Goal: Transaction & Acquisition: Purchase product/service

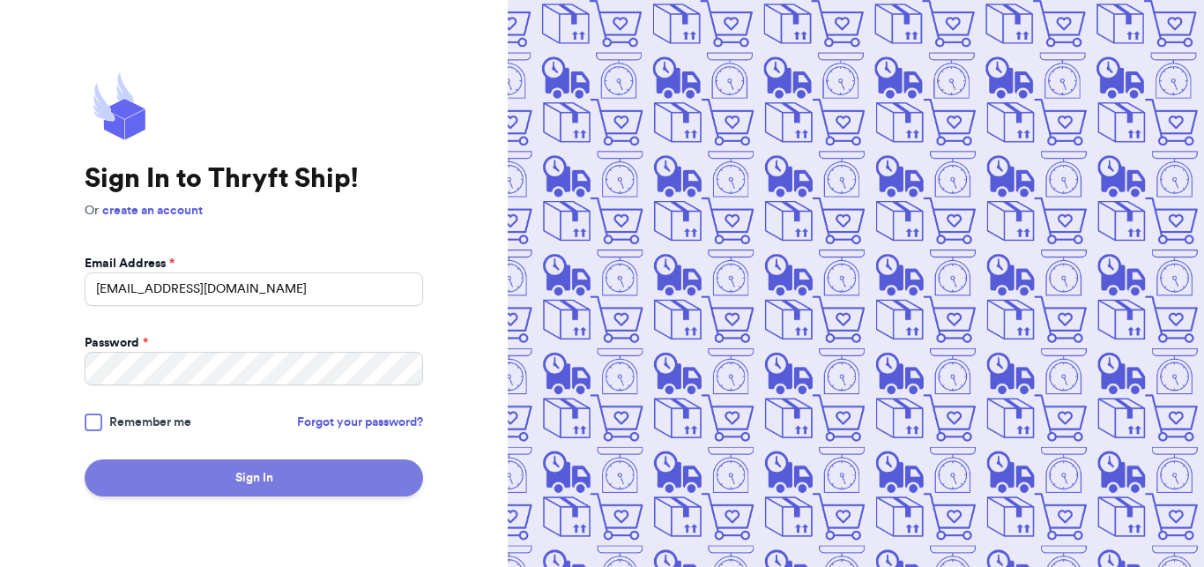
click at [264, 490] on button "Sign In" at bounding box center [254, 477] width 339 height 37
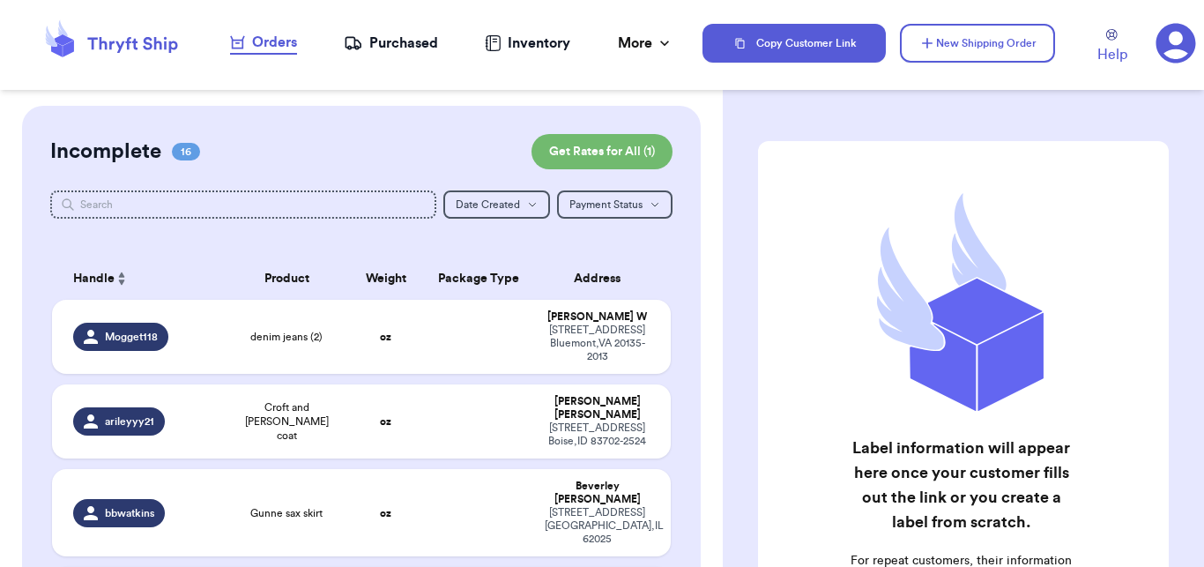
drag, startPoint x: 723, startPoint y: 122, endPoint x: 733, endPoint y: 158, distance: 37.4
click at [733, 158] on div "Label information will appear here once your customer fills out the link or you…" at bounding box center [963, 442] width 481 height 672
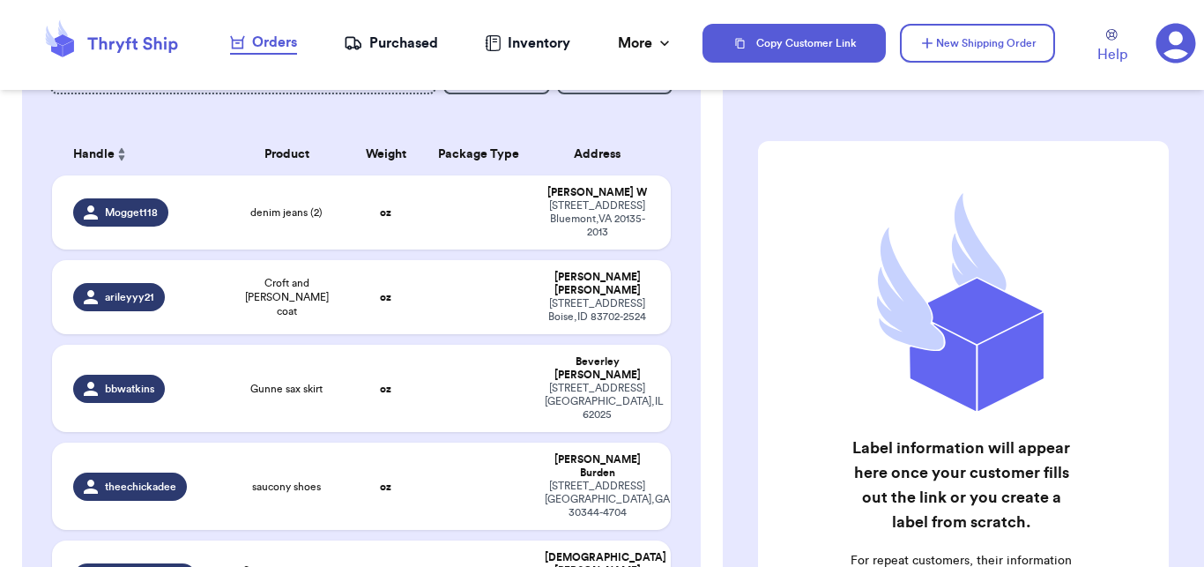
scroll to position [100, 0]
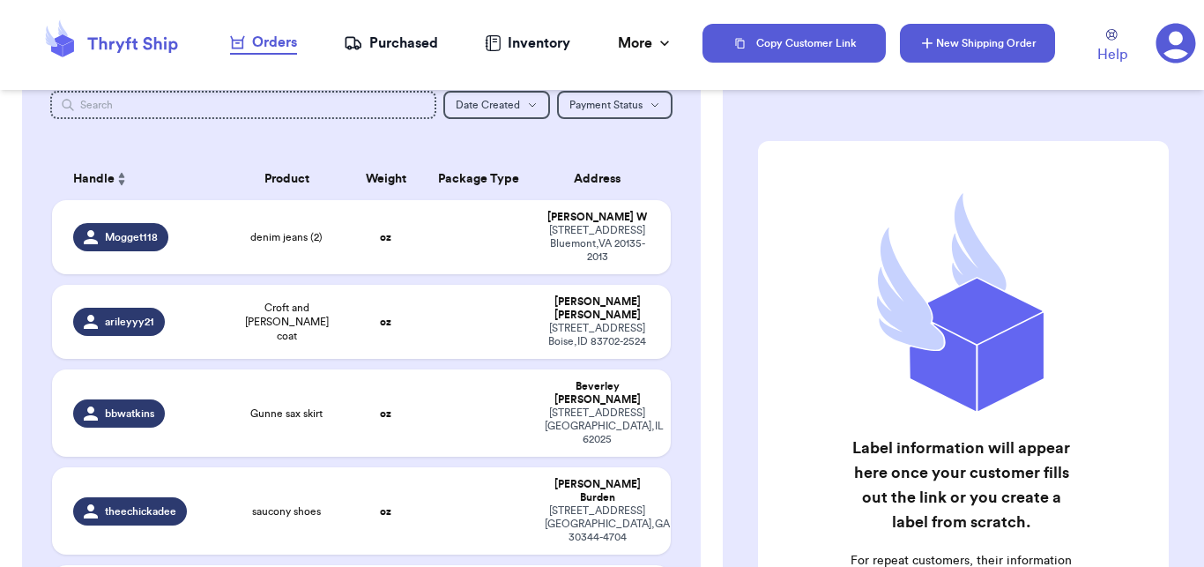
click at [1008, 28] on button "New Shipping Order" at bounding box center [977, 43] width 155 height 39
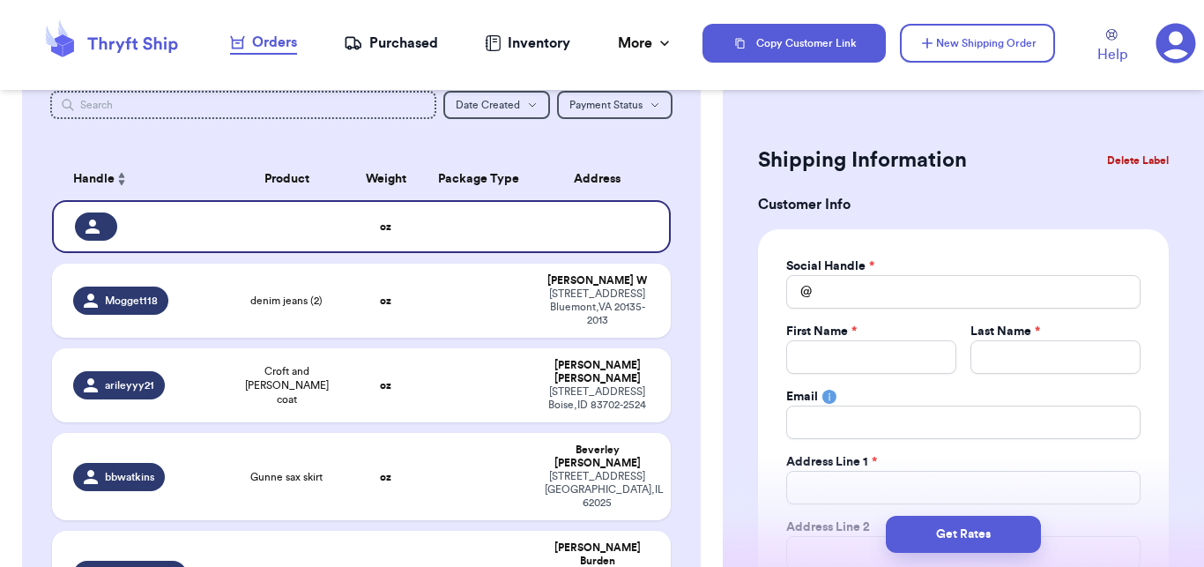
click at [872, 310] on div "Social Handle * @ First Name * Last Name * Email Address Line 1 * Address Line …" at bounding box center [963, 478] width 354 height 443
click at [868, 299] on input "Total Amount Paid" at bounding box center [963, 291] width 354 height 33
type input "c"
type input "ca"
type input "car"
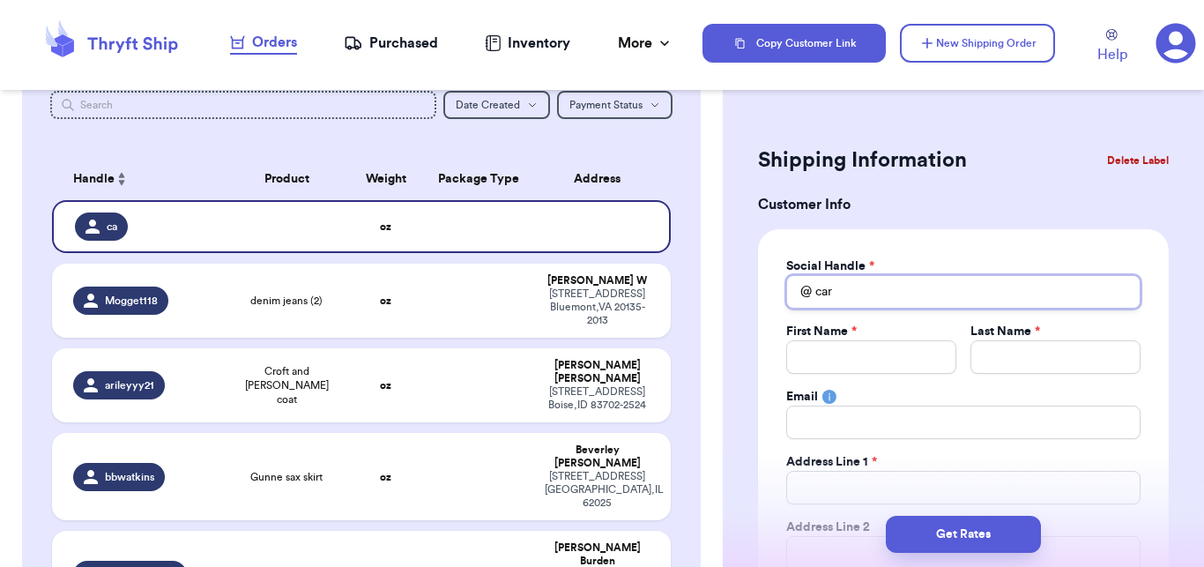
type input "[PERSON_NAME]"
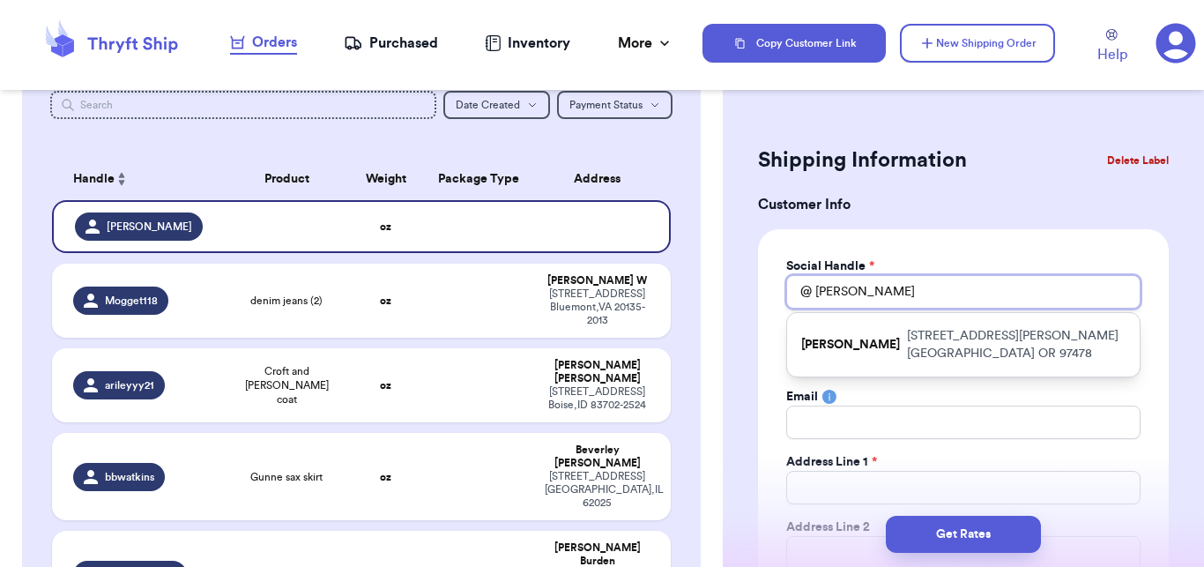
type input "[PERSON_NAME]"
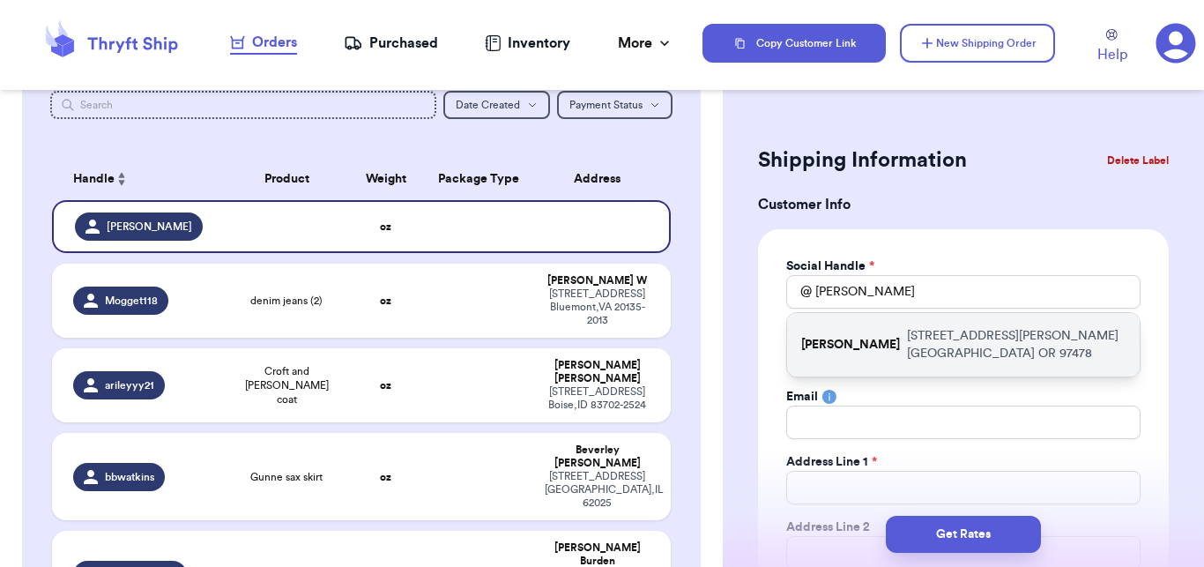
click at [865, 336] on p "[PERSON_NAME]" at bounding box center [850, 345] width 99 height 18
type input "[PERSON_NAME]"
type input "[EMAIL_ADDRESS][DOMAIN_NAME]"
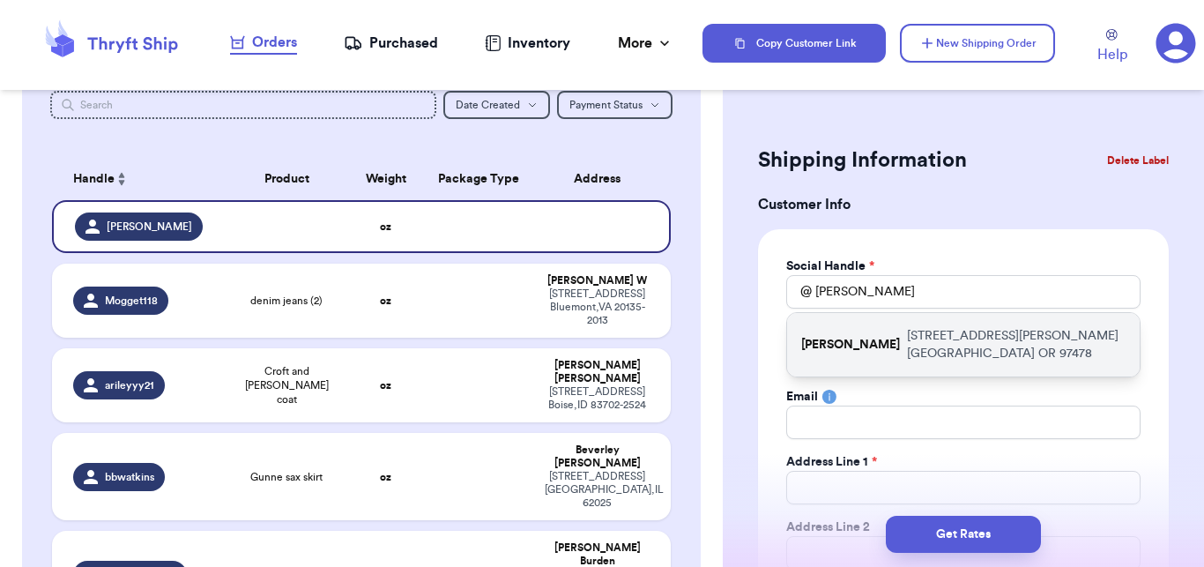
type input "[STREET_ADDRESS][PERSON_NAME]"
type input "[GEOGRAPHIC_DATA]"
select select "OR"
type input "97478"
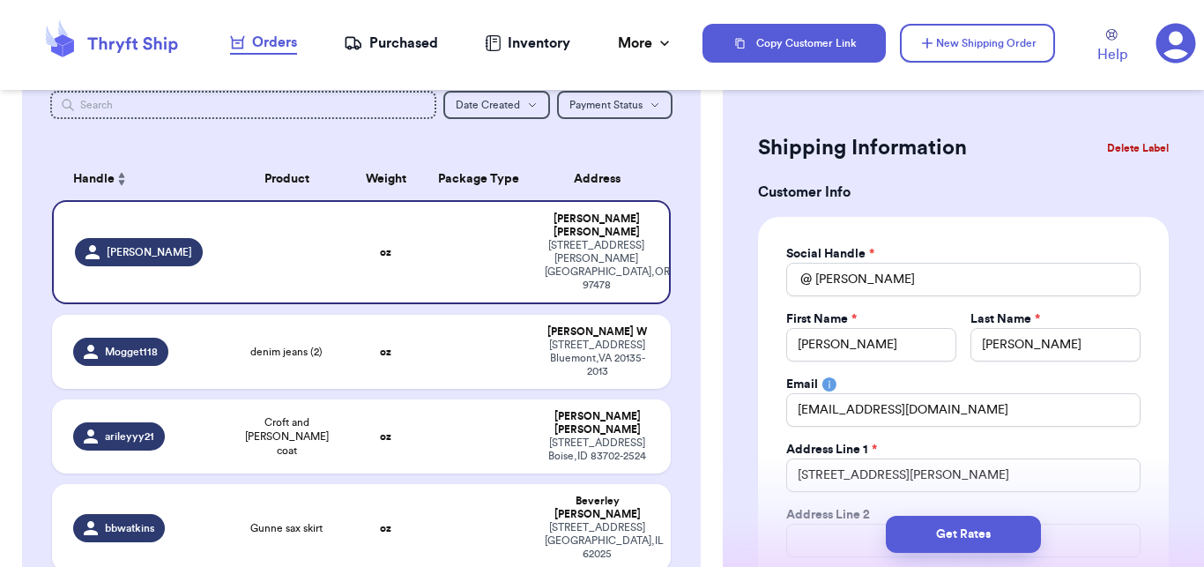
scroll to position [0, 0]
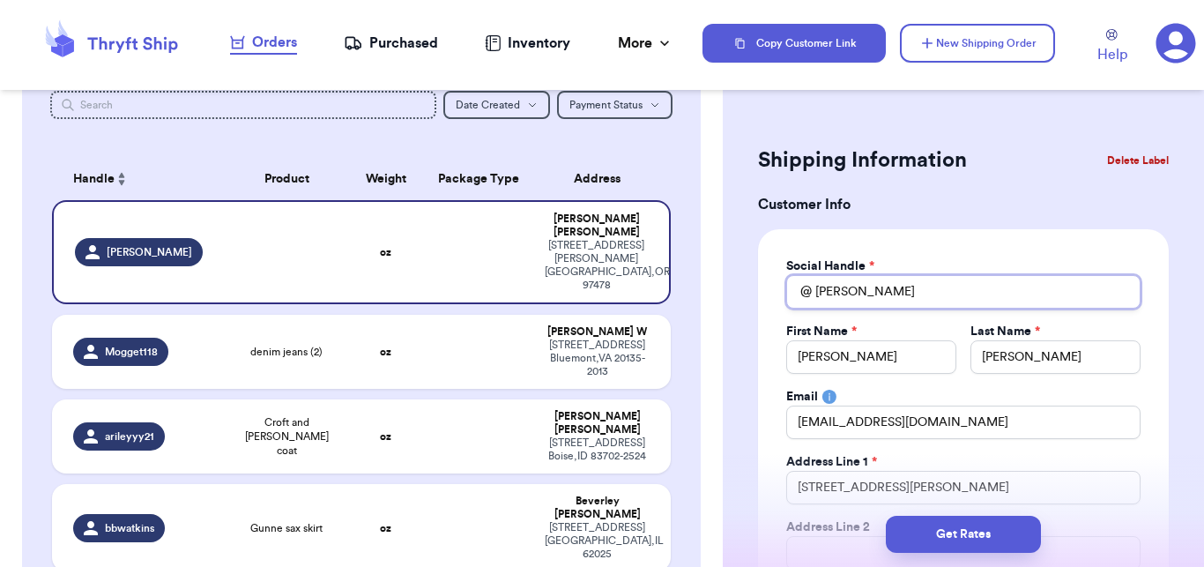
drag, startPoint x: 918, startPoint y: 292, endPoint x: 813, endPoint y: 285, distance: 105.1
click at [813, 285] on input "[PERSON_NAME]" at bounding box center [963, 291] width 354 height 33
type input "c"
type input "ca"
type input "cab"
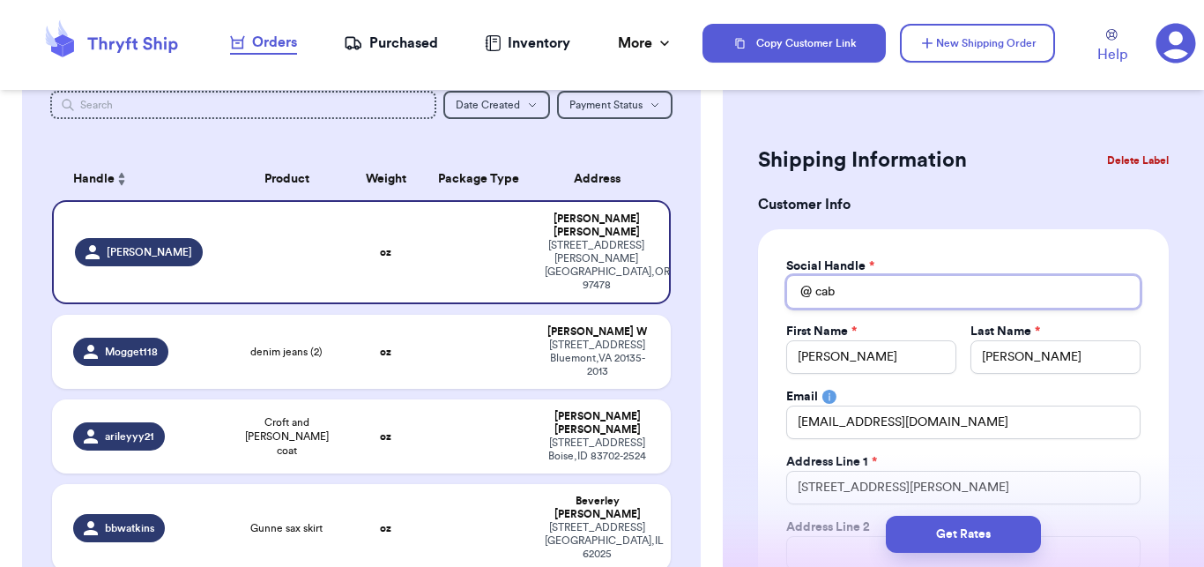
type input "cabe"
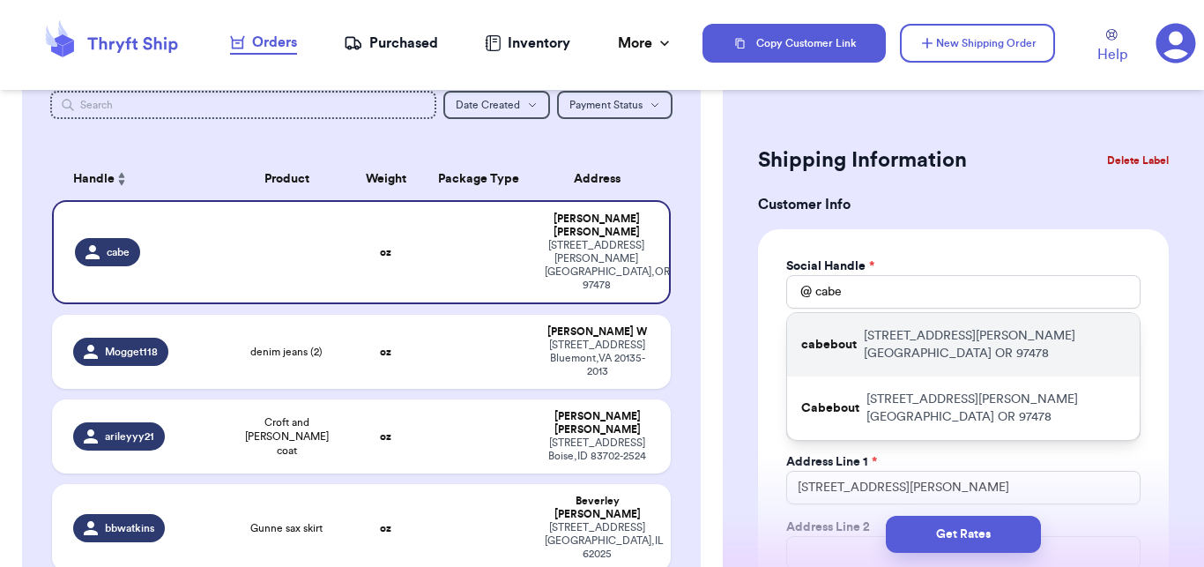
click at [873, 339] on p "[STREET_ADDRESS][PERSON_NAME]" at bounding box center [995, 344] width 262 height 35
type input "cabebout"
type input "[PERSON_NAME]"
type input "[STREET_ADDRESS][PERSON_NAME]"
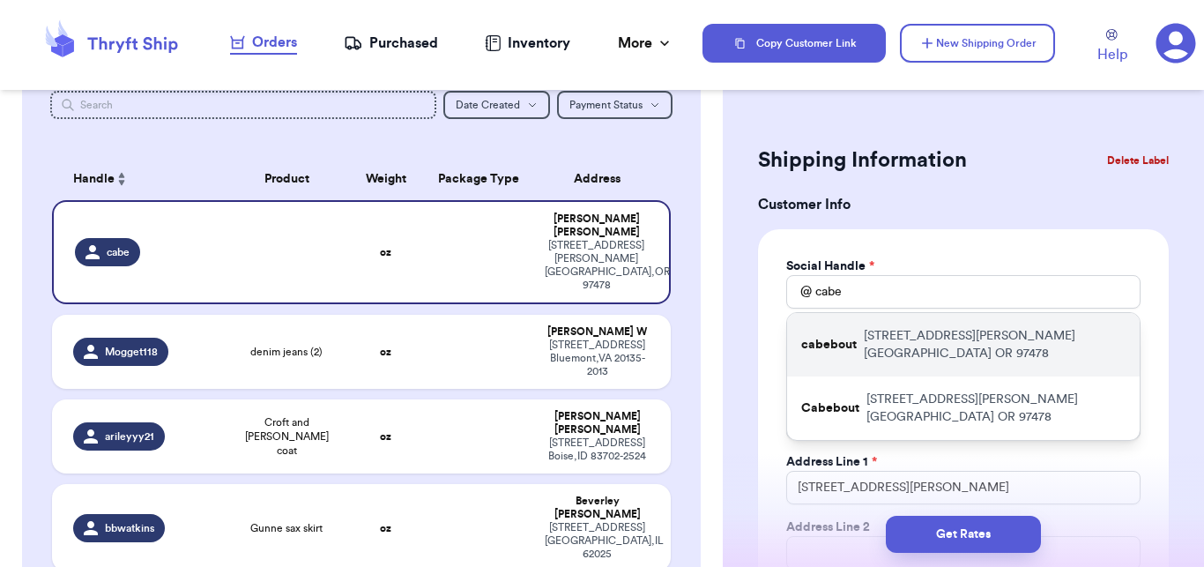
type input "[GEOGRAPHIC_DATA]"
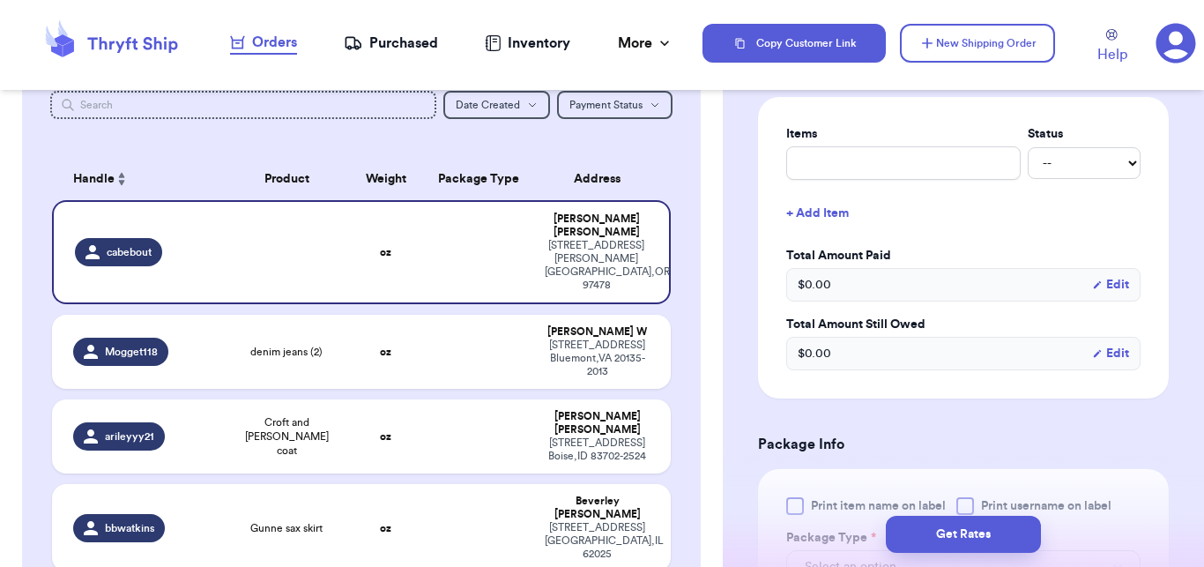
scroll to position [689, 0]
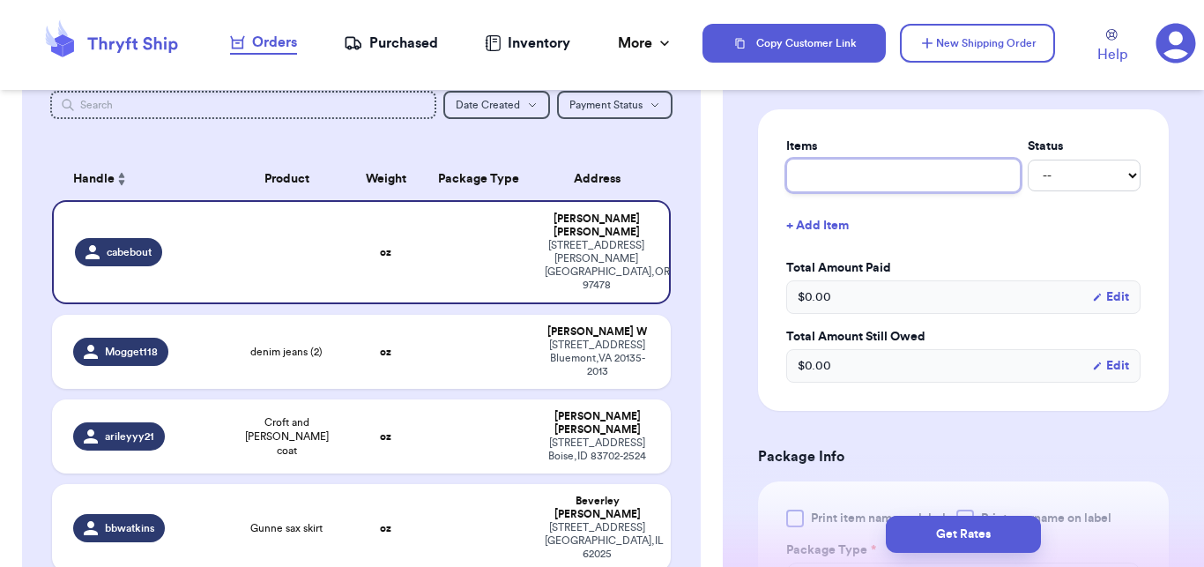
click at [968, 169] on input "text" at bounding box center [903, 175] width 234 height 33
type input "b"
type input "ba"
type input "bag"
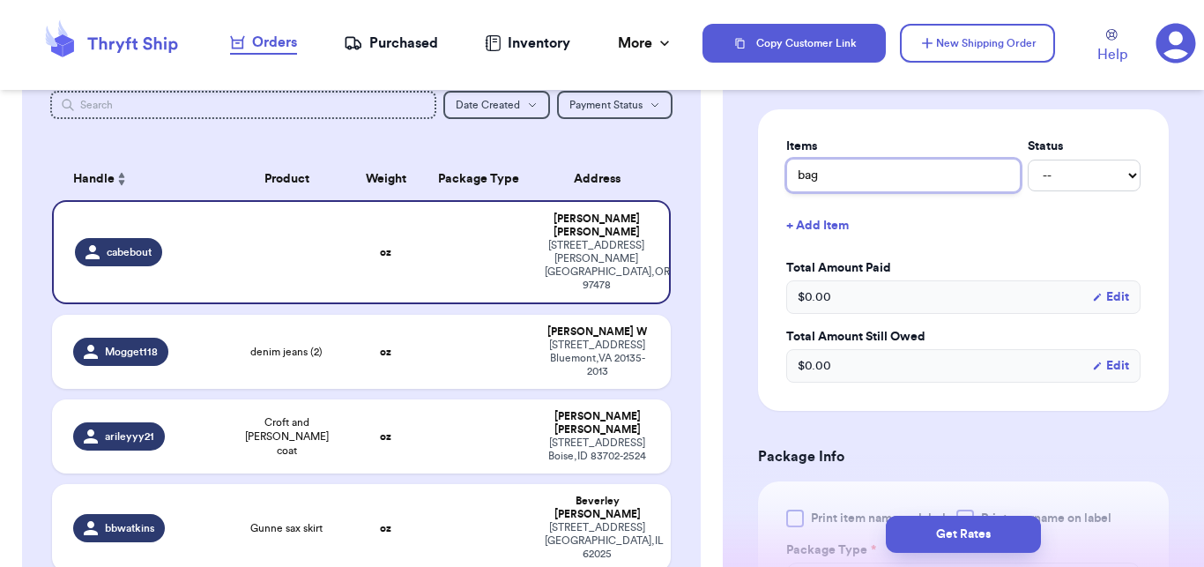
type input "bag a"
type input "bag an"
type input "bag and"
type input "bag and sk"
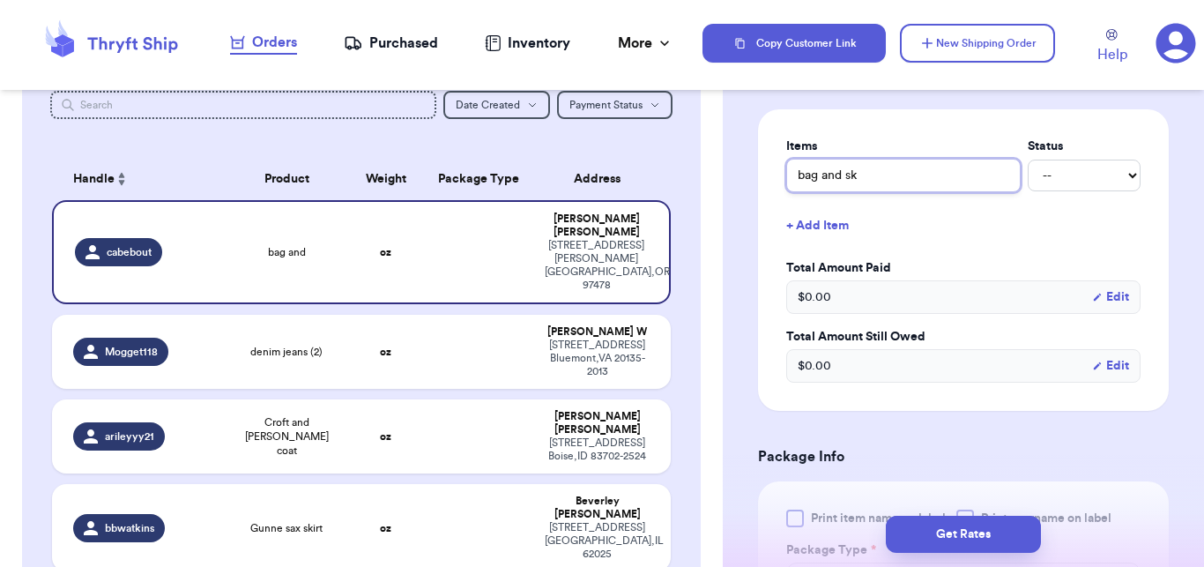
type input "bag and ski"
type input "bag and skir"
type input "bag and skirt"
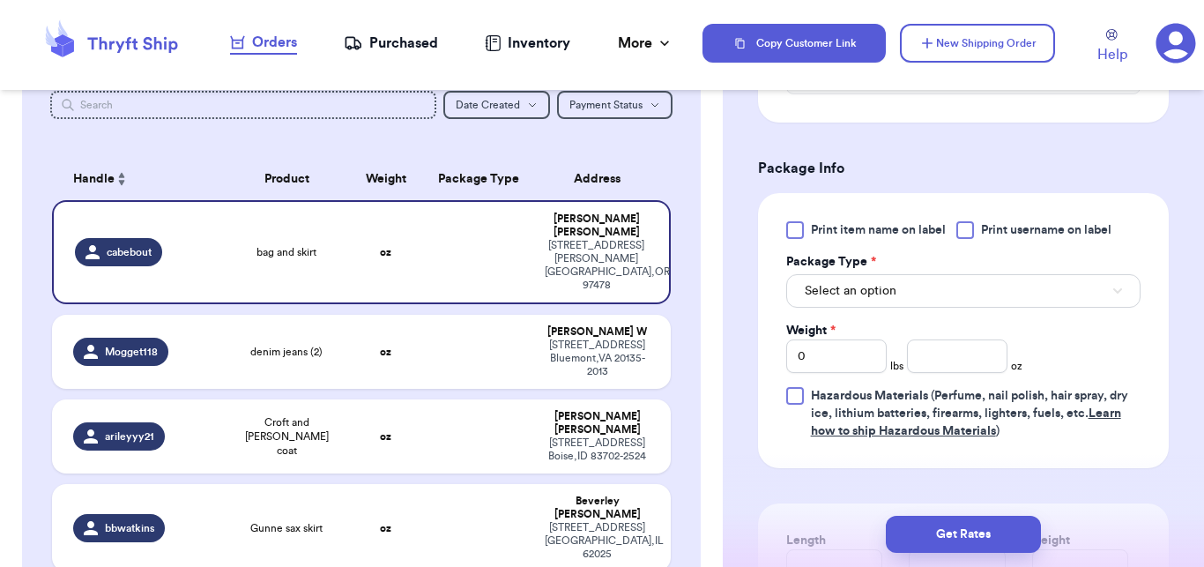
scroll to position [1002, 0]
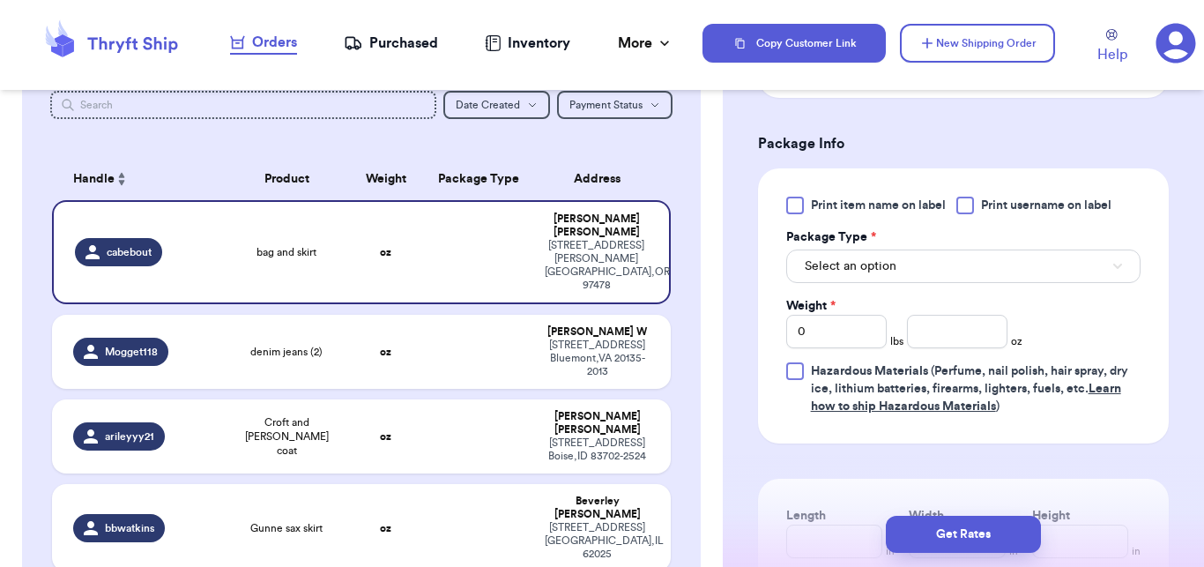
type input "bag and skirt"
click at [939, 281] on button "Select an option" at bounding box center [963, 265] width 354 height 33
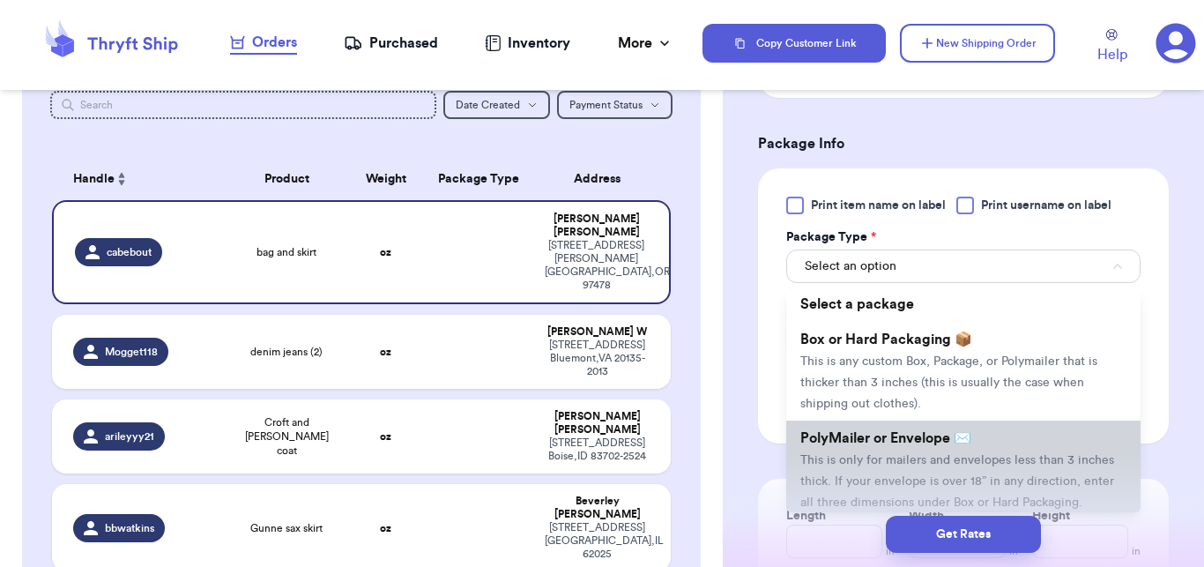
click at [862, 472] on li "PolyMailer or Envelope ✉️ This is only for mailers and envelopes less than 3 in…" at bounding box center [963, 469] width 354 height 99
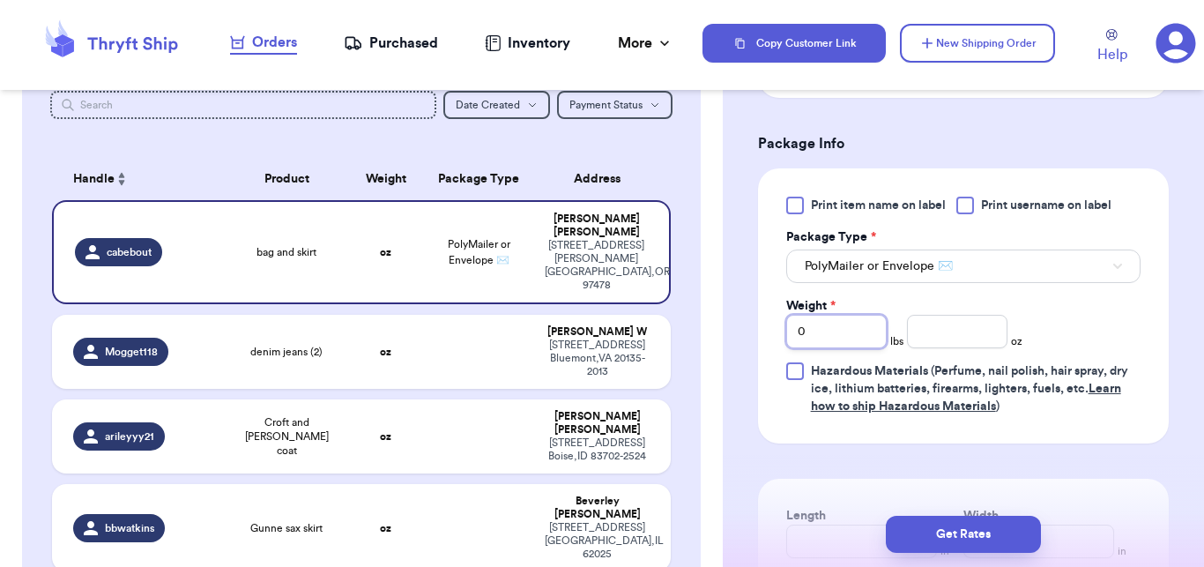
click at [836, 346] on input "0" at bounding box center [836, 331] width 100 height 33
type input "1"
click at [921, 325] on input "number" at bounding box center [957, 331] width 100 height 33
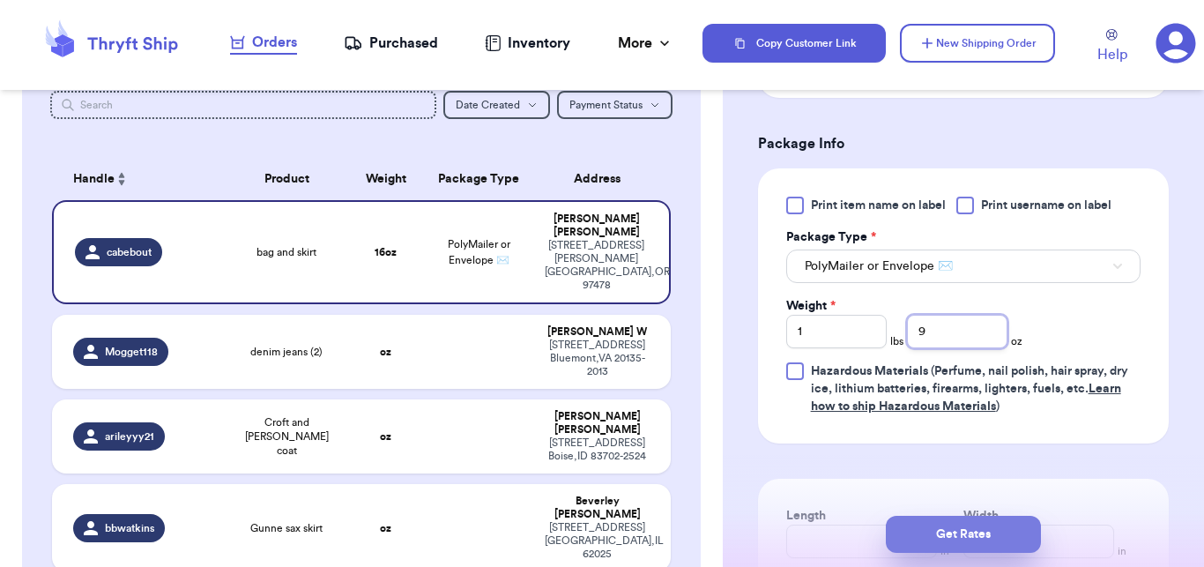
type input "9"
click at [934, 541] on button "Get Rates" at bounding box center [963, 534] width 155 height 37
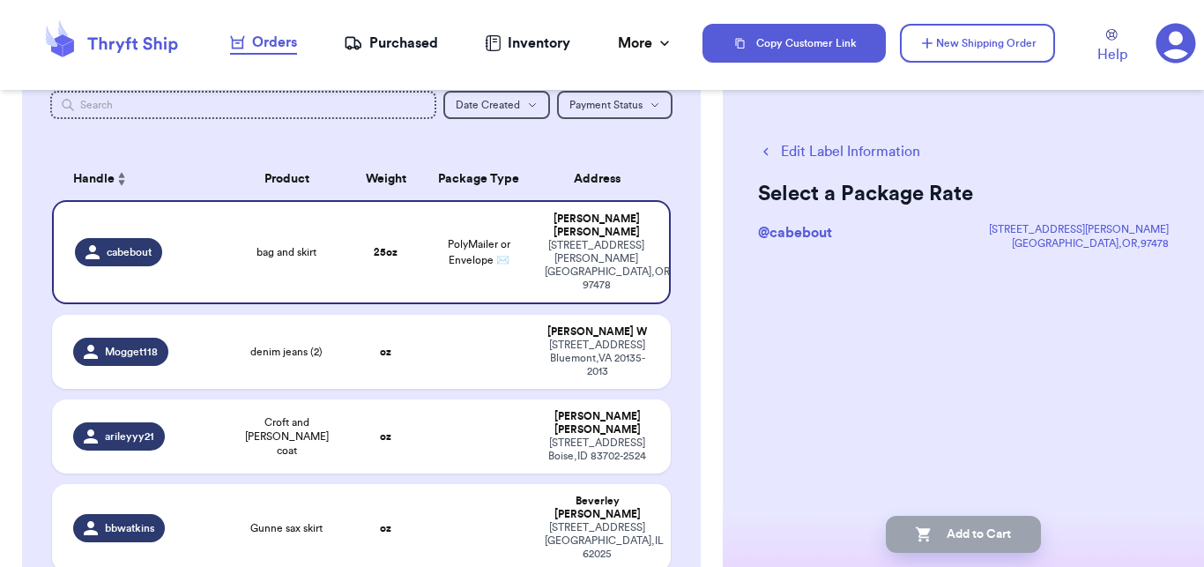
scroll to position [0, 0]
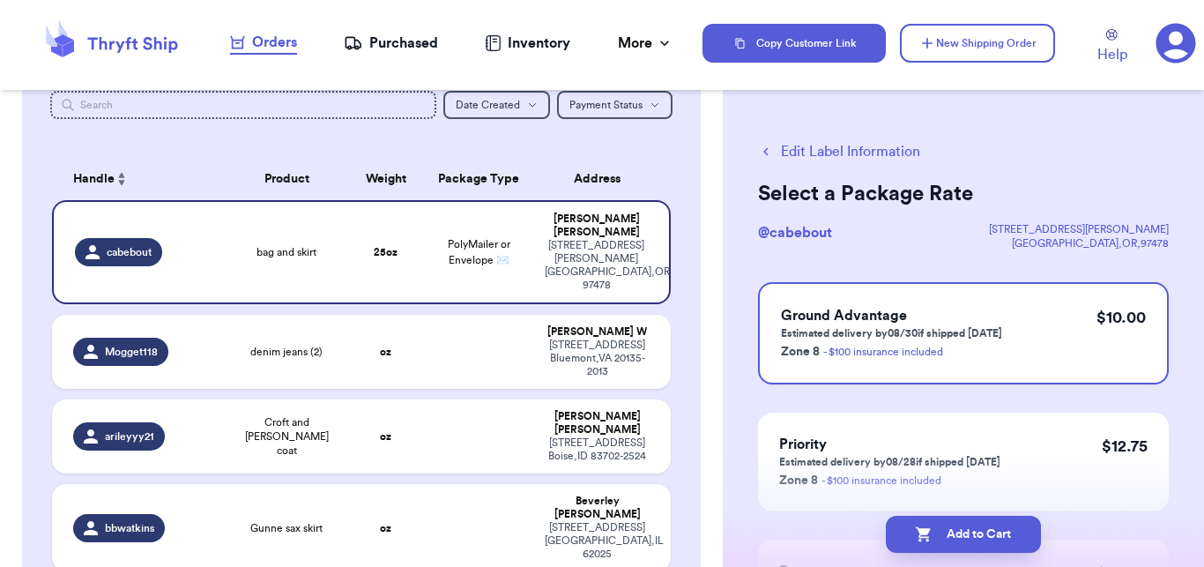
click at [934, 541] on button "Add to Cart" at bounding box center [963, 534] width 155 height 37
checkbox input "true"
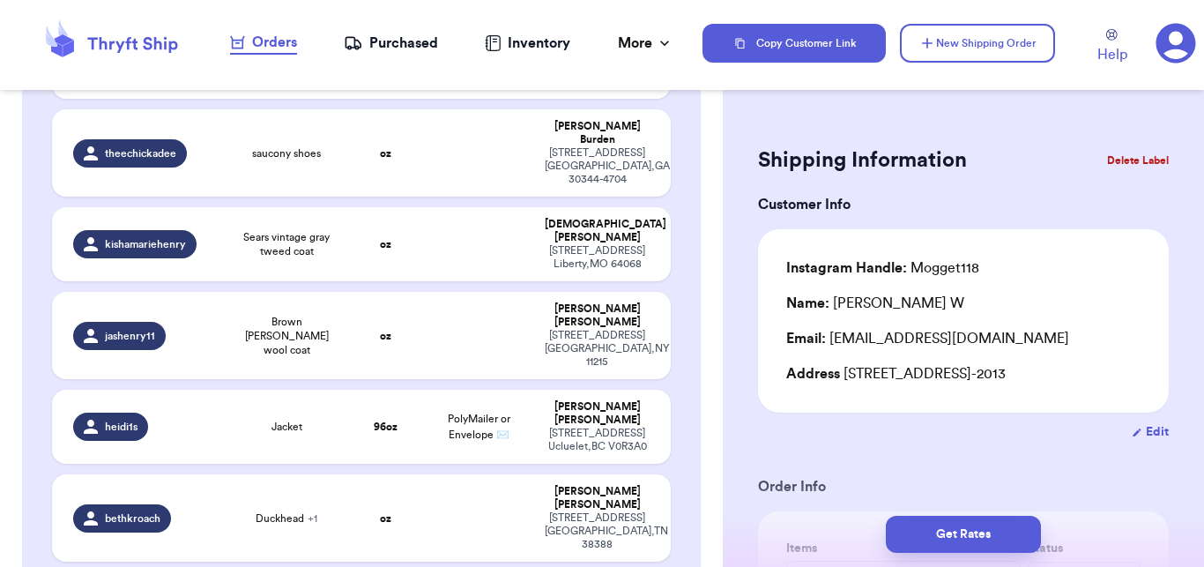
scroll to position [511, 0]
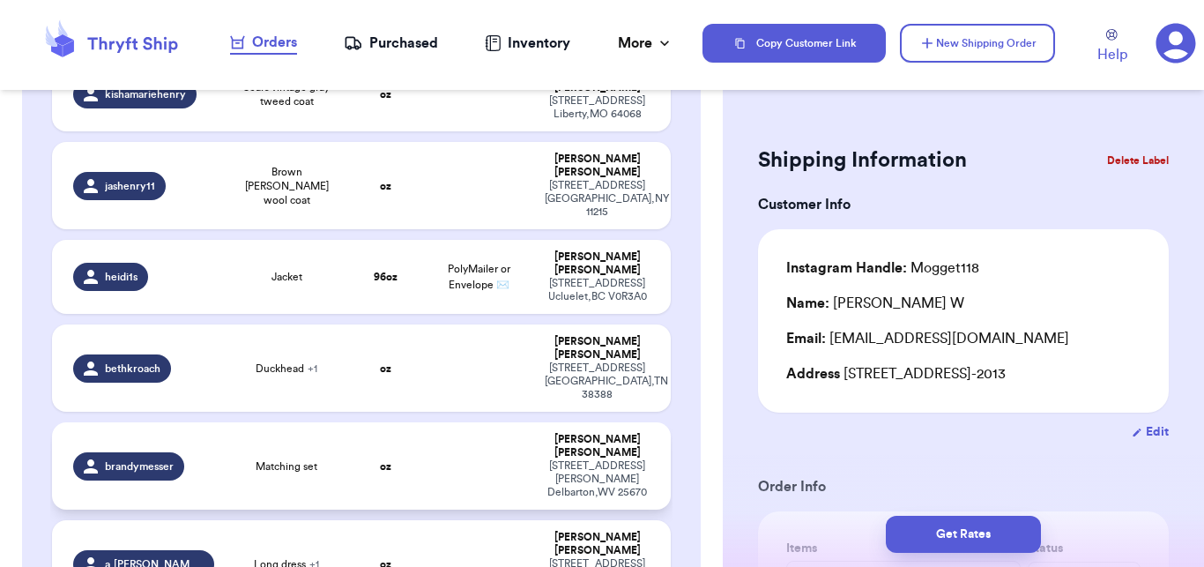
click at [477, 422] on td at bounding box center [478, 465] width 111 height 87
type input "Matching set"
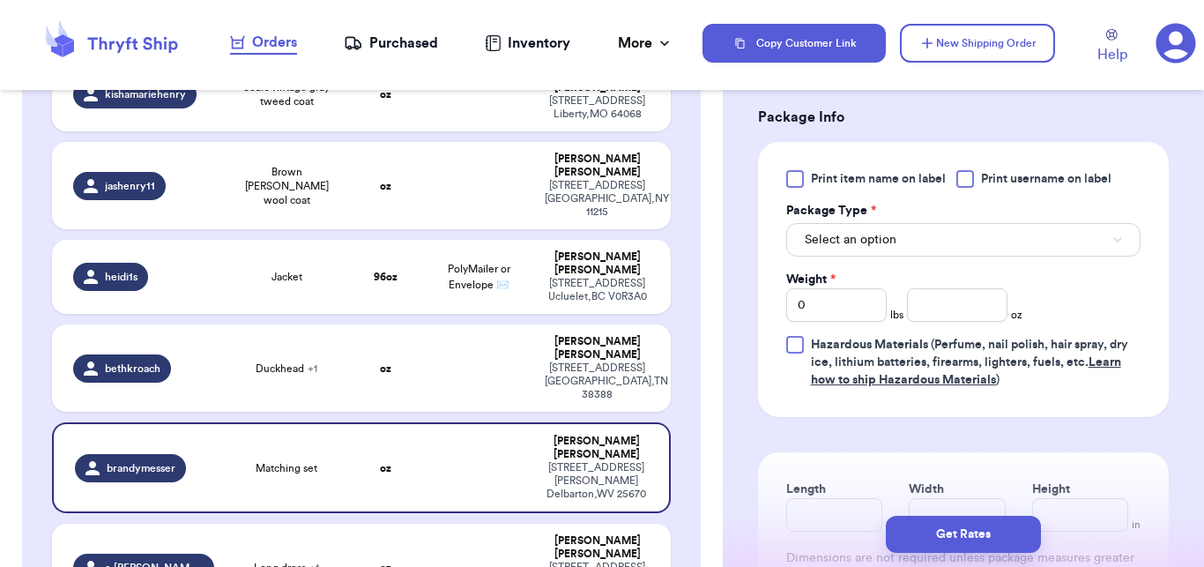
scroll to position [721, 0]
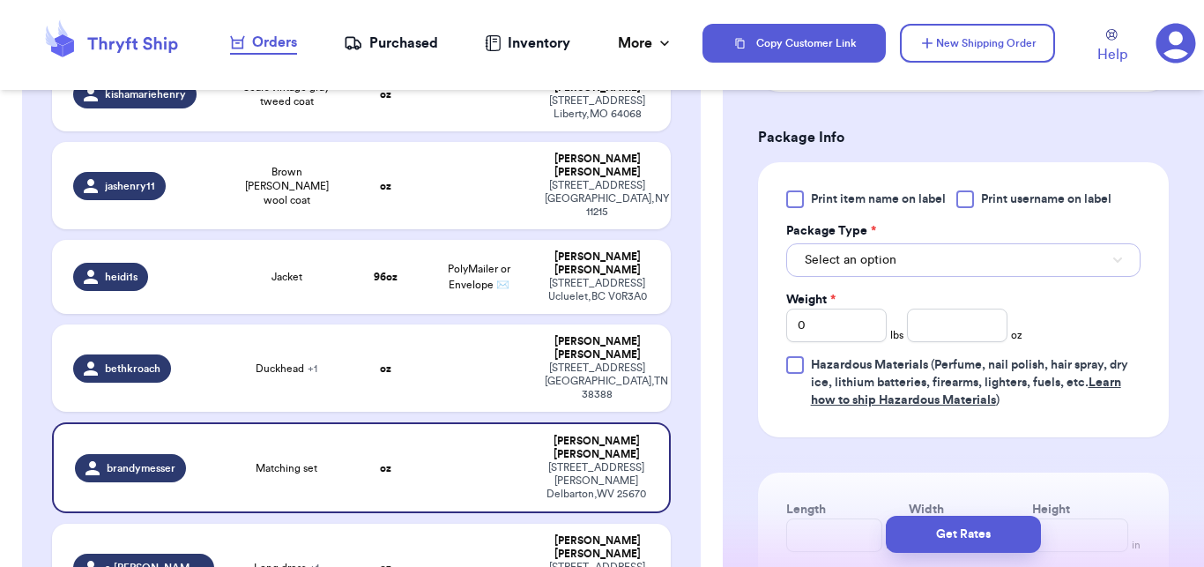
click at [945, 252] on button "Select an option" at bounding box center [963, 259] width 354 height 33
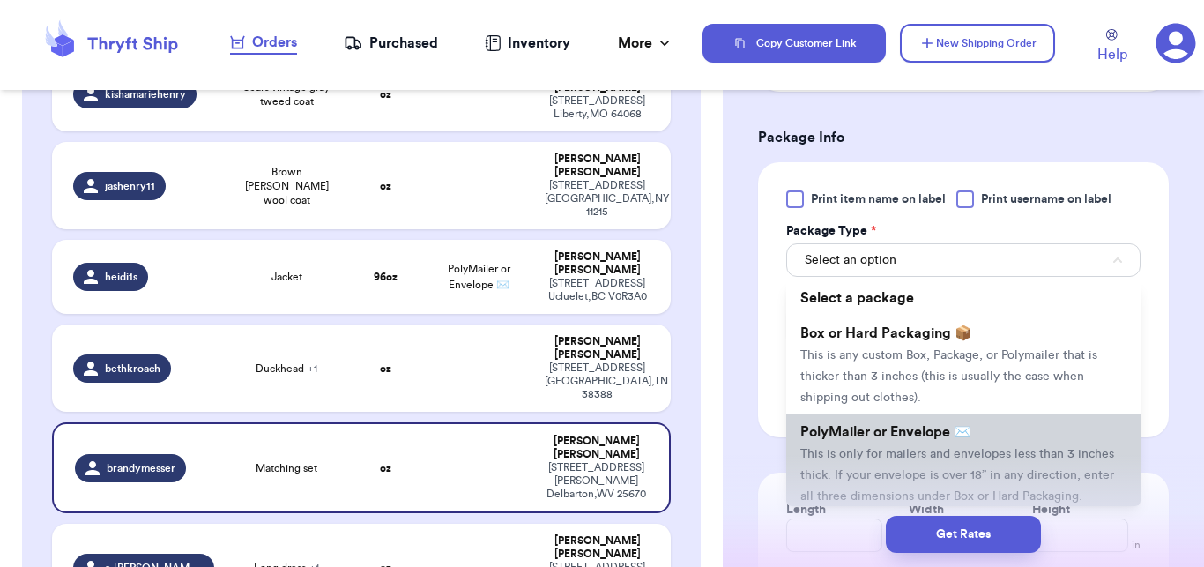
click at [888, 422] on li "PolyMailer or Envelope ✉️ This is only for mailers and envelopes less than 3 in…" at bounding box center [963, 463] width 354 height 99
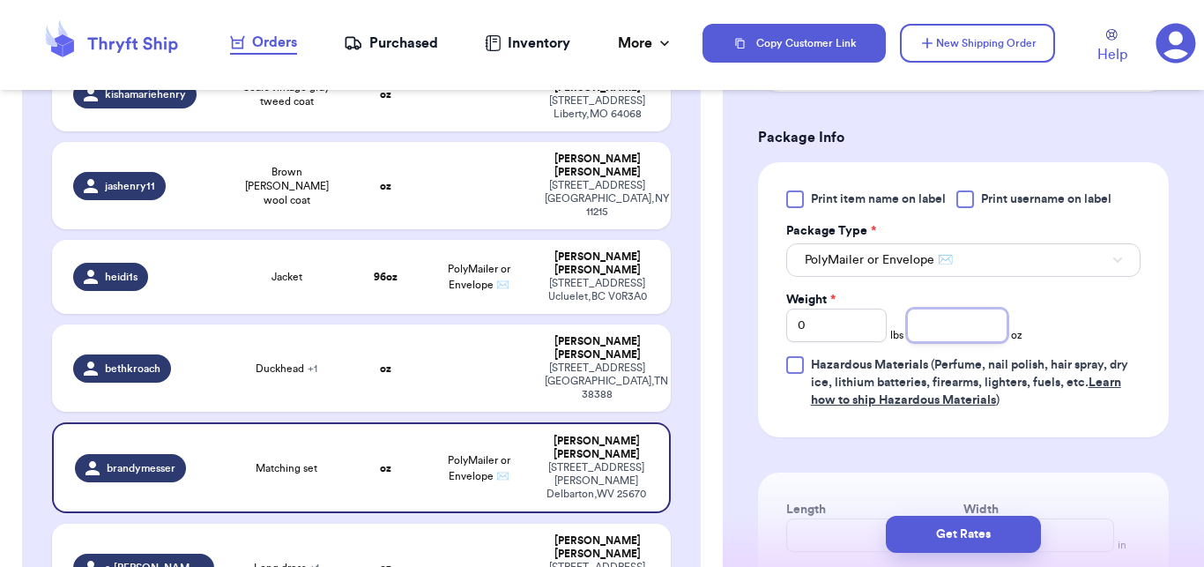
click at [969, 331] on input "number" at bounding box center [957, 325] width 100 height 33
type input "10"
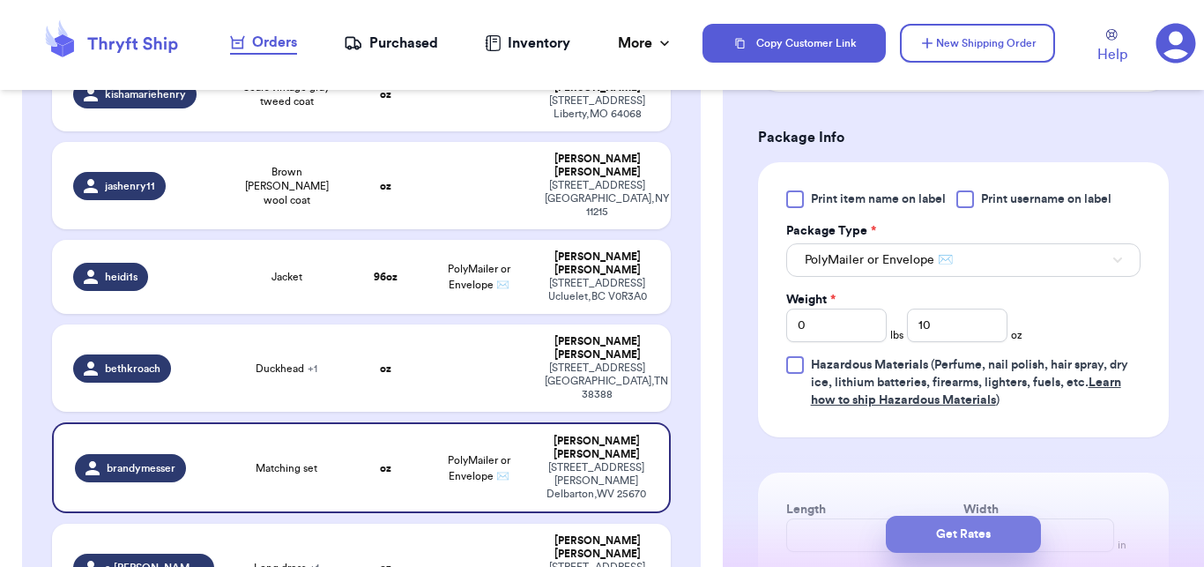
click at [952, 539] on button "Get Rates" at bounding box center [963, 534] width 155 height 37
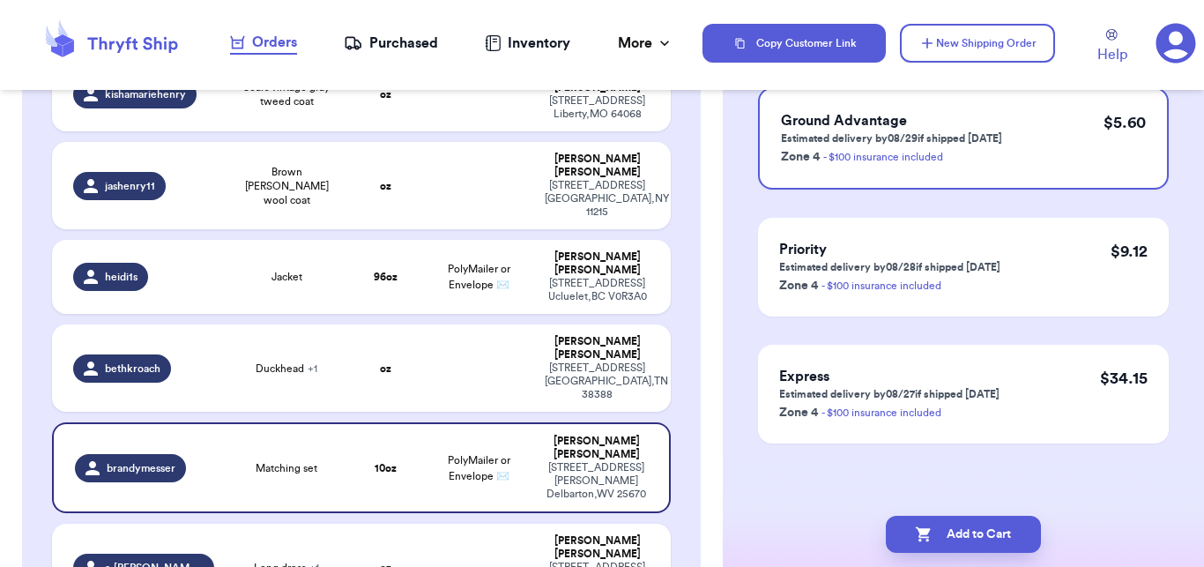
scroll to position [0, 0]
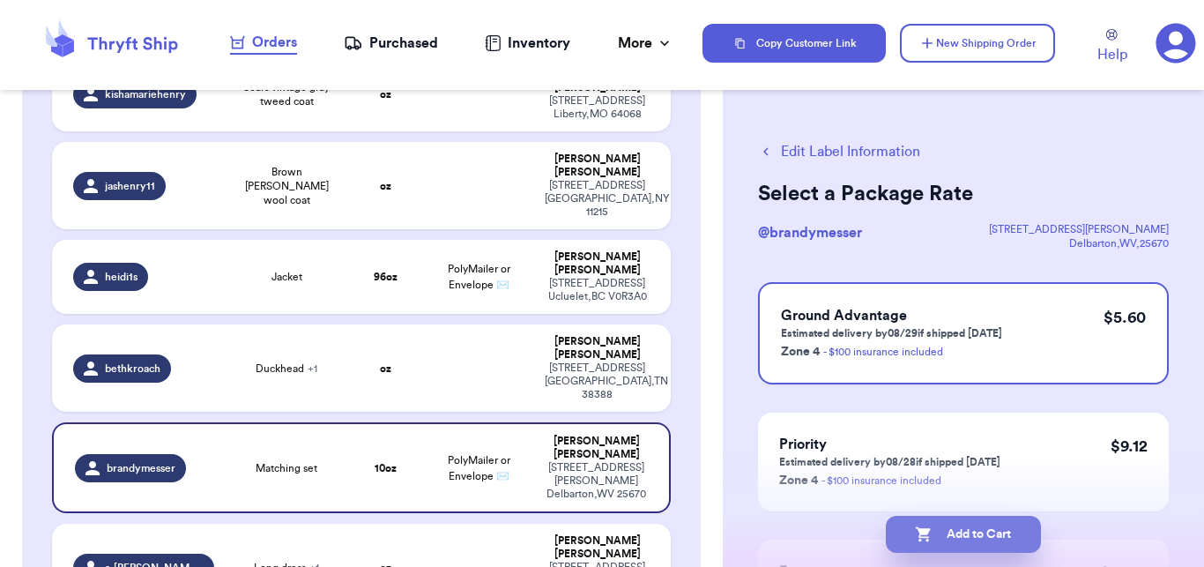
click at [983, 534] on button "Add to Cart" at bounding box center [963, 534] width 155 height 37
checkbox input "true"
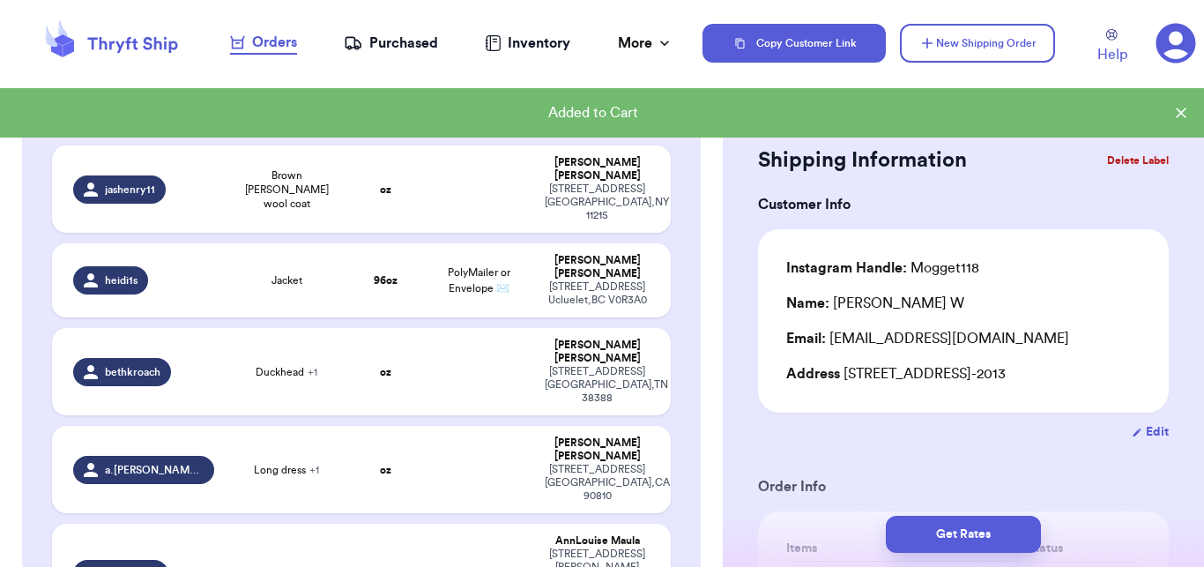
scroll to position [611, 0]
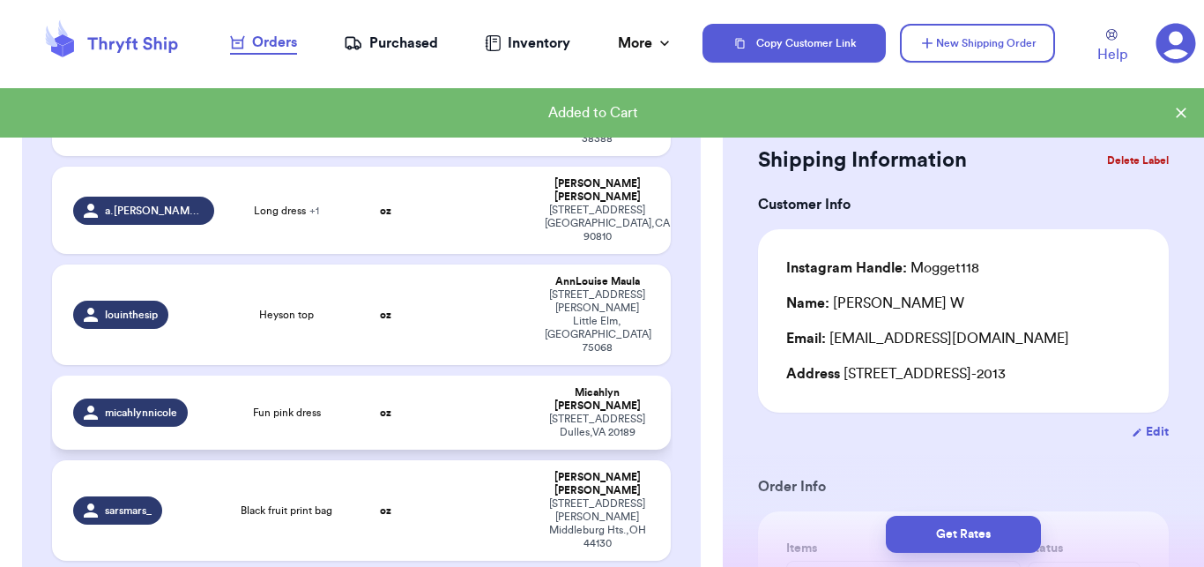
click at [423, 376] on td at bounding box center [478, 413] width 111 height 74
type input "Fun pink dress"
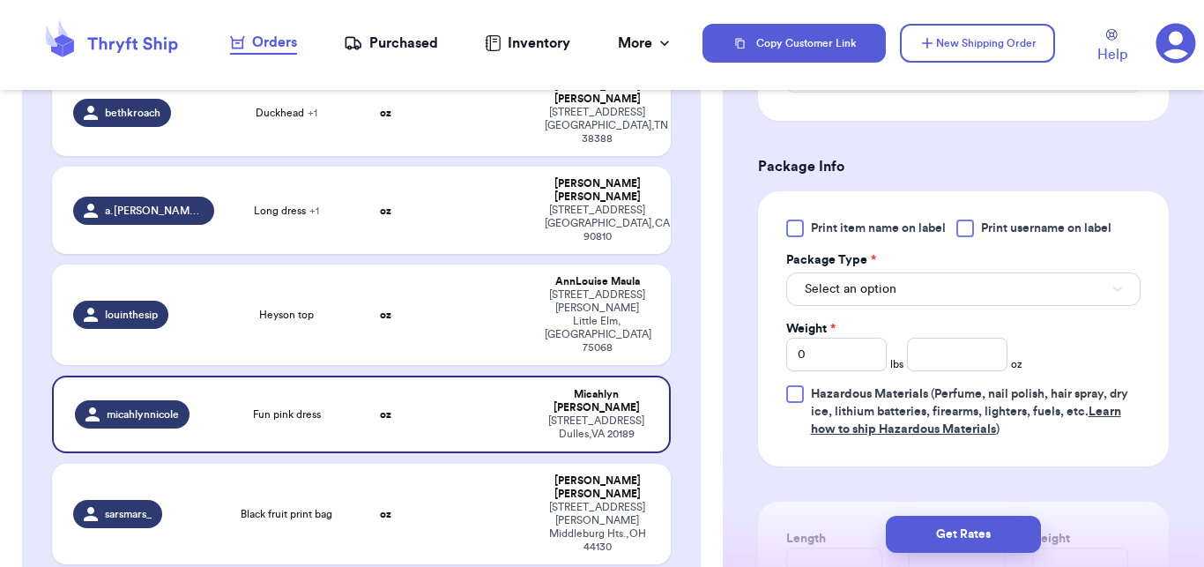
scroll to position [778, 0]
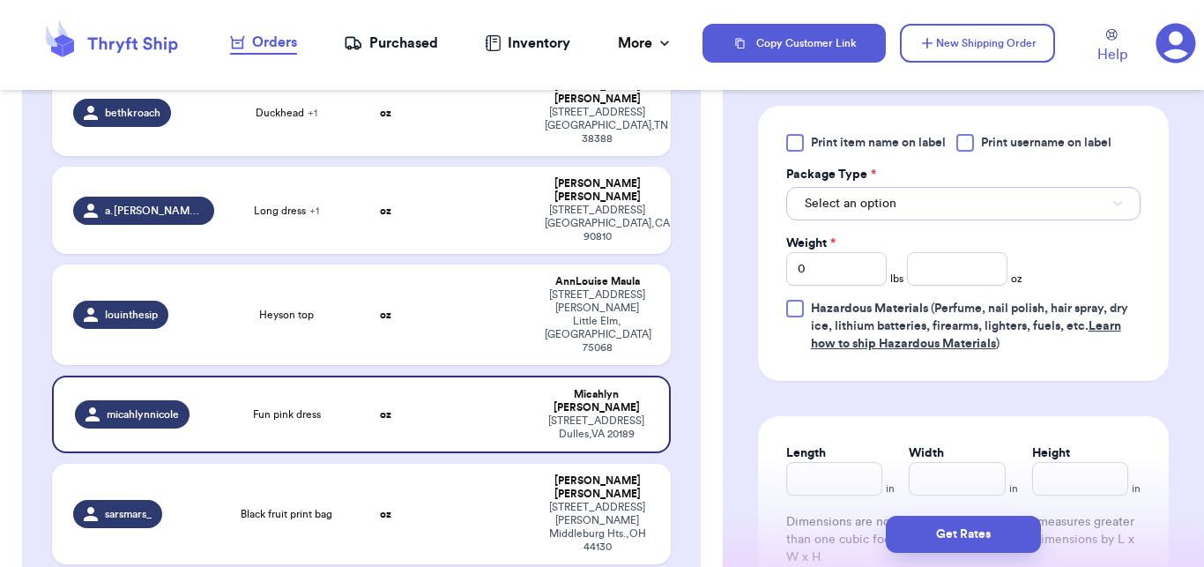
click at [926, 215] on button "Select an option" at bounding box center [963, 203] width 354 height 33
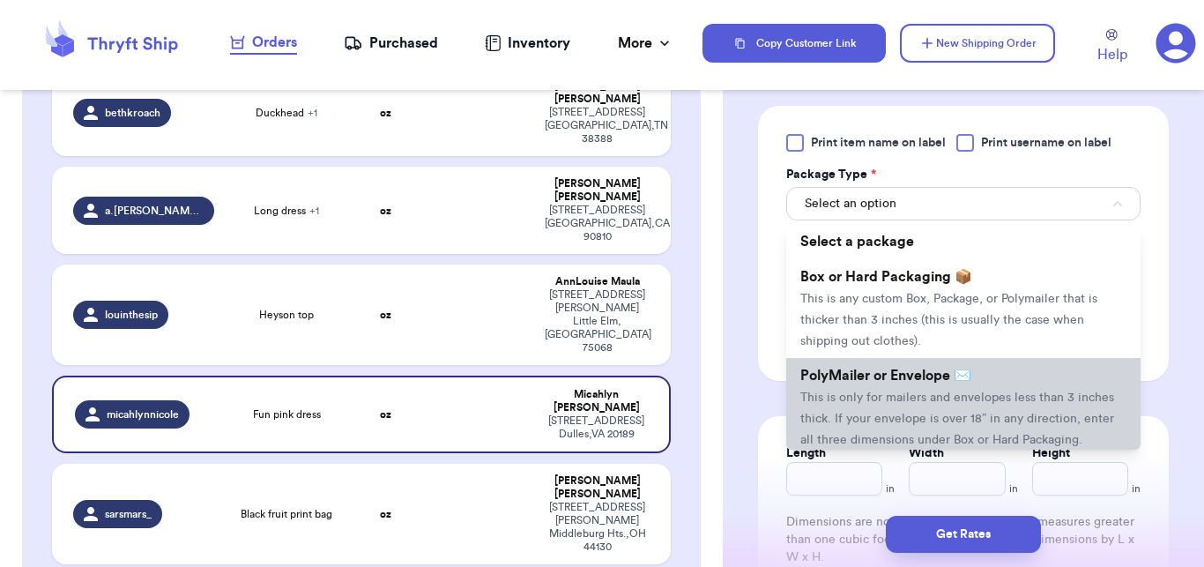
click at [846, 399] on span "This is only for mailers and envelopes less than 3 inches thick. If your envelo…" at bounding box center [957, 418] width 314 height 55
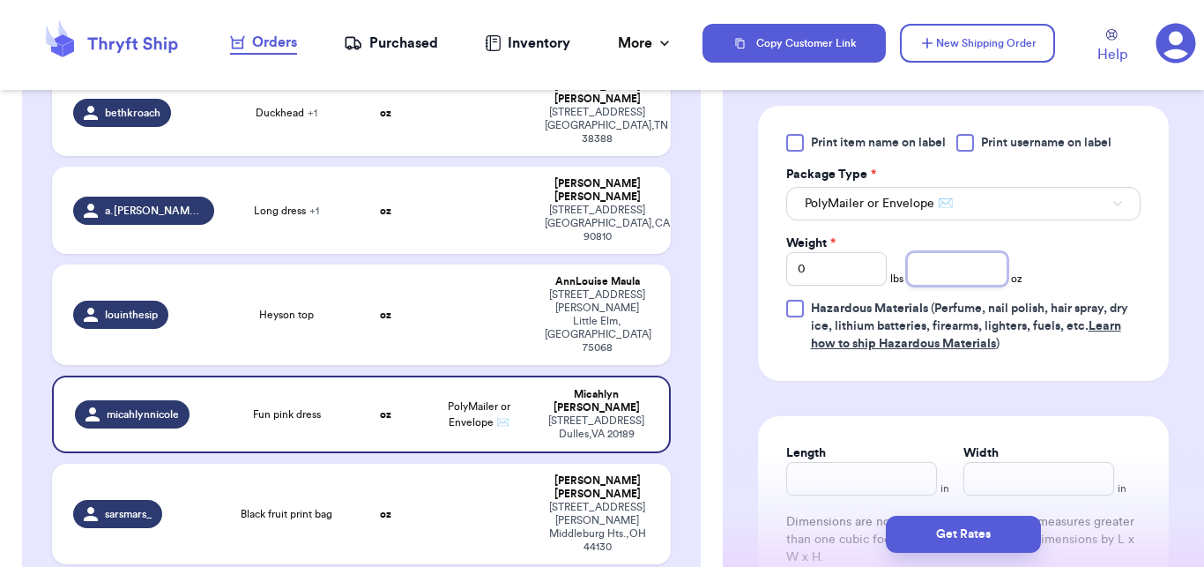
click at [928, 279] on input "number" at bounding box center [957, 268] width 100 height 33
type input "12"
click at [958, 547] on button "Get Rates" at bounding box center [963, 534] width 155 height 37
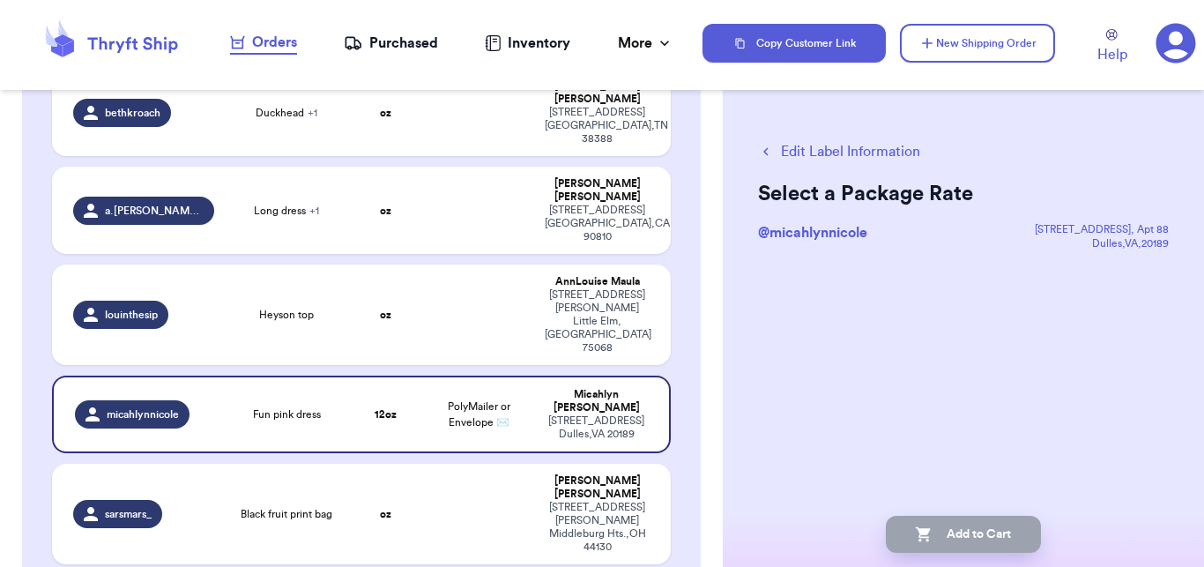
scroll to position [0, 0]
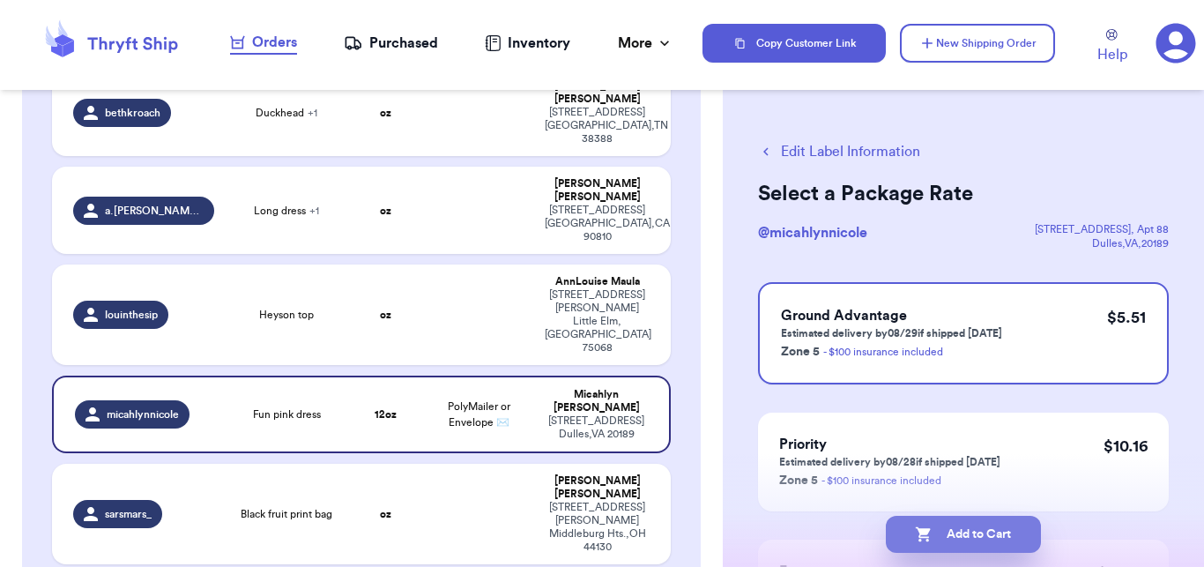
click at [965, 525] on button "Add to Cart" at bounding box center [963, 534] width 155 height 37
checkbox input "true"
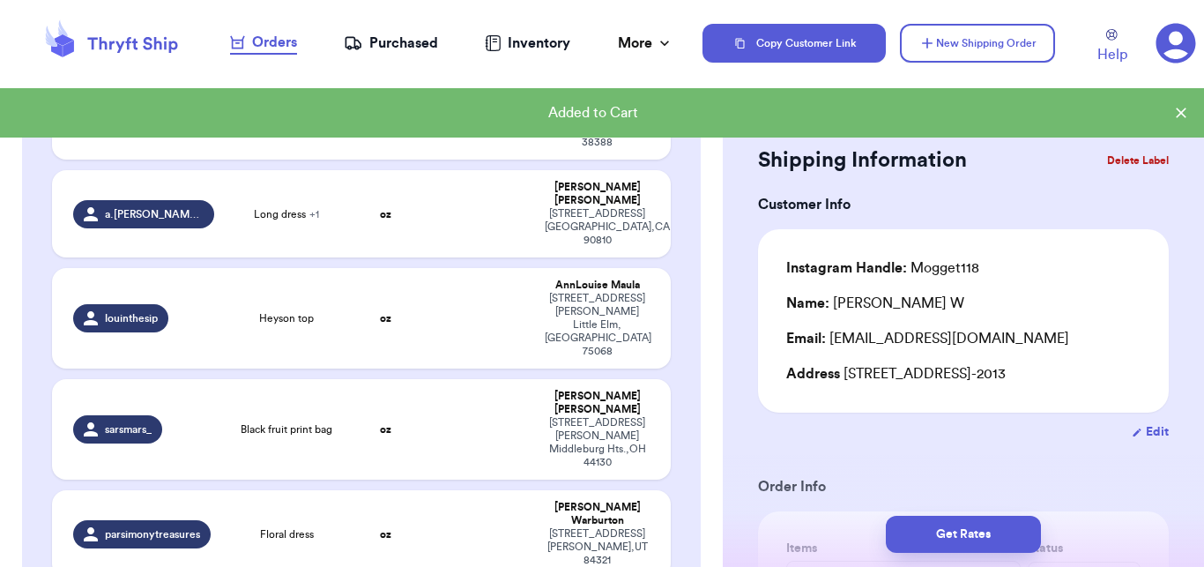
scroll to position [867, 0]
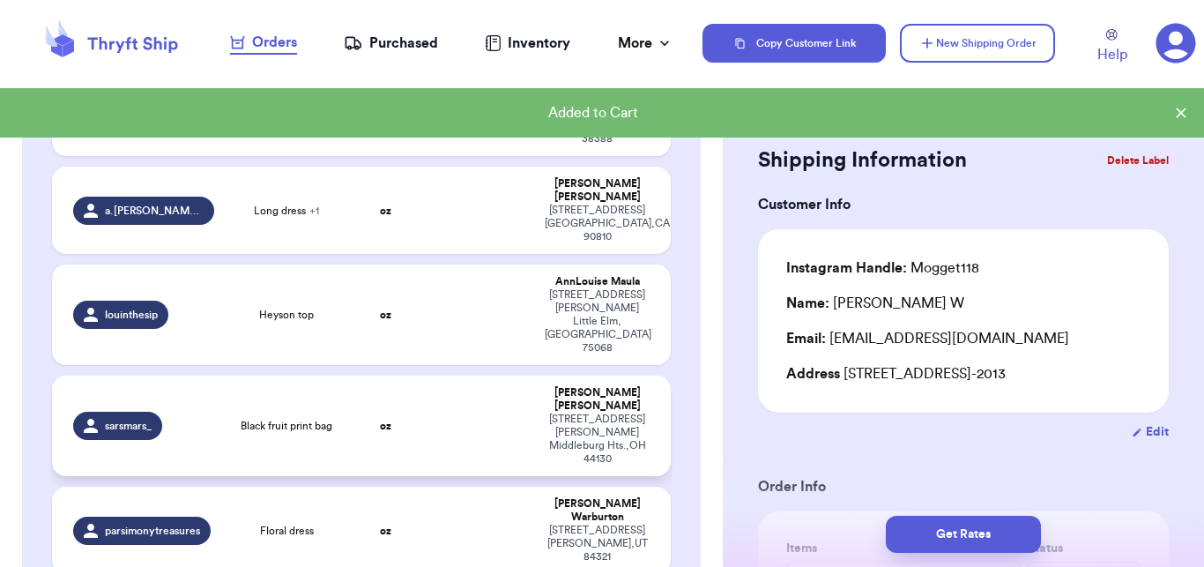
click at [404, 376] on td "oz" at bounding box center [386, 426] width 74 height 100
type input "Black fruit print bag"
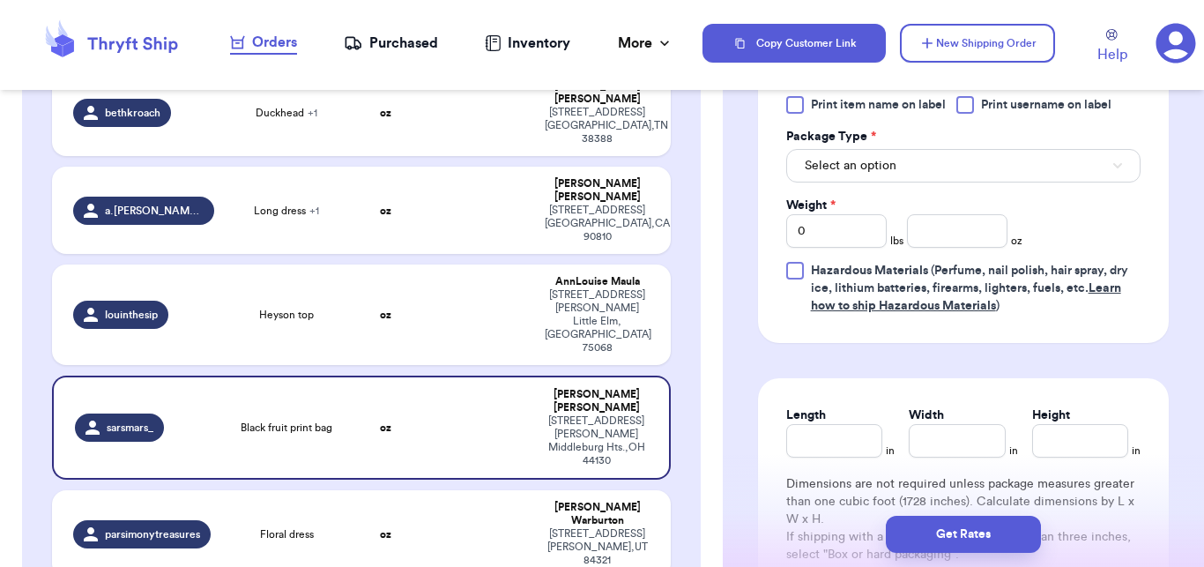
scroll to position [821, 0]
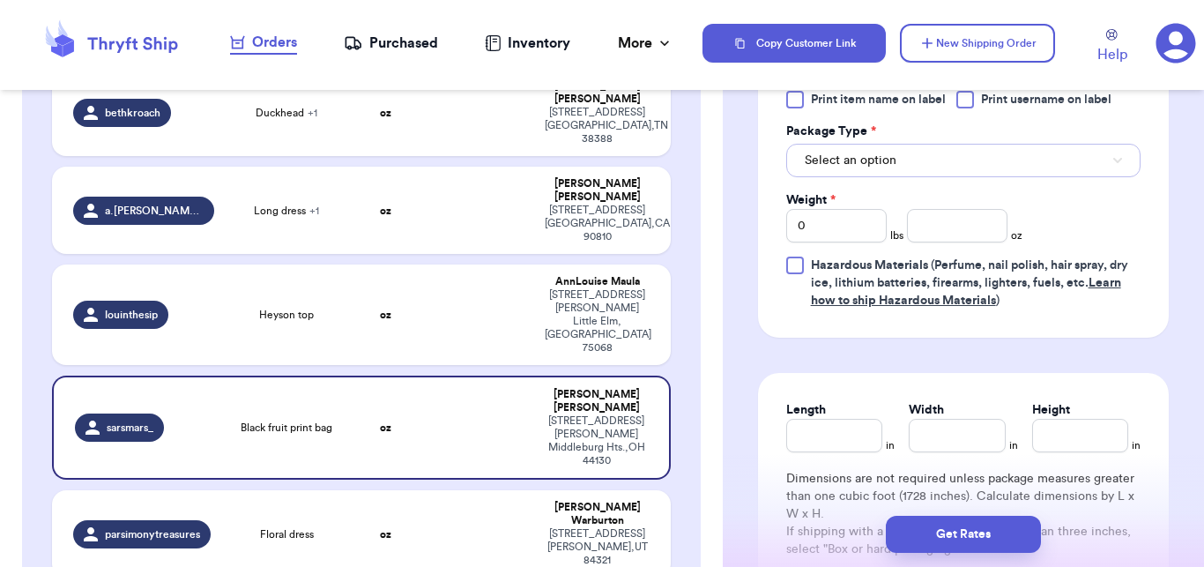
click at [892, 177] on button "Select an option" at bounding box center [963, 160] width 354 height 33
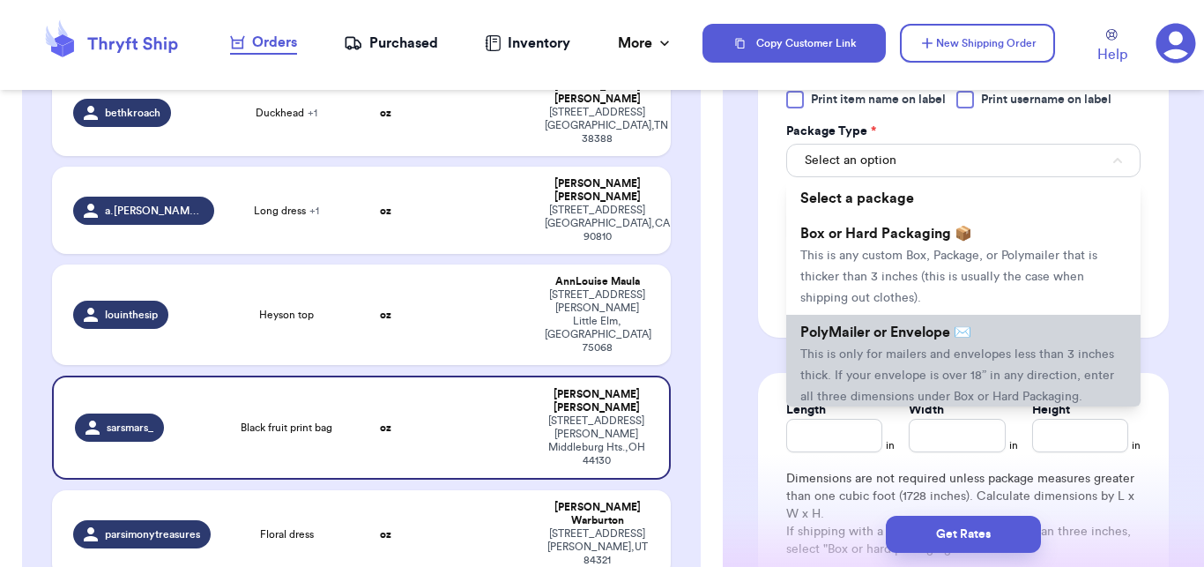
click at [881, 339] on span "PolyMailer or Envelope ✉️" at bounding box center [885, 332] width 171 height 14
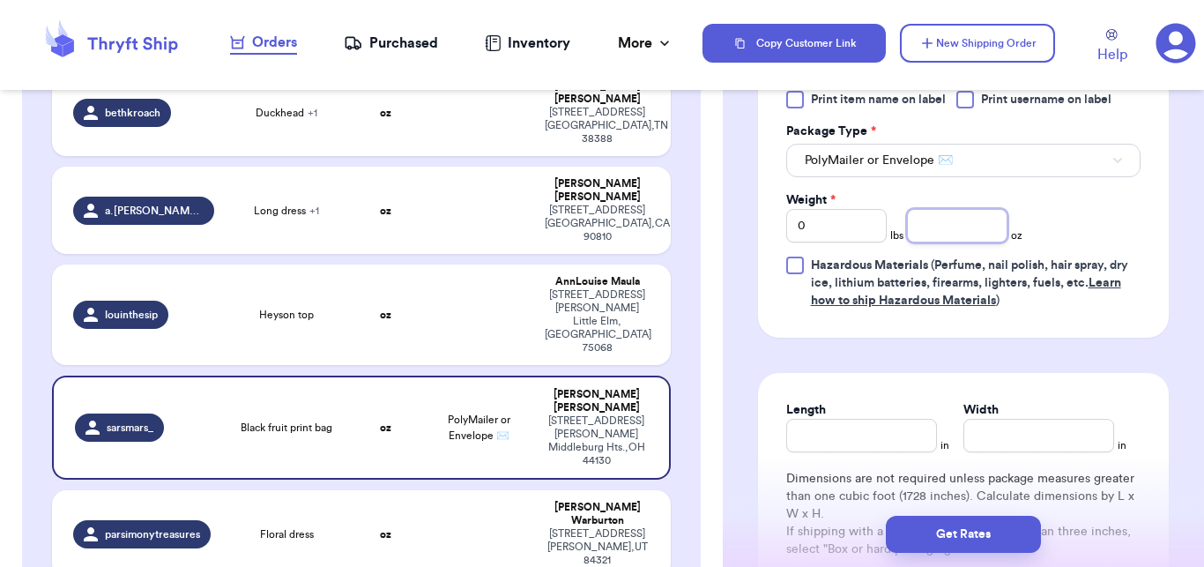
click at [962, 242] on input "number" at bounding box center [957, 225] width 100 height 33
type input "11"
click at [941, 509] on div "Get Rates" at bounding box center [963, 534] width 481 height 65
click at [941, 510] on div "Get Rates" at bounding box center [963, 534] width 481 height 65
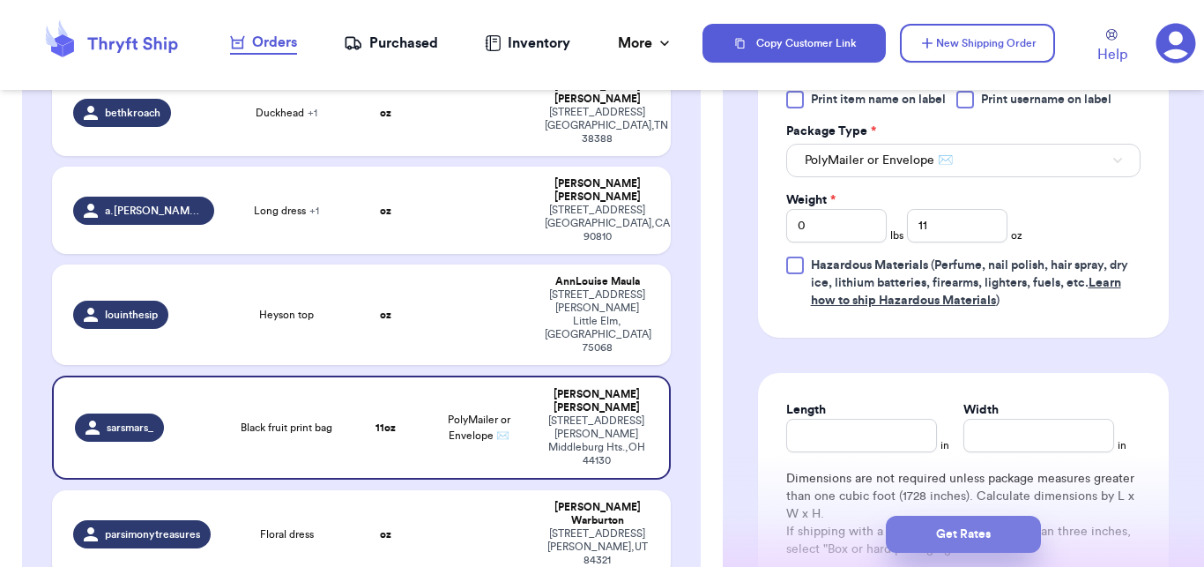
click at [941, 541] on button "Get Rates" at bounding box center [963, 534] width 155 height 37
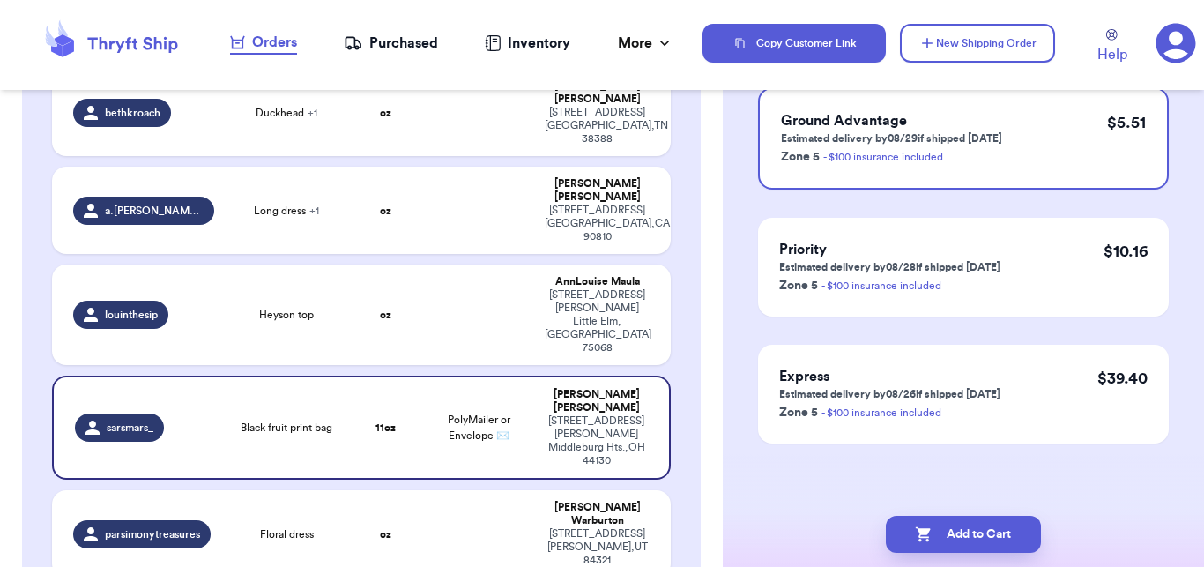
scroll to position [0, 0]
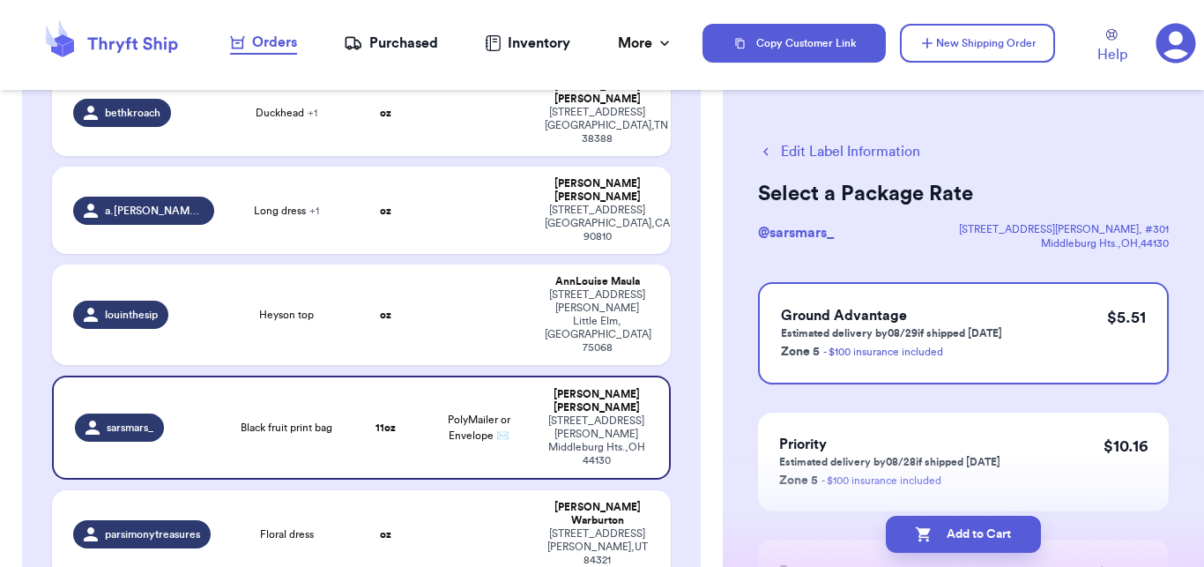
click at [941, 541] on button "Add to Cart" at bounding box center [963, 534] width 155 height 37
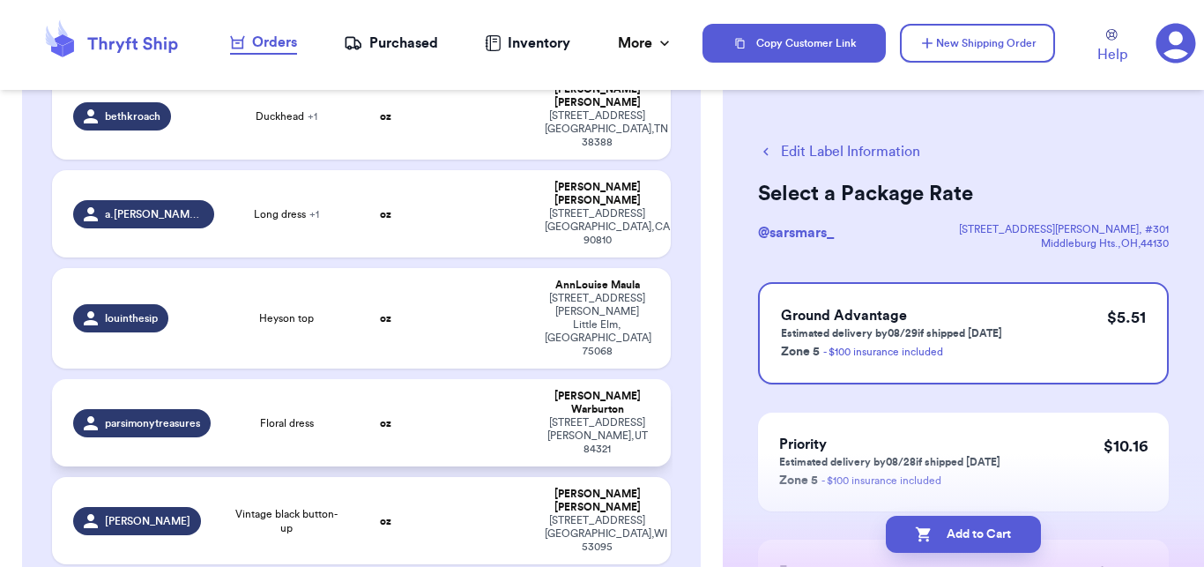
checkbox input "true"
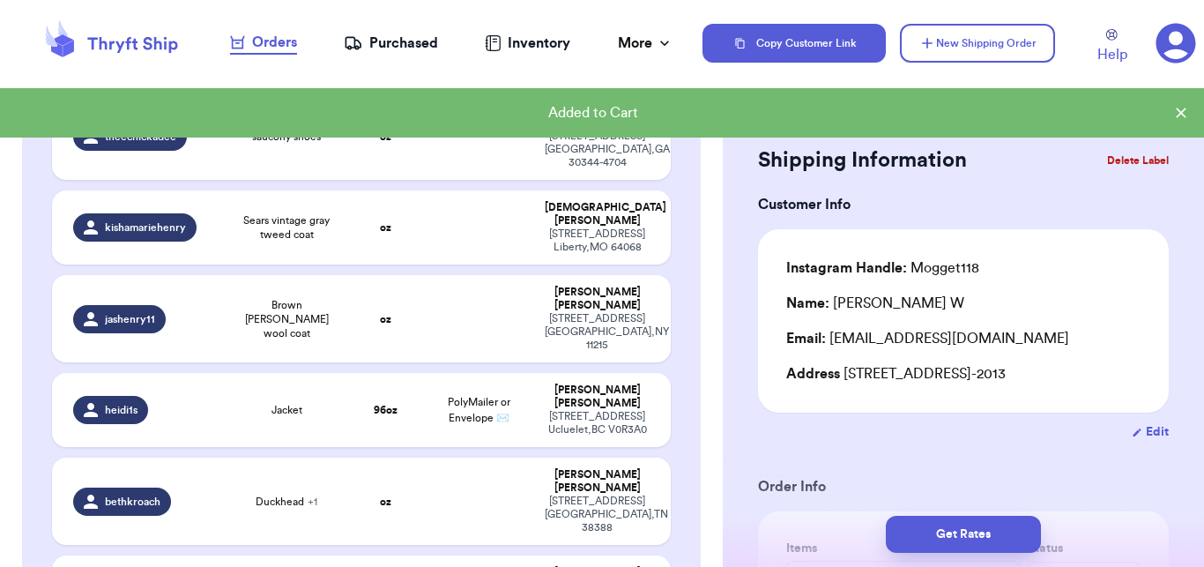
scroll to position [550, 0]
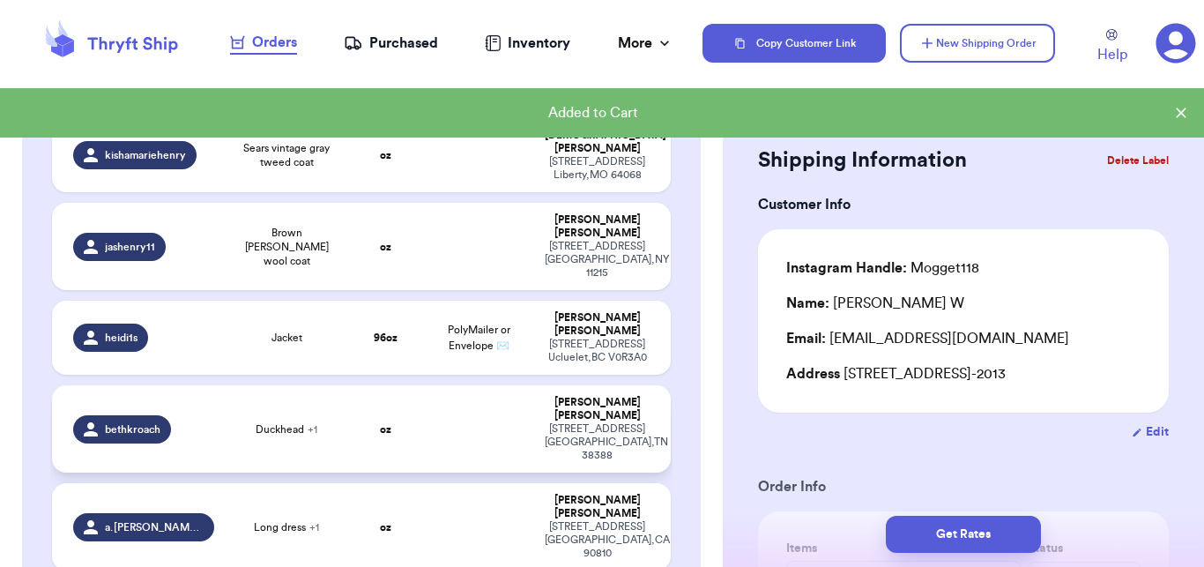
click at [460, 385] on td at bounding box center [478, 428] width 111 height 87
type input "Duckhead"
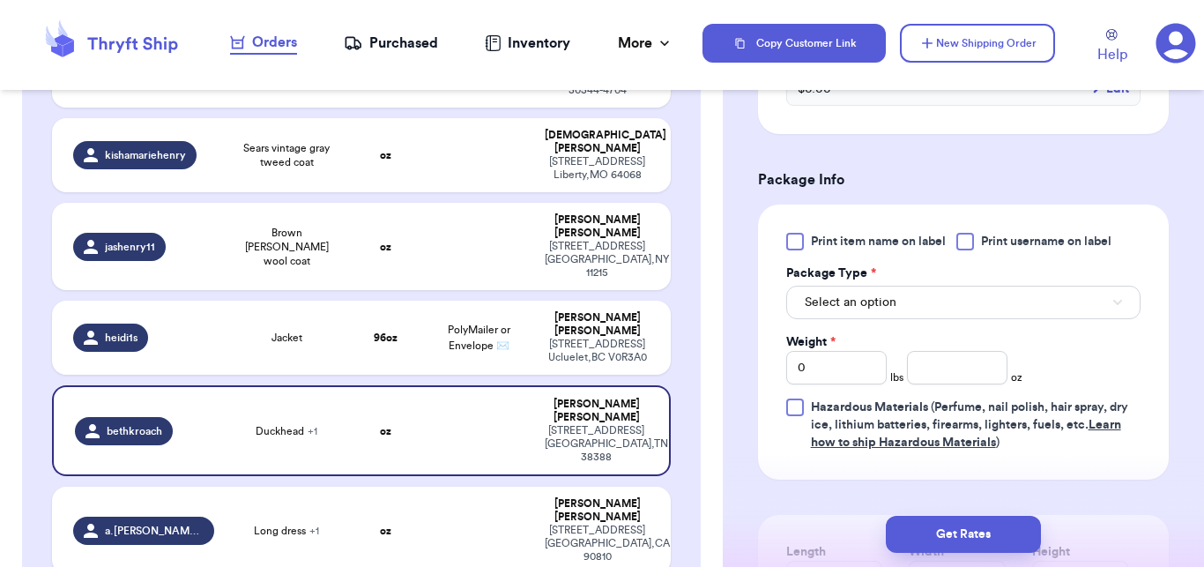
scroll to position [772, 0]
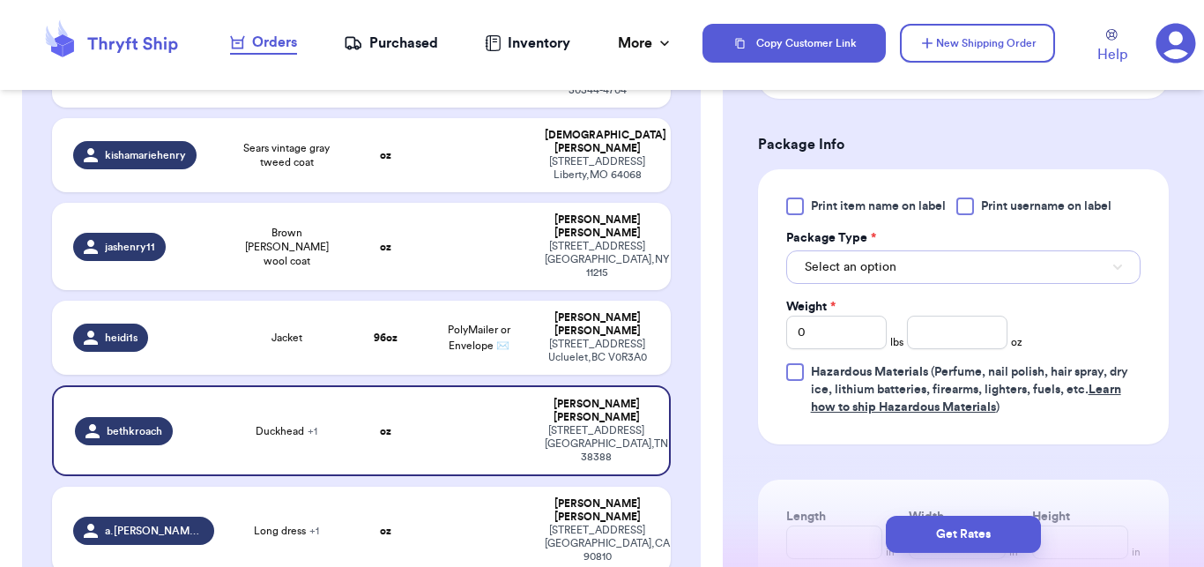
click at [972, 265] on button "Select an option" at bounding box center [963, 266] width 354 height 33
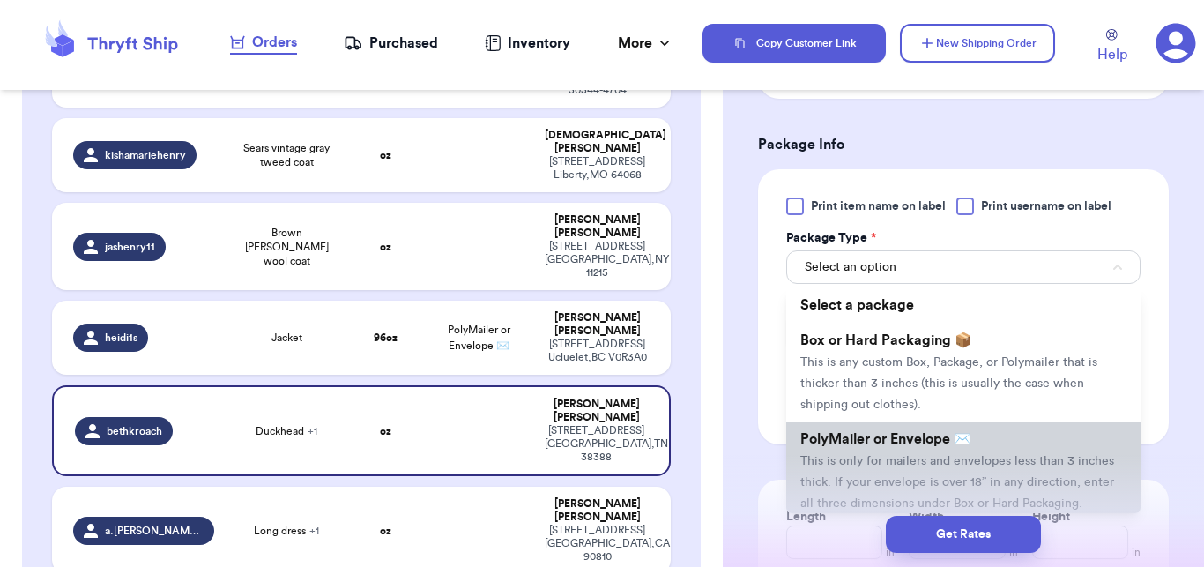
click at [890, 426] on li "PolyMailer or Envelope ✉️ This is only for mailers and envelopes less than 3 in…" at bounding box center [963, 470] width 354 height 99
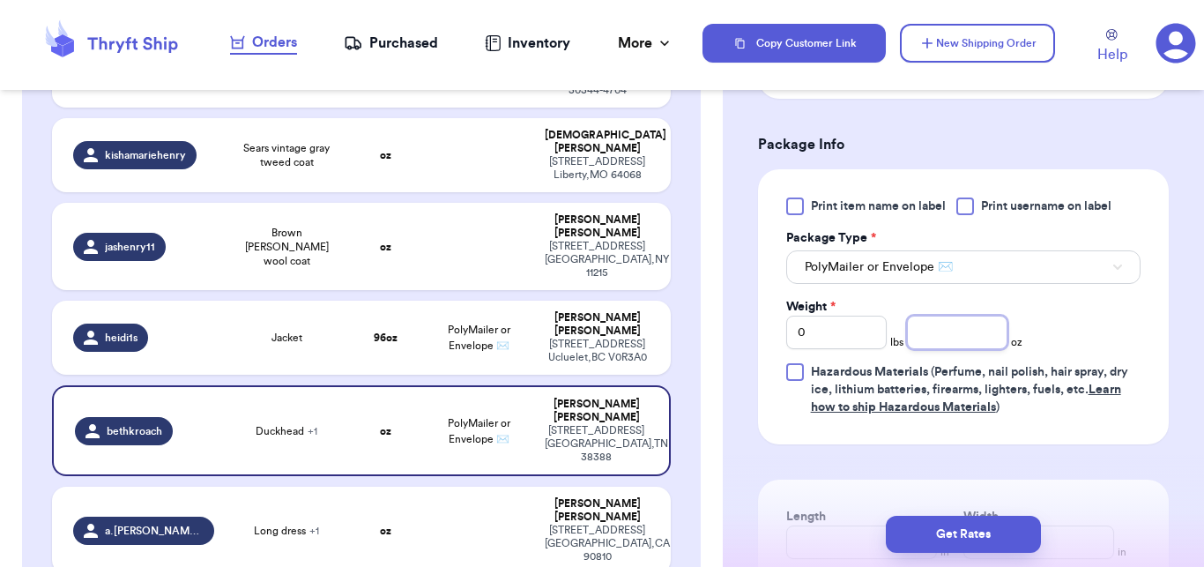
click at [966, 323] on input "number" at bounding box center [957, 332] width 100 height 33
type input "13"
click at [938, 538] on button "Get Rates" at bounding box center [963, 534] width 155 height 37
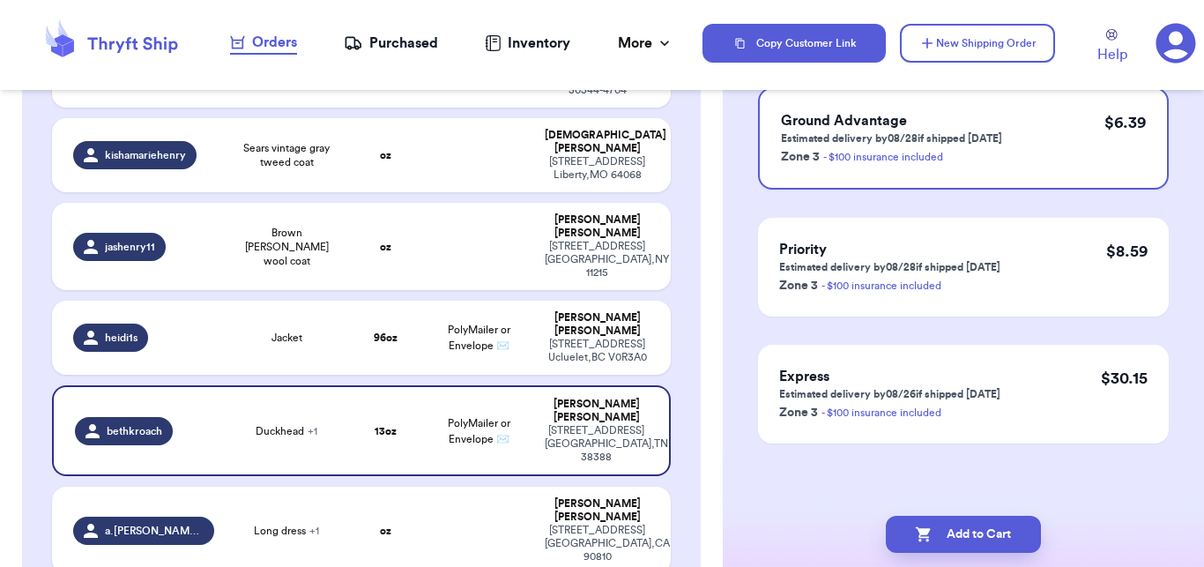
click at [938, 538] on button "Add to Cart" at bounding box center [963, 534] width 155 height 37
checkbox input "true"
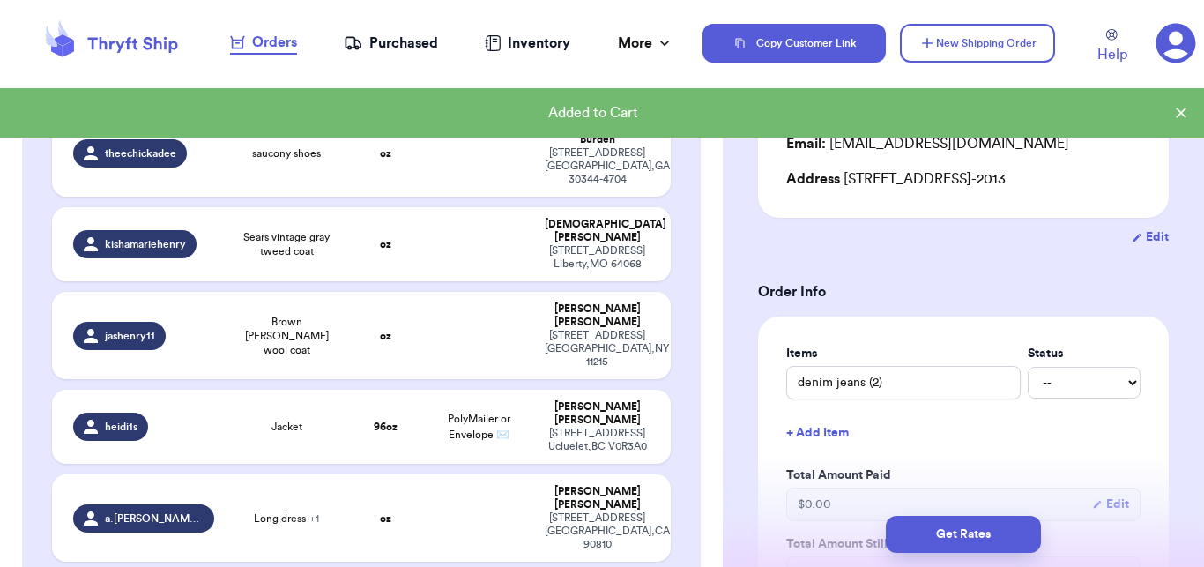
scroll to position [458, 0]
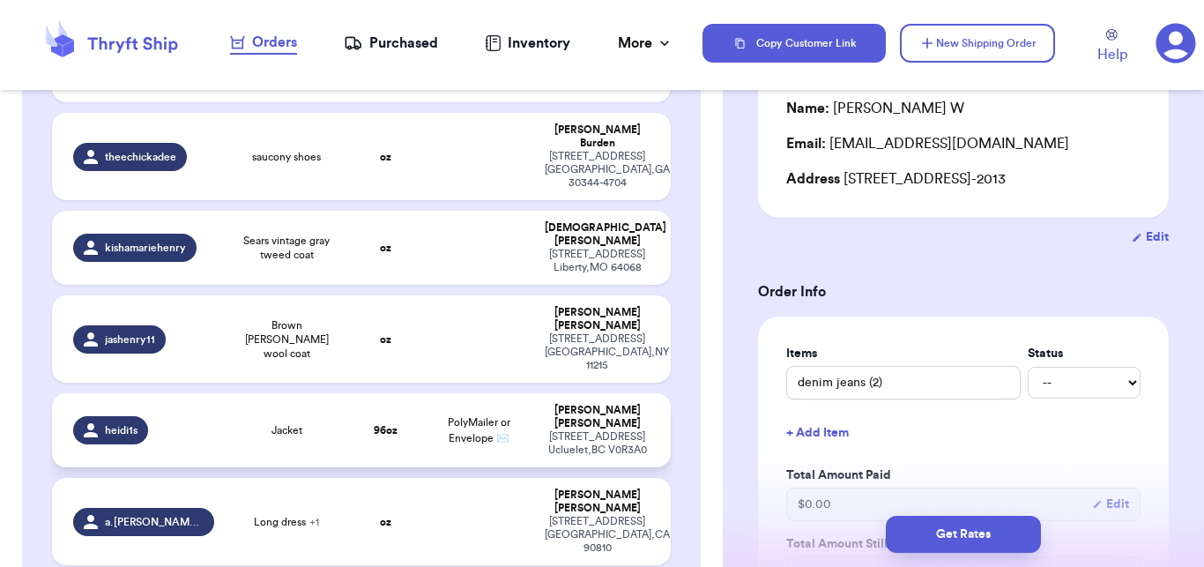
click at [280, 393] on td "Jacket" at bounding box center [286, 430] width 123 height 74
type input "Jacket"
type input "6"
type input "0"
select select "GIFT"
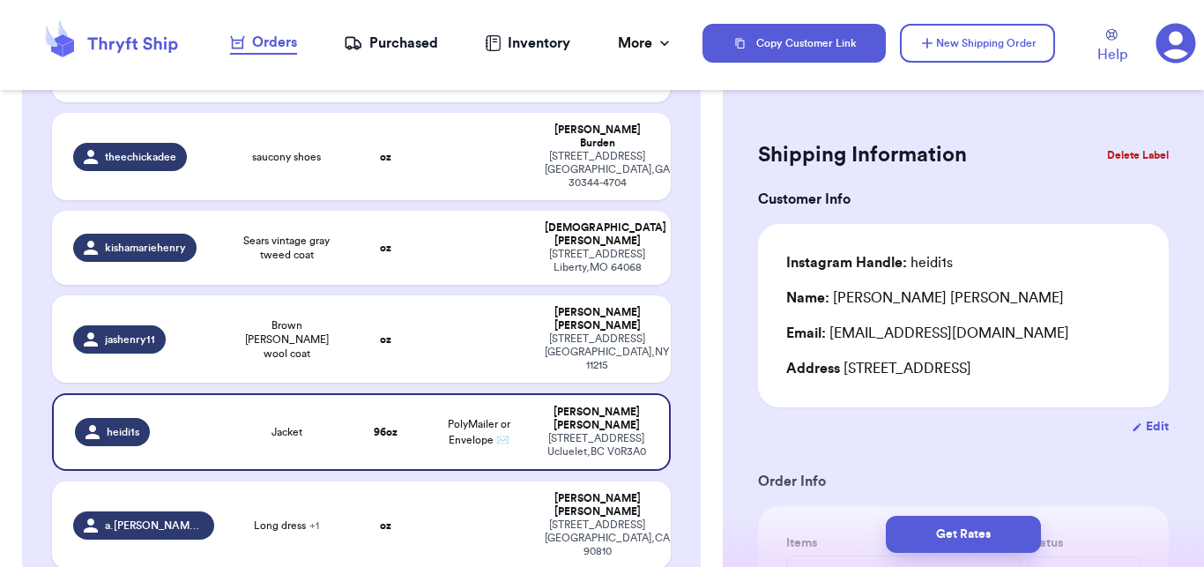
scroll to position [0, 0]
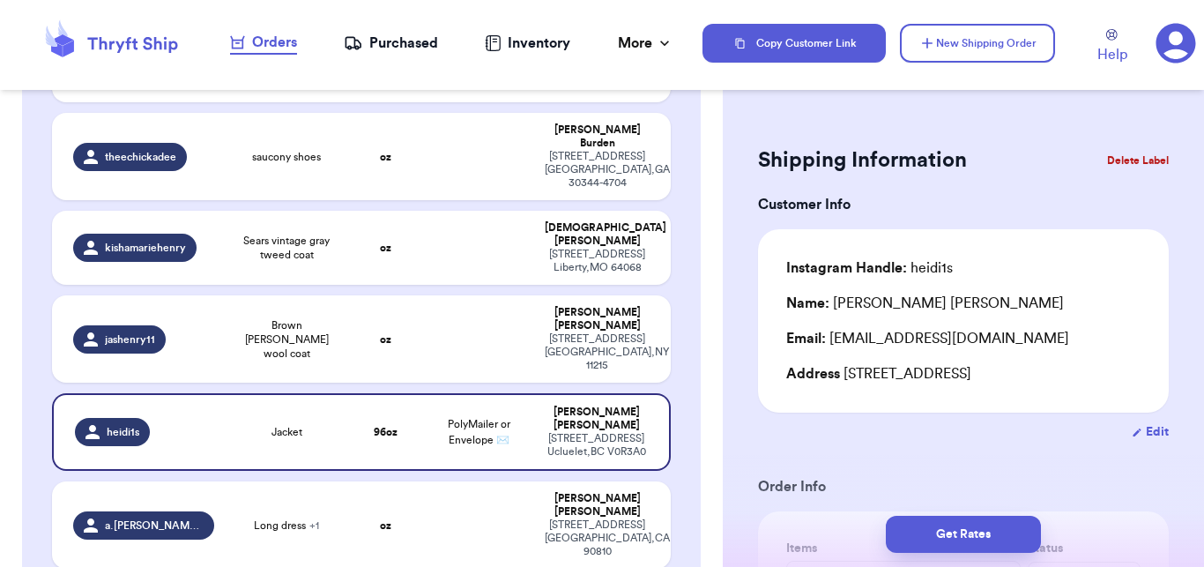
click at [1135, 150] on button "Delete Label" at bounding box center [1138, 160] width 76 height 39
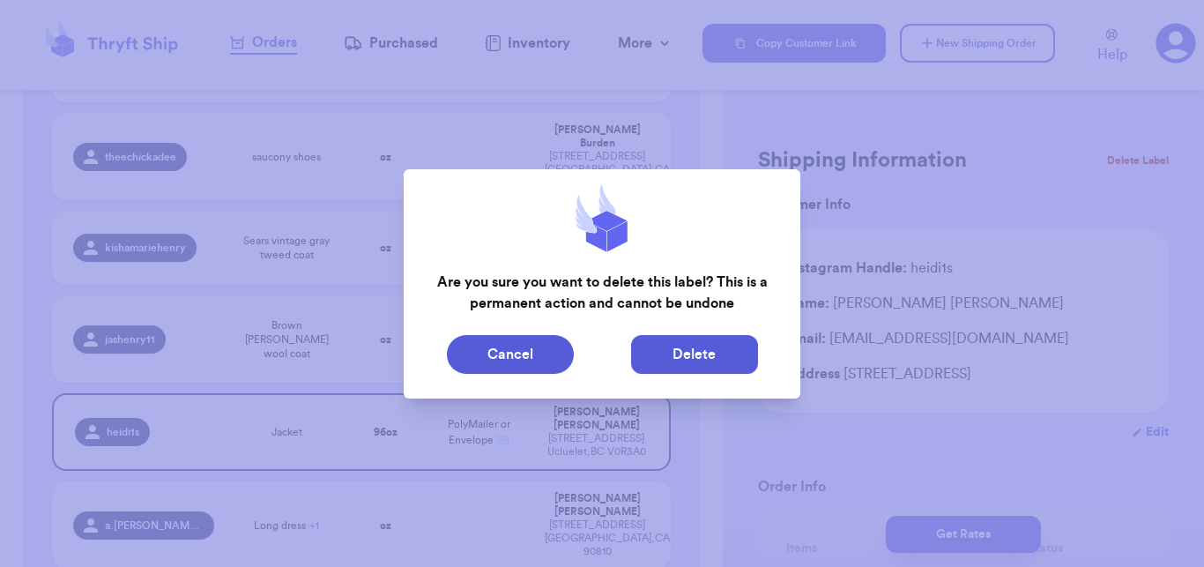
click at [688, 356] on button "Delete" at bounding box center [694, 354] width 127 height 39
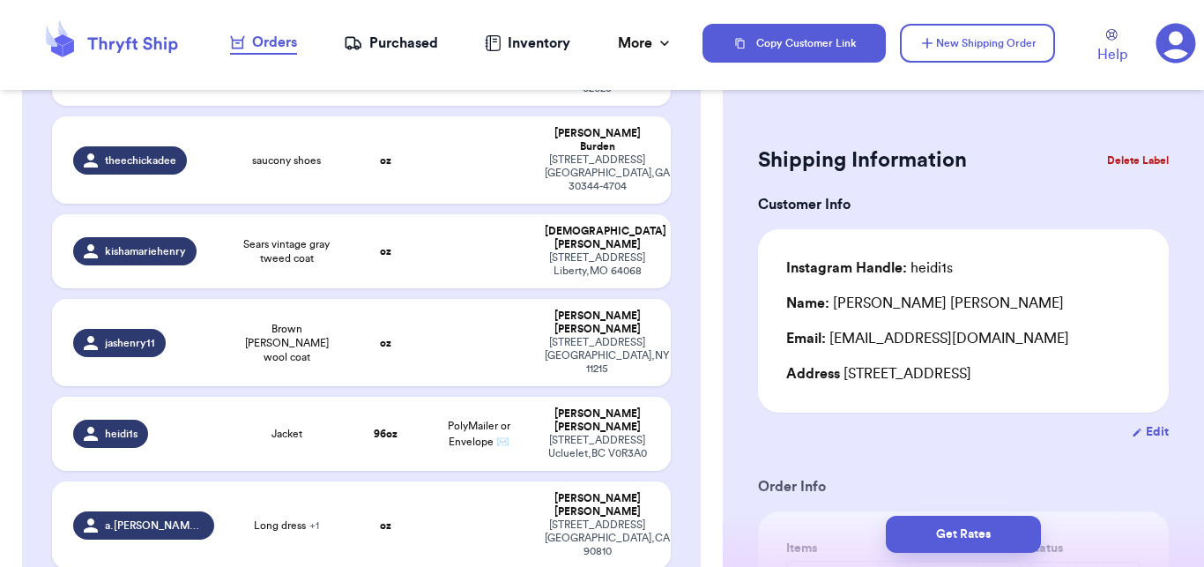
type input "denim jeans (2)"
type input "0"
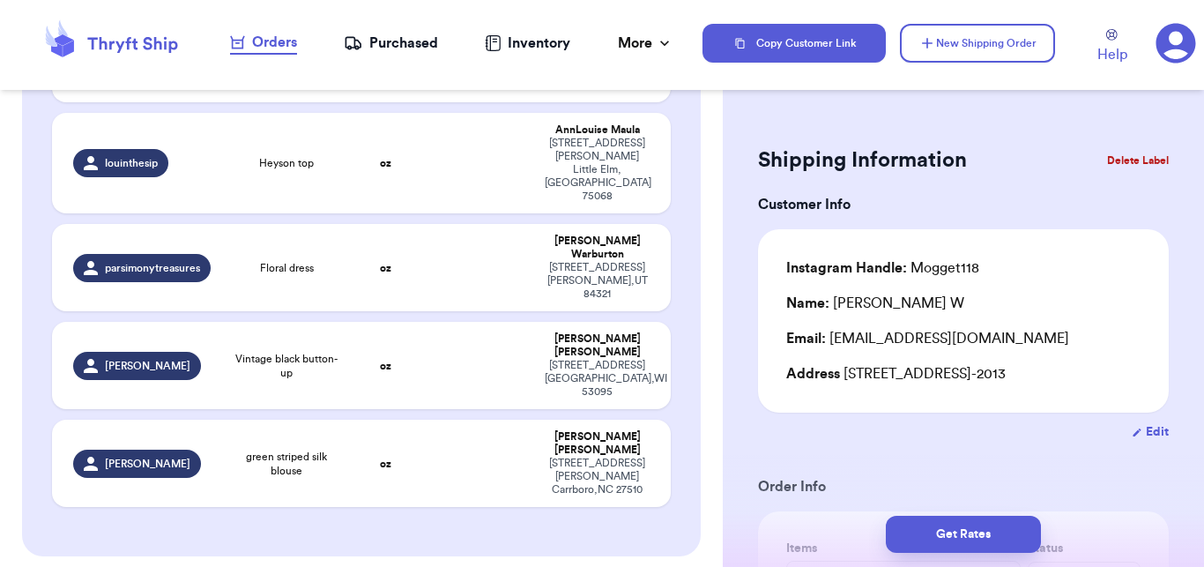
scroll to position [824, 0]
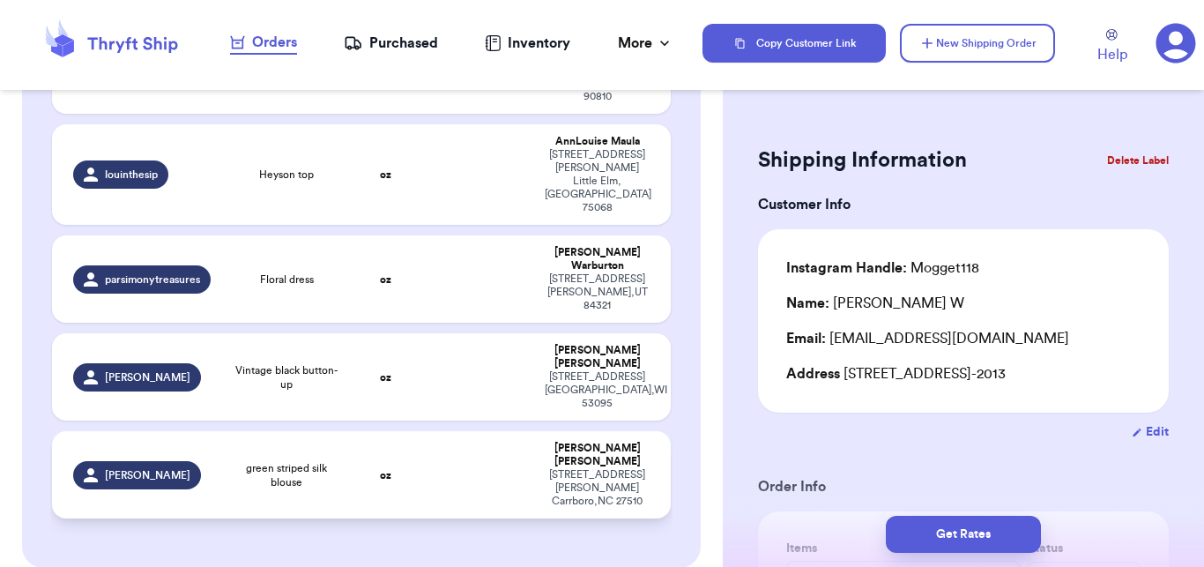
click at [459, 431] on td at bounding box center [478, 474] width 111 height 87
type input "green striped silk blouse"
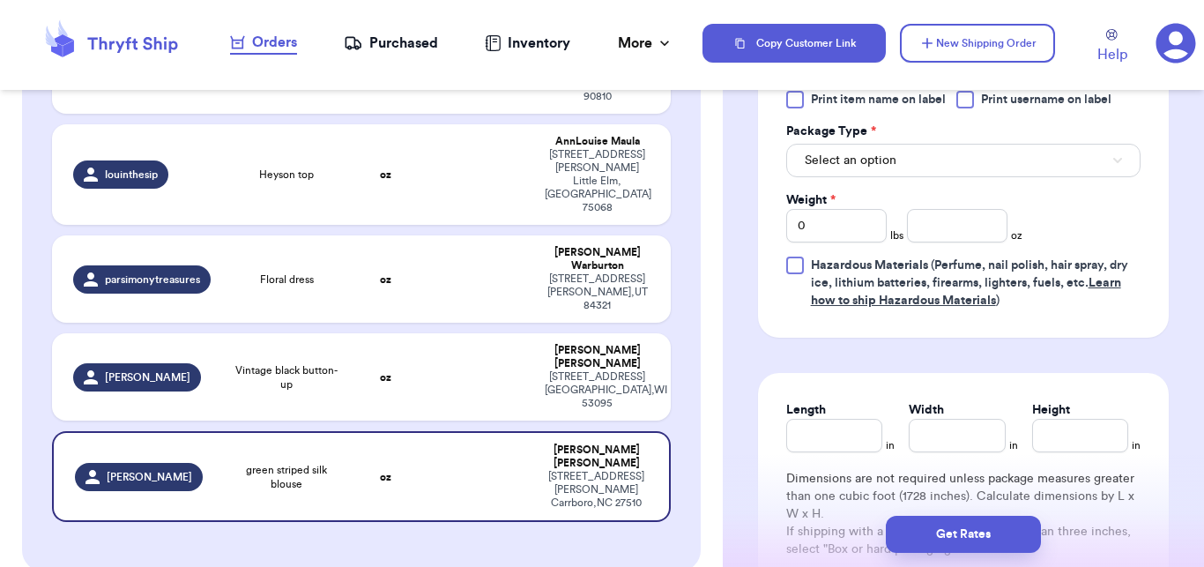
scroll to position [852, 0]
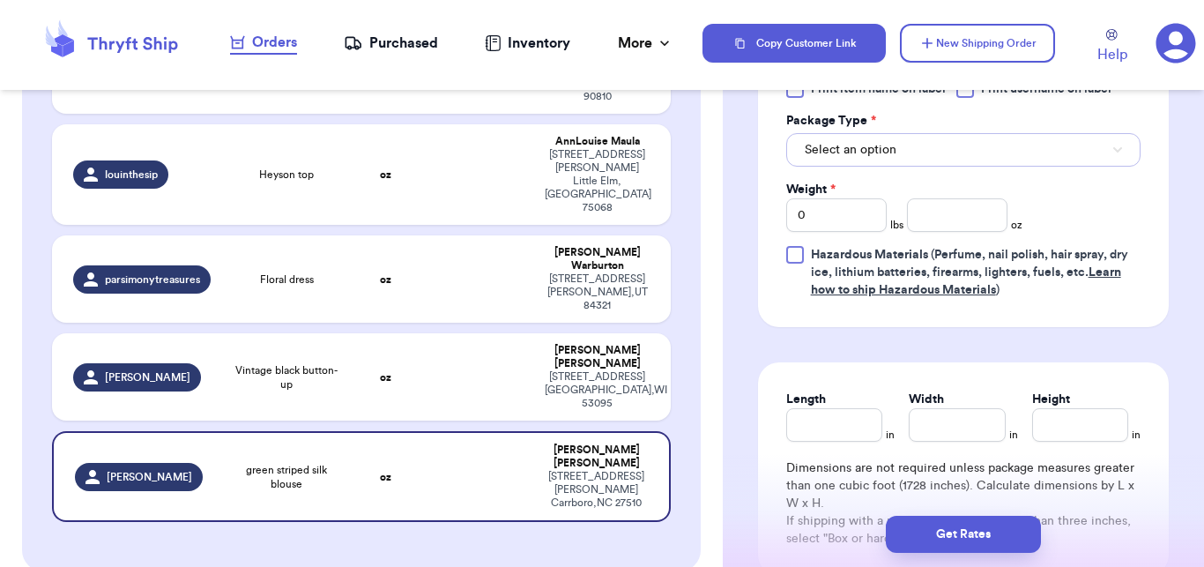
click at [979, 149] on button "Select an option" at bounding box center [963, 149] width 354 height 33
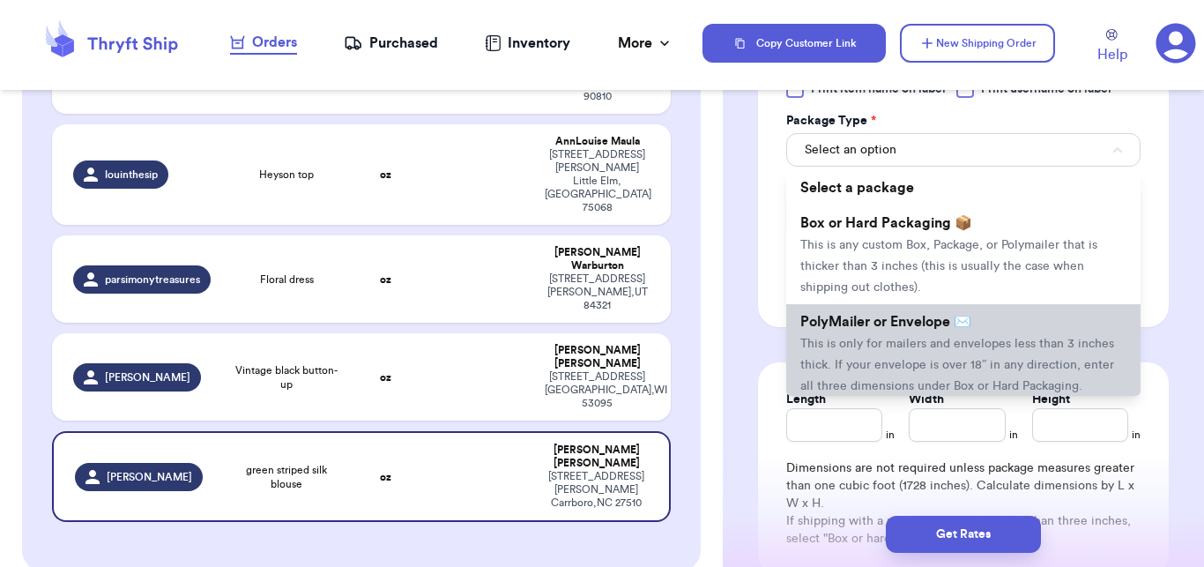
click at [897, 336] on li "PolyMailer or Envelope ✉️ This is only for mailers and envelopes less than 3 in…" at bounding box center [963, 353] width 354 height 99
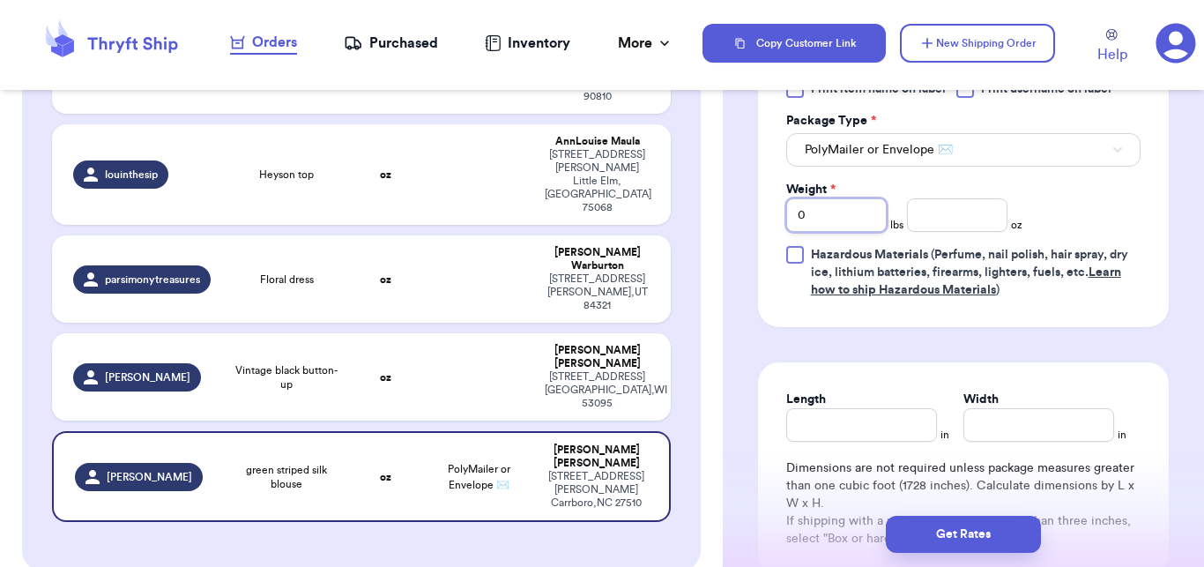
click at [862, 224] on input "0" at bounding box center [836, 214] width 100 height 33
type input "1"
click at [914, 219] on input "number" at bounding box center [957, 214] width 100 height 33
type input "5"
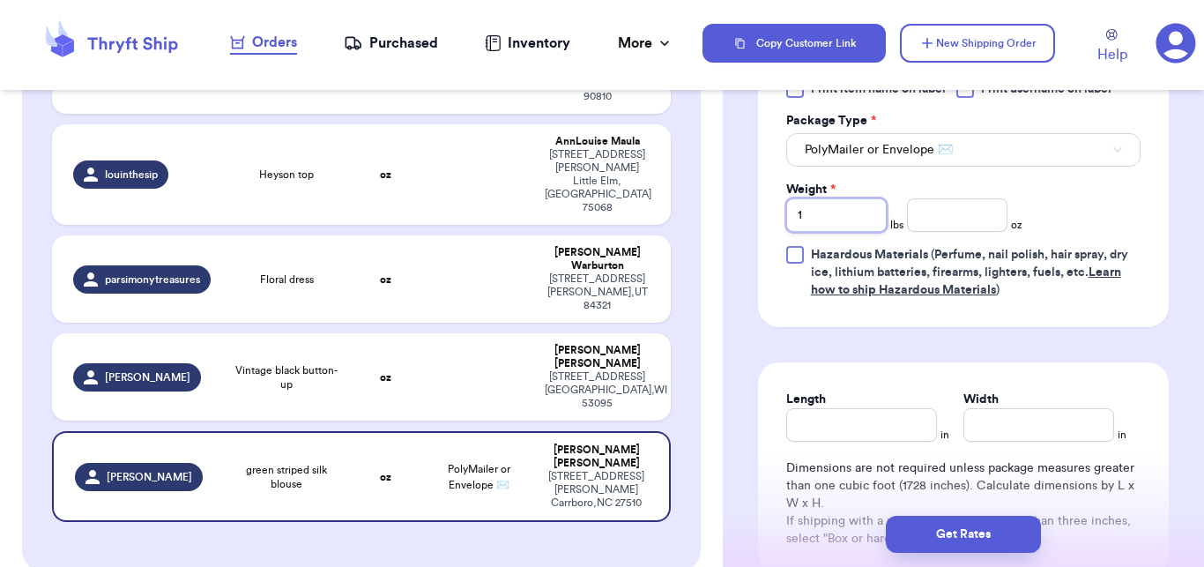
click at [956, 546] on button "Get Rates" at bounding box center [963, 534] width 155 height 37
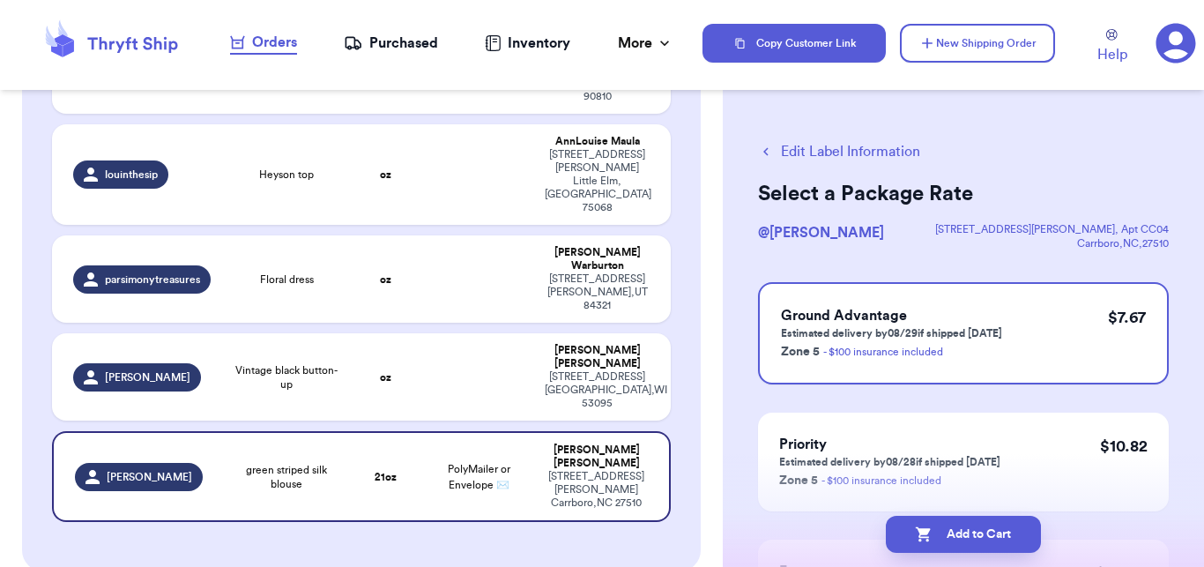
click at [956, 546] on button "Add to Cart" at bounding box center [963, 534] width 155 height 37
checkbox input "true"
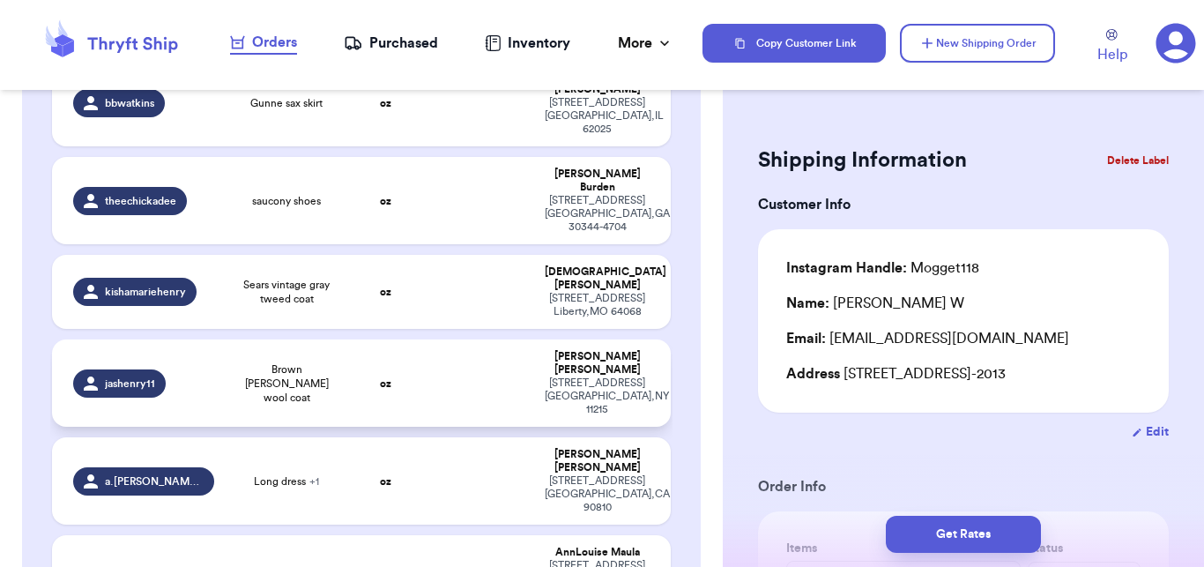
click at [396, 357] on td "oz" at bounding box center [386, 382] width 74 height 87
type input "Brown [PERSON_NAME] wool coat"
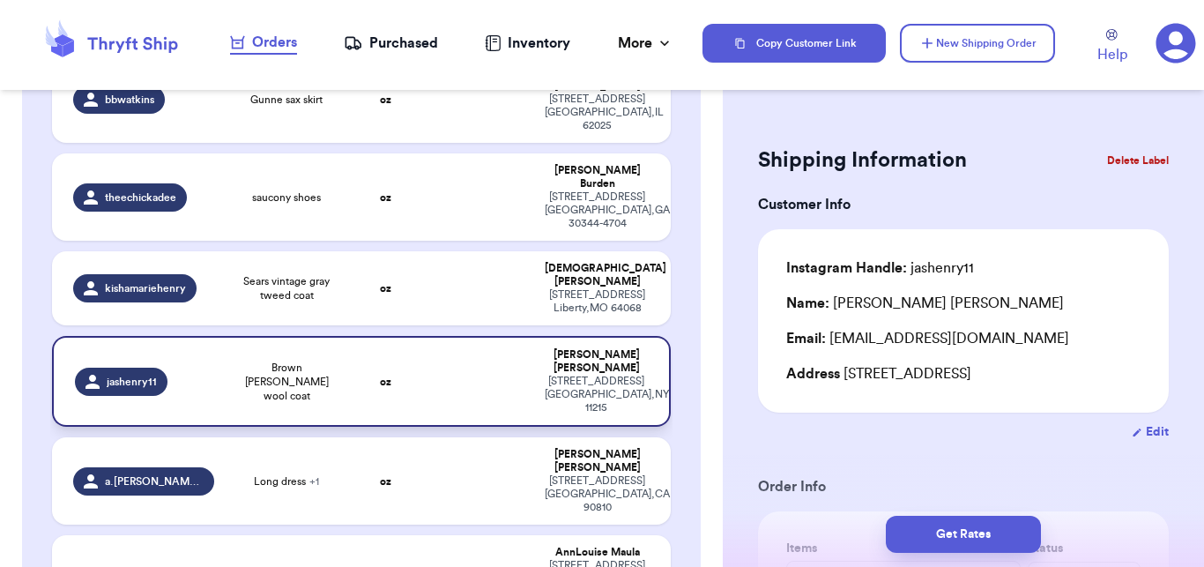
scroll to position [410, 0]
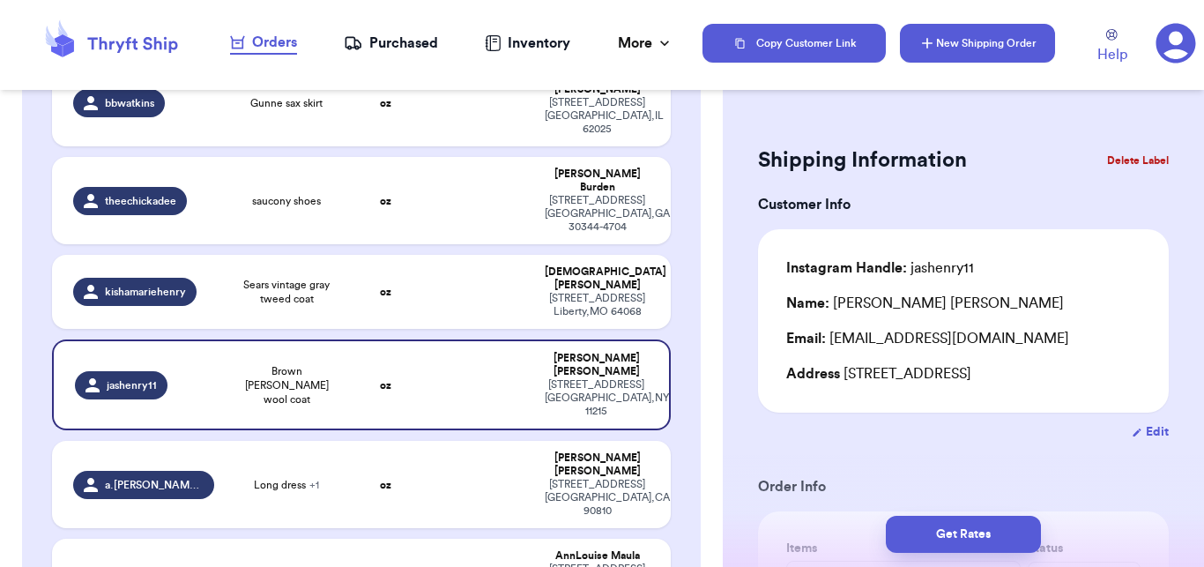
click at [967, 39] on button "New Shipping Order" at bounding box center [977, 43] width 155 height 39
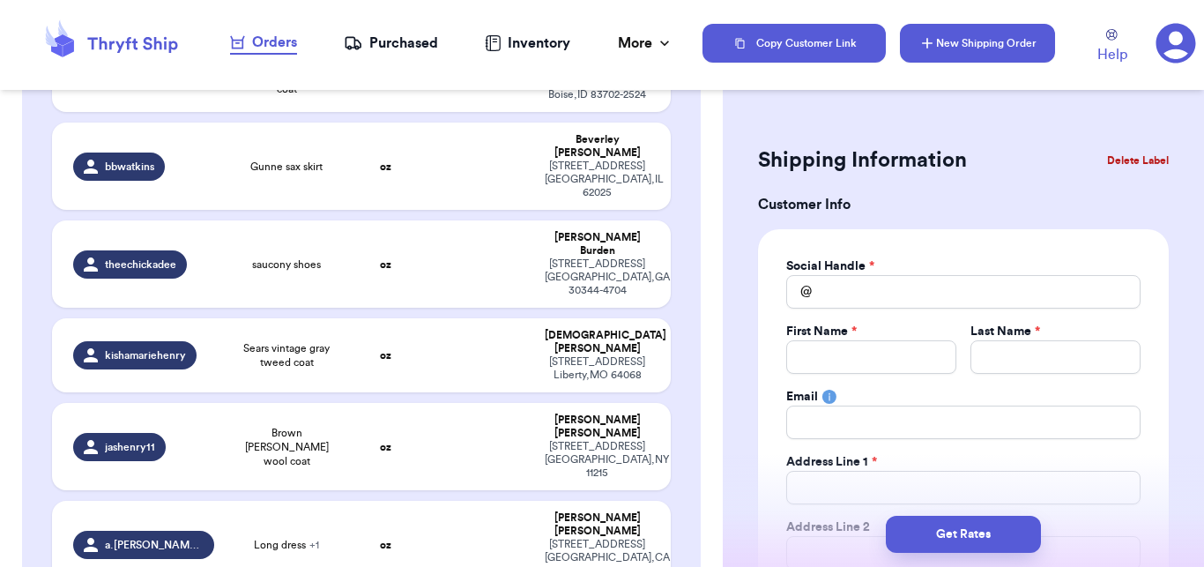
scroll to position [473, 0]
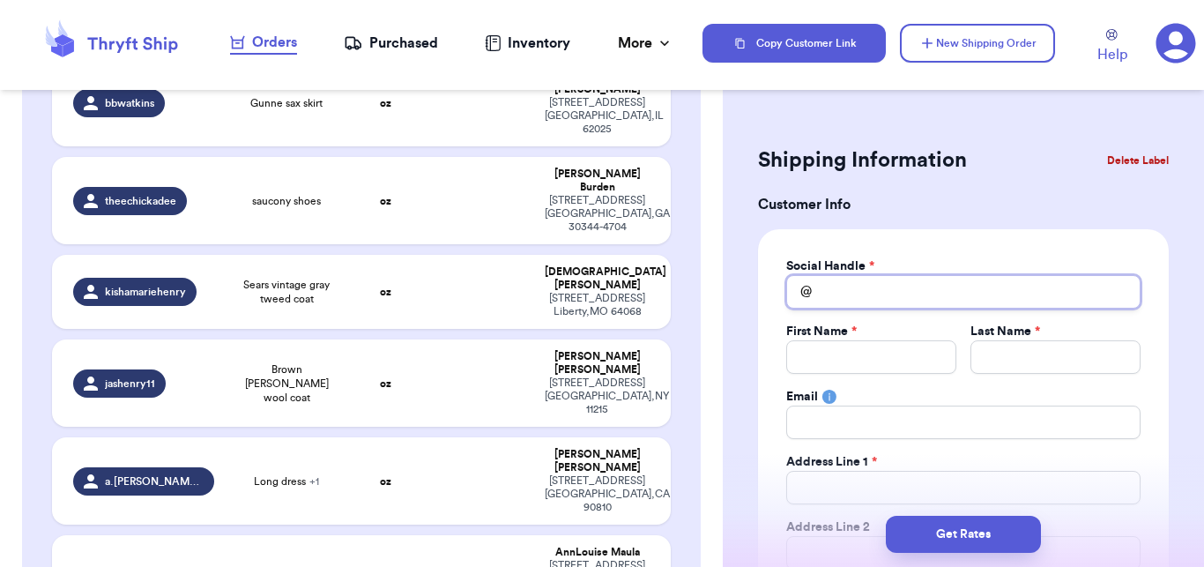
click at [865, 291] on input "Total Amount Paid" at bounding box center [963, 291] width 354 height 33
type input "b"
type input "br"
type input "bri"
type input "bria"
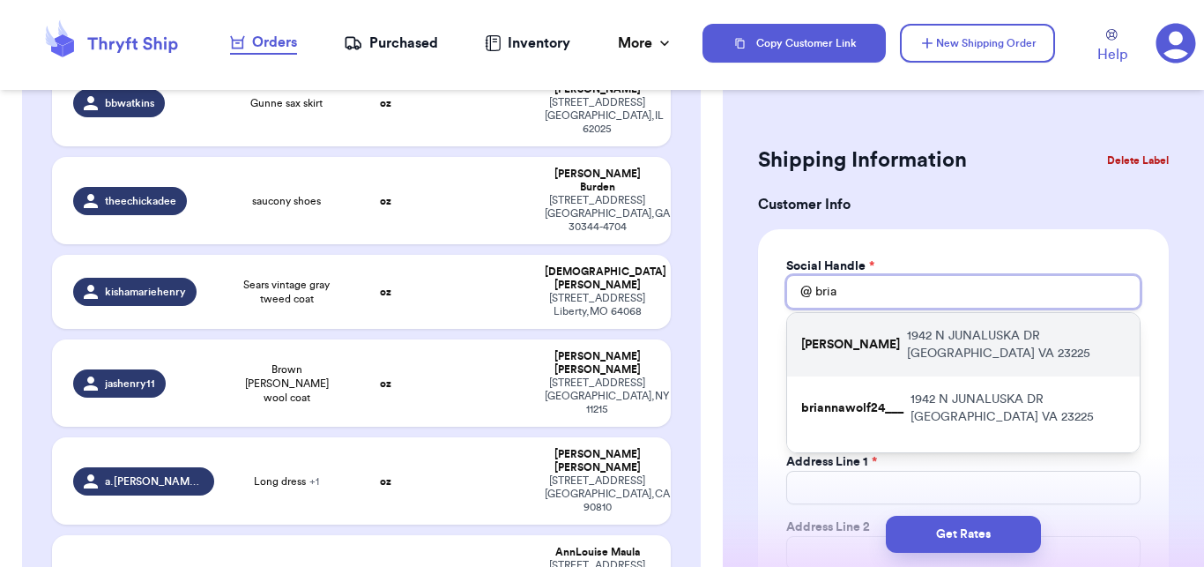
type input "bria"
click at [907, 353] on p "[STREET_ADDRESS][PERSON_NAME]" at bounding box center [1016, 344] width 219 height 35
type input "[PERSON_NAME]"
type input "Wolf"
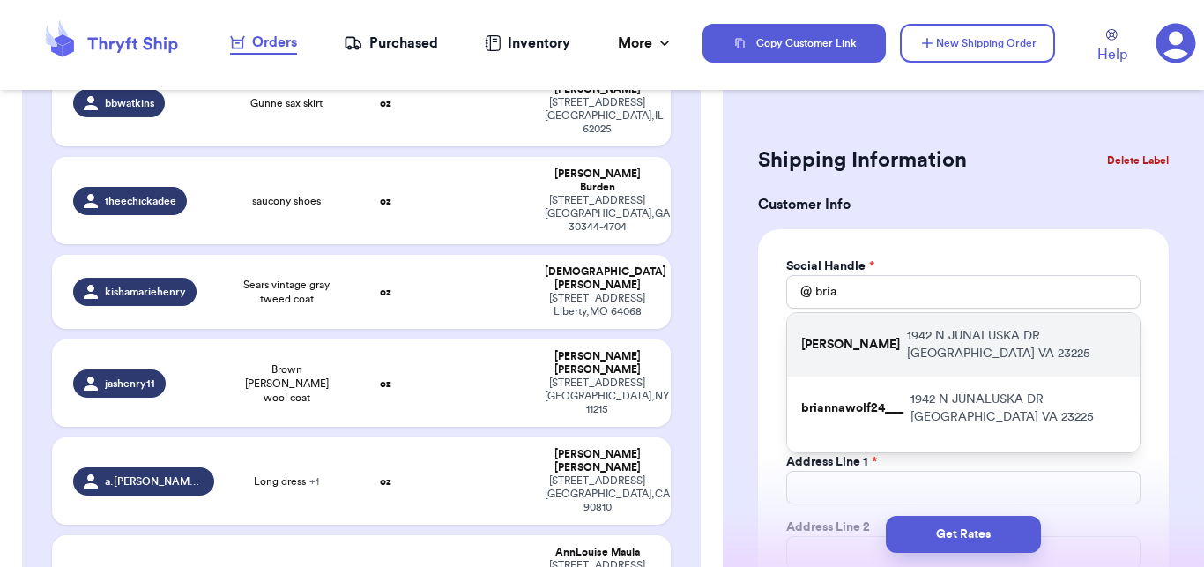
type input "[EMAIL_ADDRESS][DOMAIN_NAME]"
type input "1942 N JUNALUSKA DR"
type input "[GEOGRAPHIC_DATA]"
select select "VA"
type input "23225"
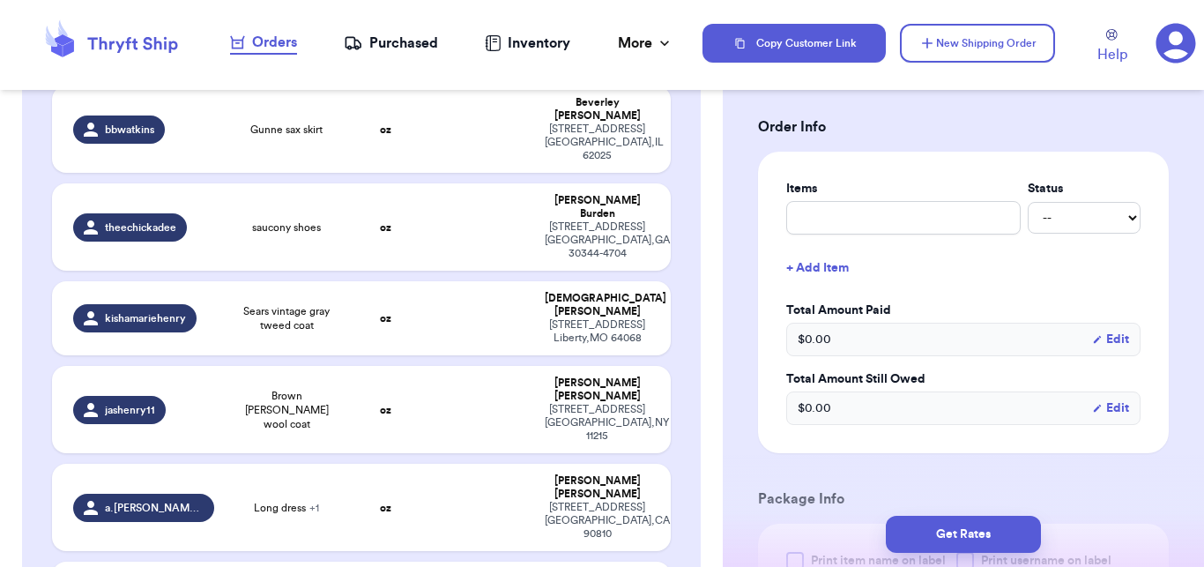
scroll to position [650, 0]
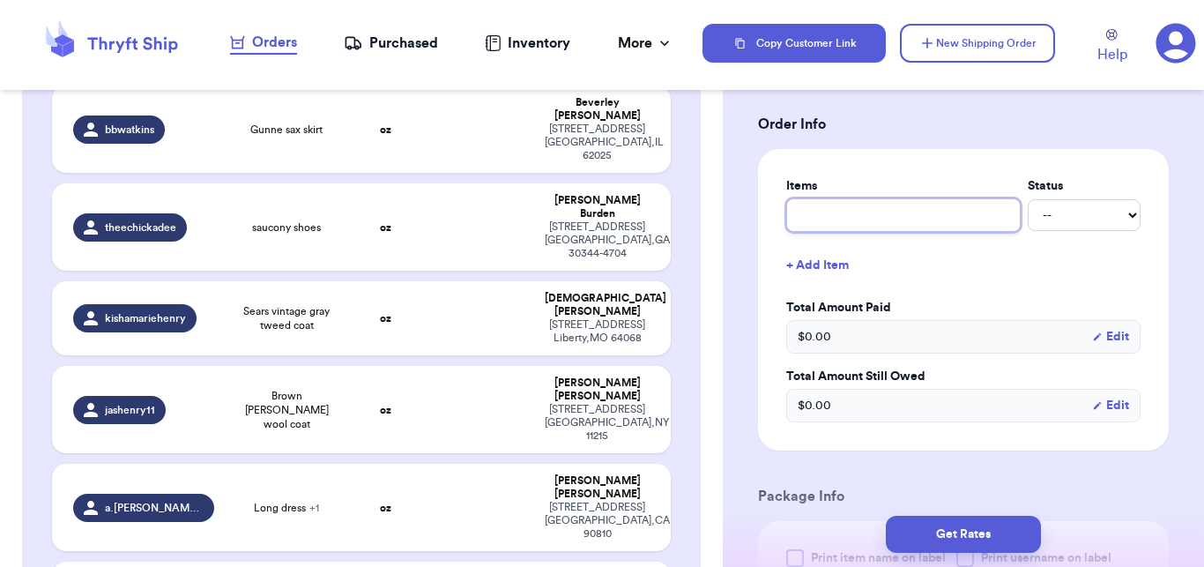
click at [797, 219] on input "text" at bounding box center [903, 214] width 234 height 33
type input "s"
type input "sh"
type input "shi"
type input "shir"
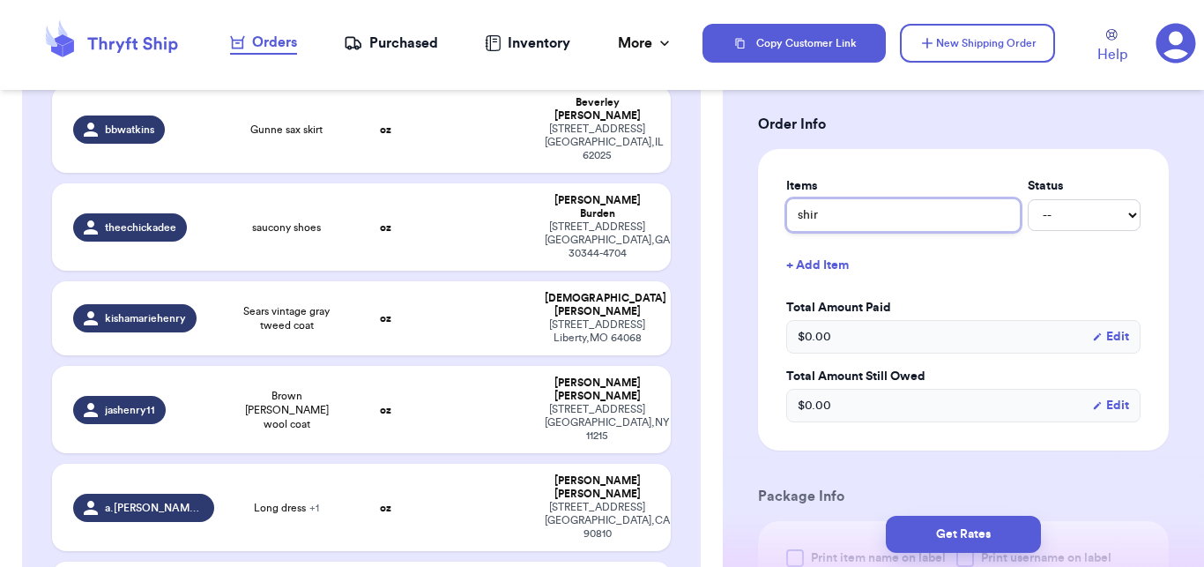
type input "shirt"
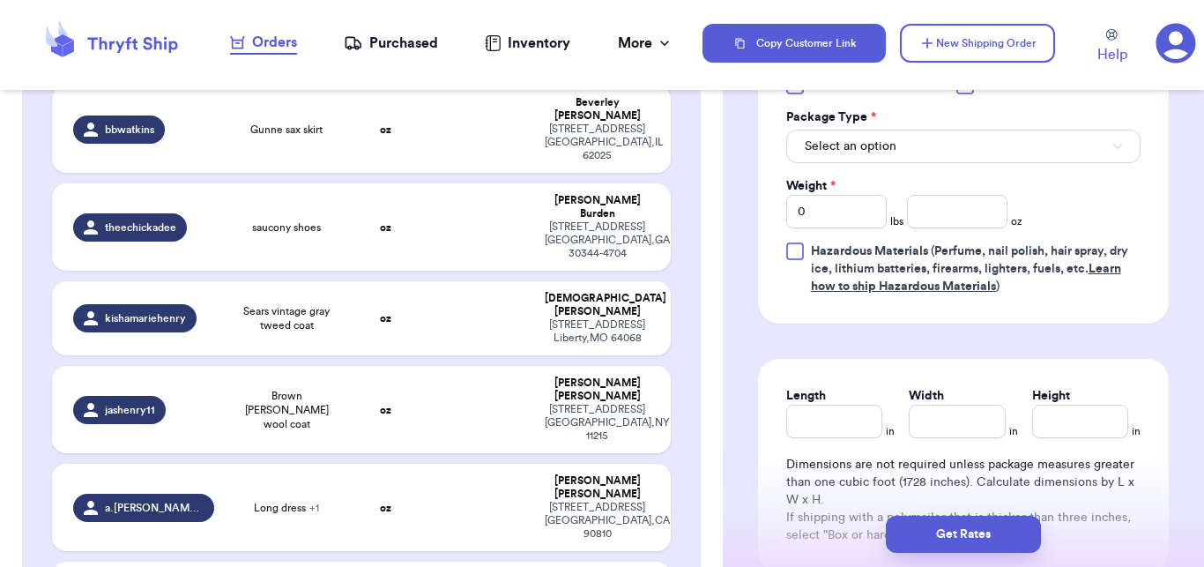
scroll to position [1128, 0]
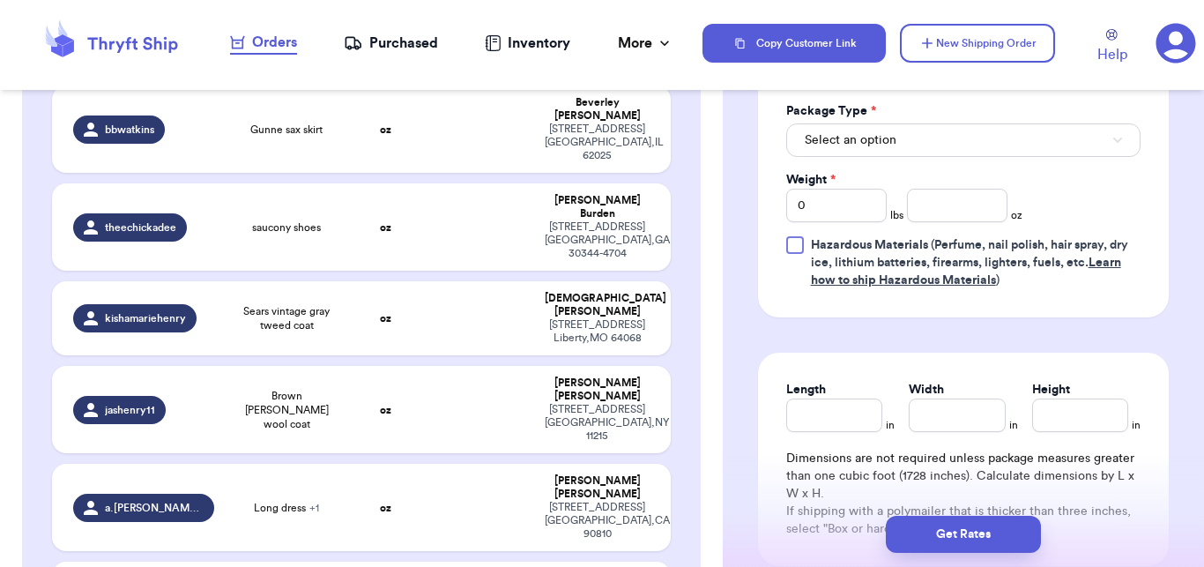
type input "shirt"
click at [802, 141] on button "Select an option" at bounding box center [963, 139] width 354 height 33
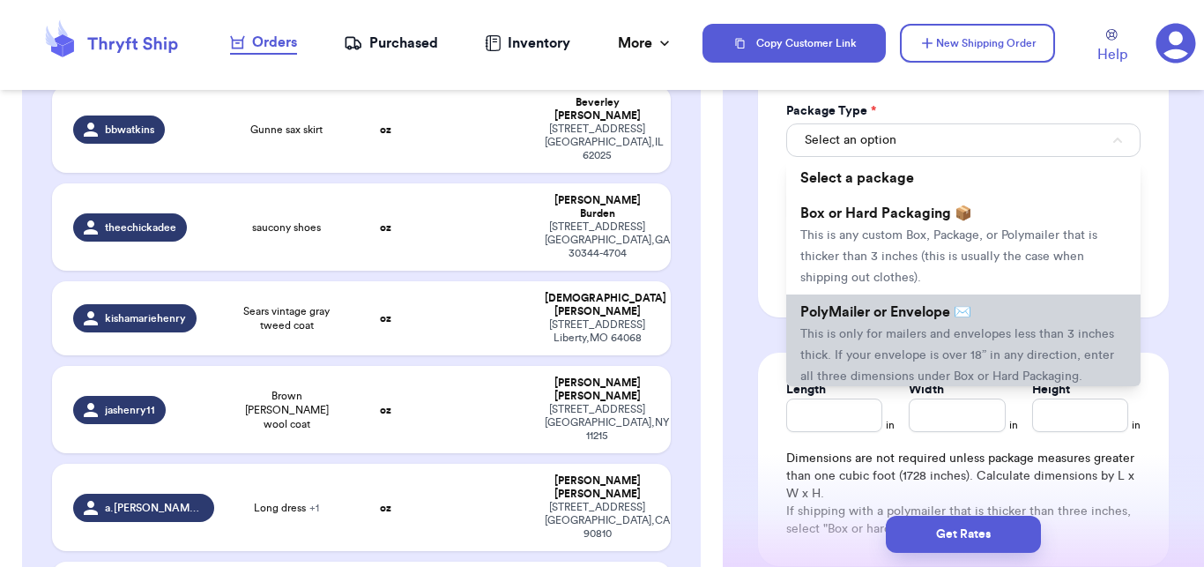
click at [909, 318] on span "PolyMailer or Envelope ✉️" at bounding box center [885, 312] width 171 height 14
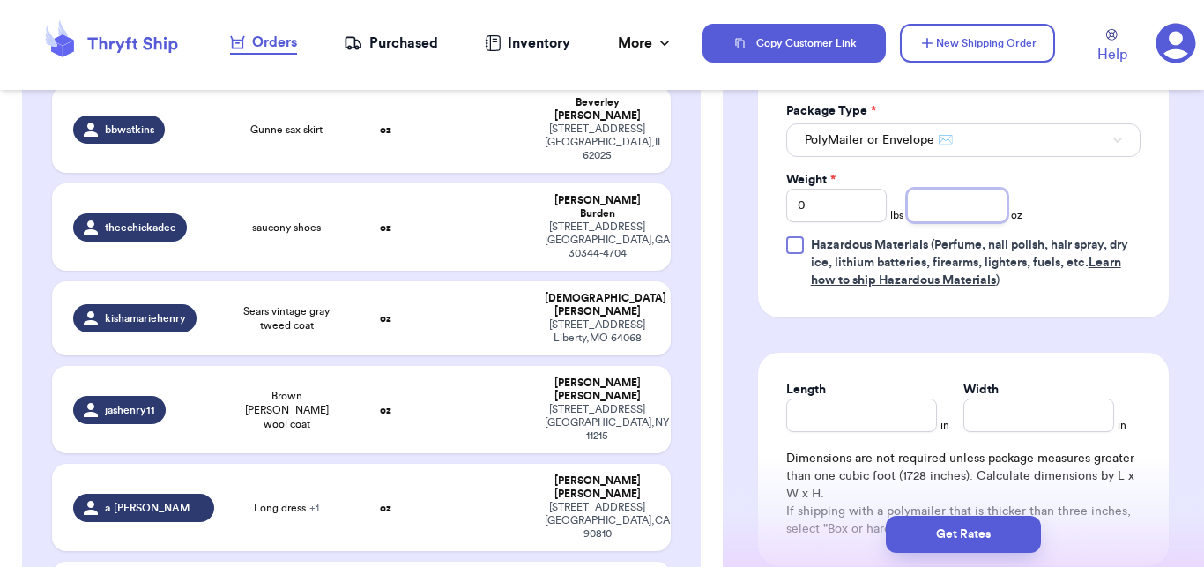
click at [924, 209] on input "number" at bounding box center [957, 205] width 100 height 33
type input "15"
click at [956, 526] on button "Get Rates" at bounding box center [963, 534] width 155 height 37
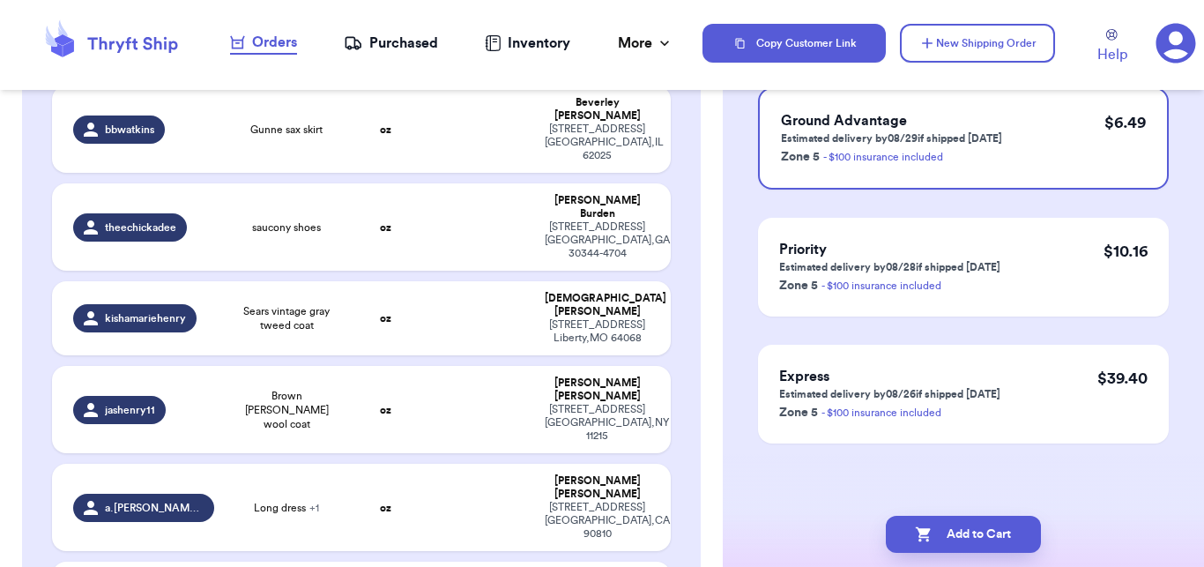
scroll to position [195, 0]
click at [956, 526] on button "Add to Cart" at bounding box center [963, 534] width 155 height 37
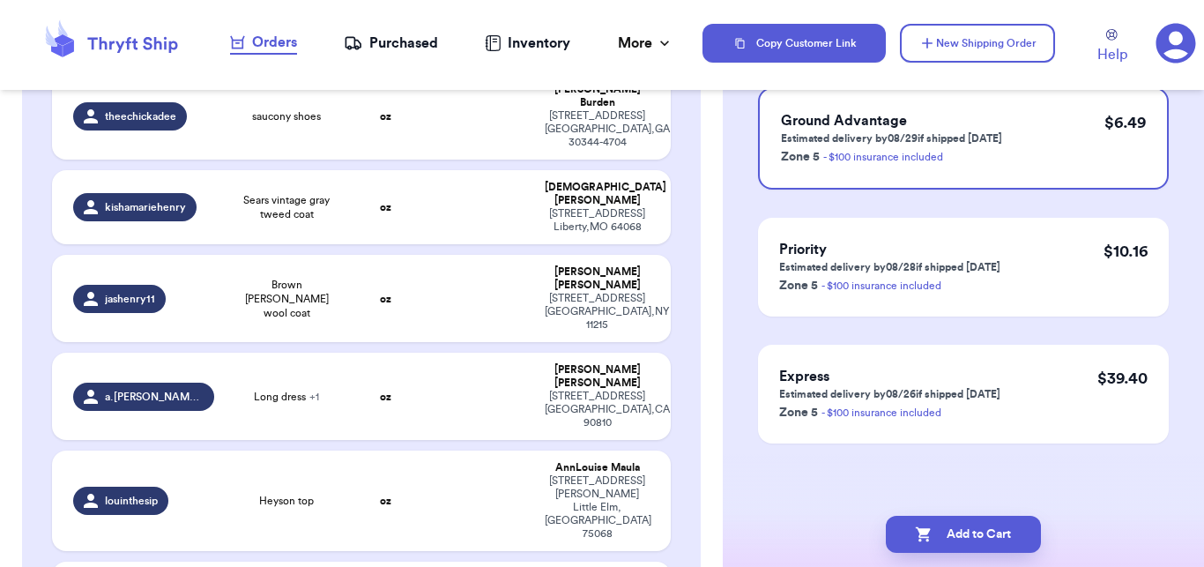
checkbox input "true"
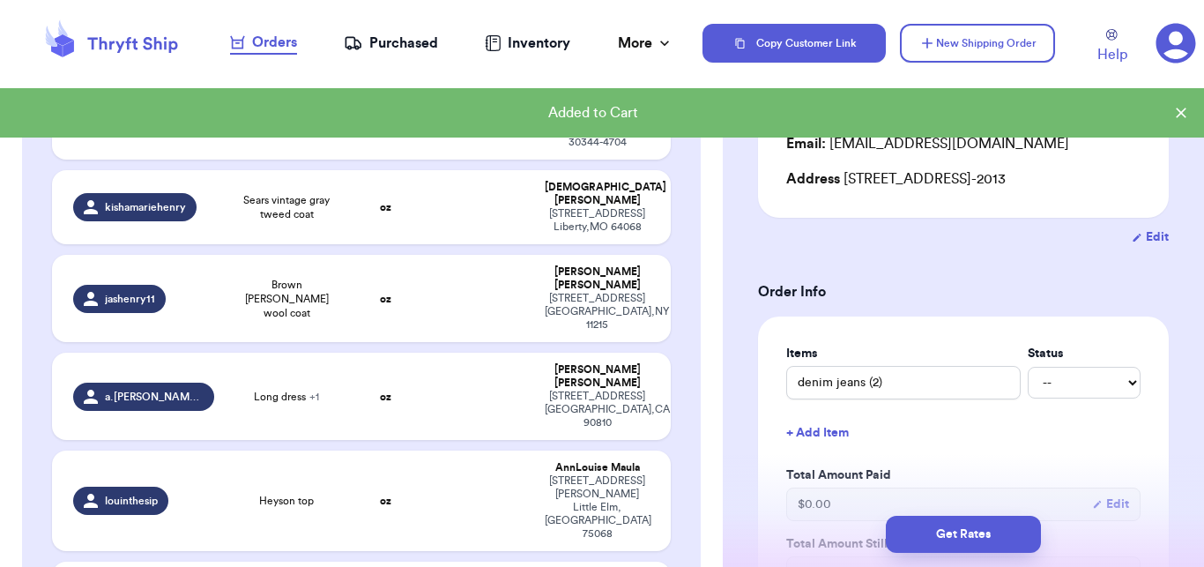
scroll to position [413, 0]
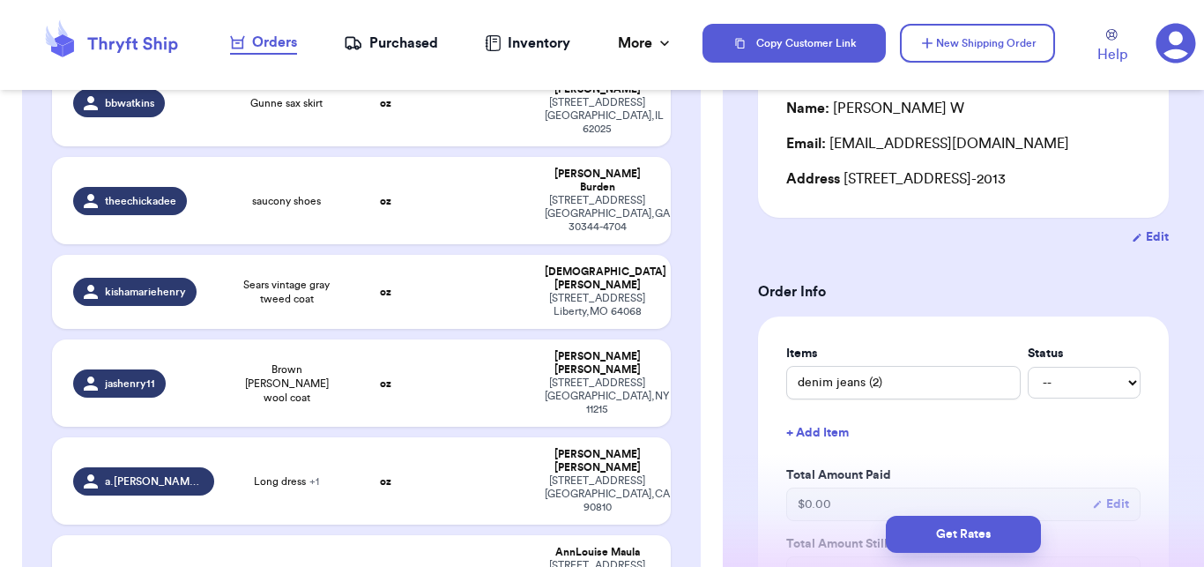
drag, startPoint x: 725, startPoint y: 218, endPoint x: 723, endPoint y: 185, distance: 32.7
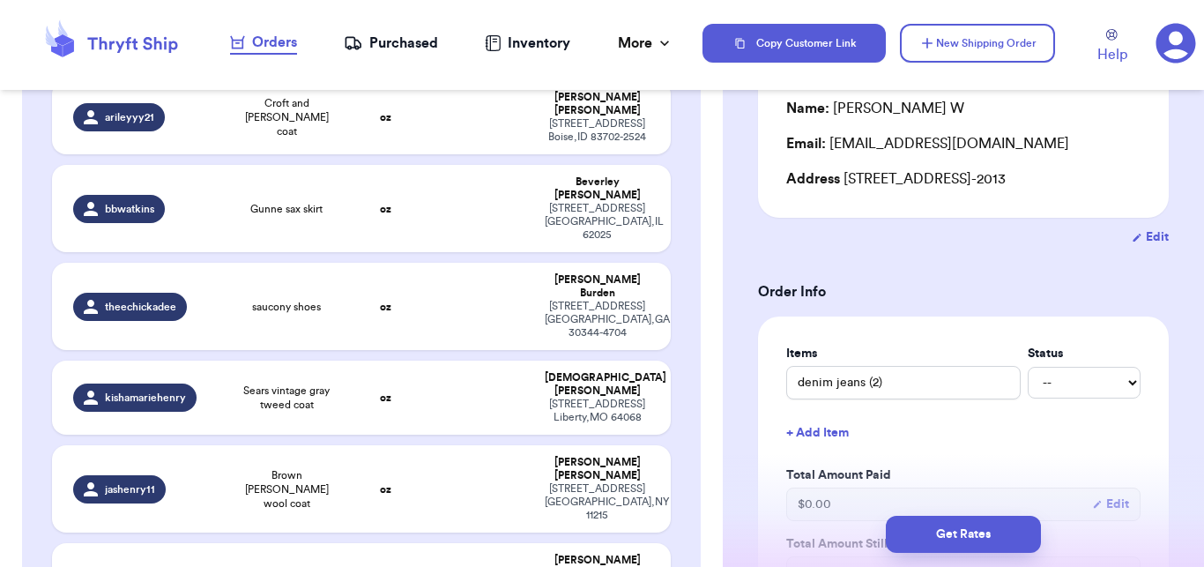
scroll to position [294, 0]
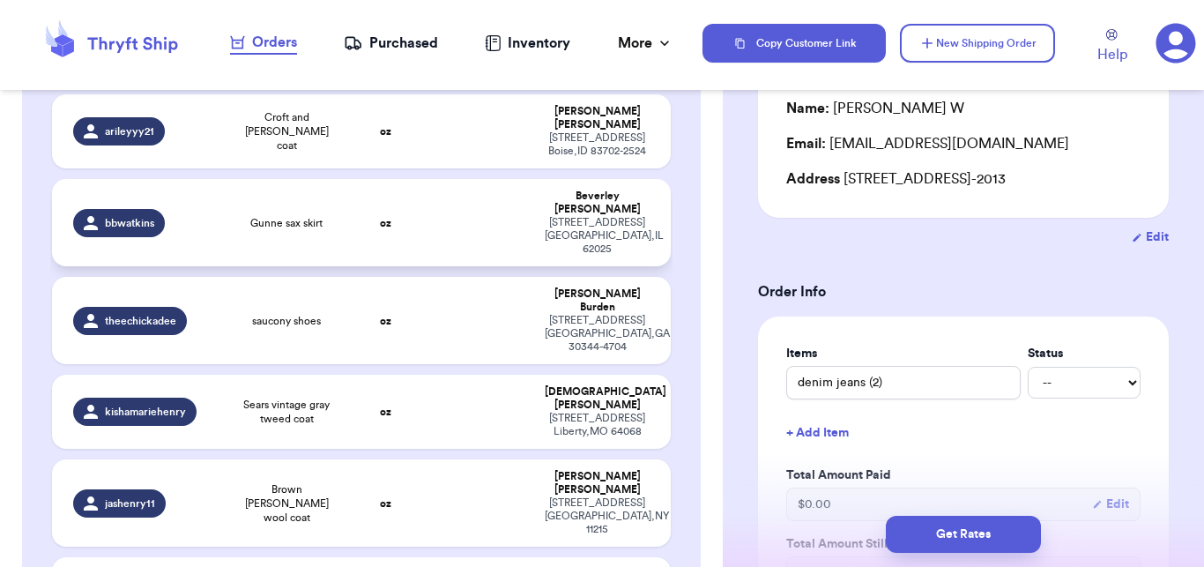
click at [359, 199] on td "oz" at bounding box center [386, 222] width 74 height 87
type input "Gunne sax skirt"
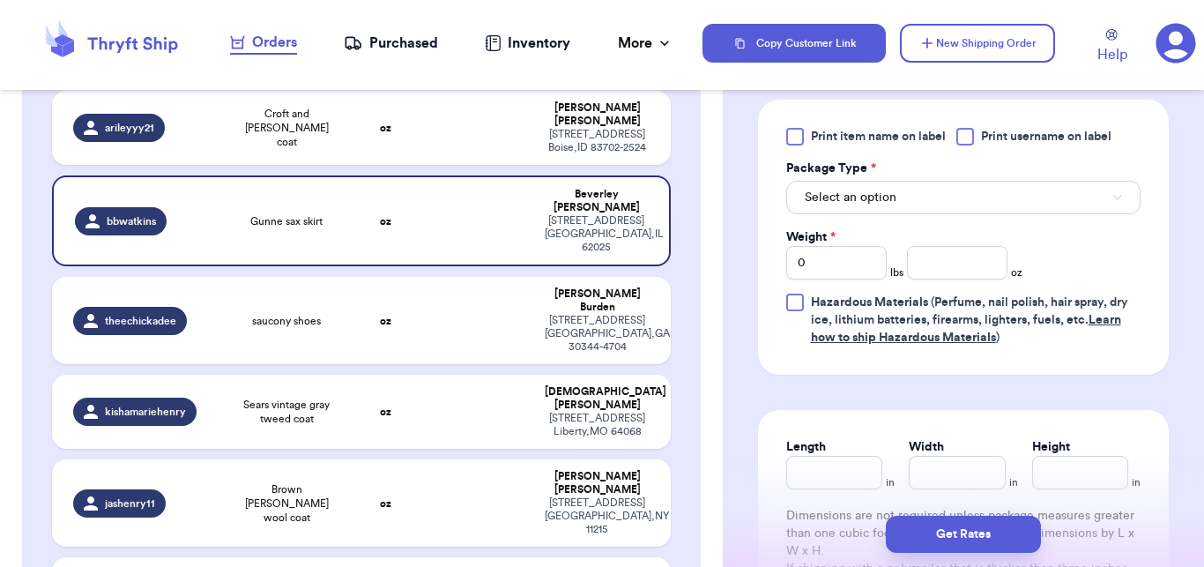
scroll to position [789, 0]
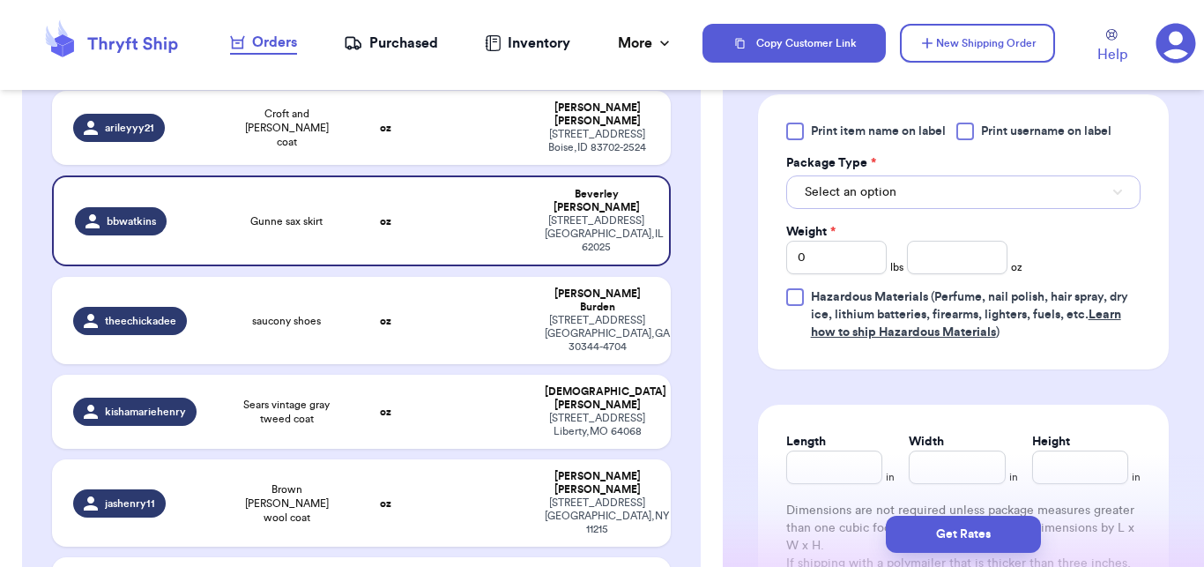
click at [882, 206] on button "Select an option" at bounding box center [963, 191] width 354 height 33
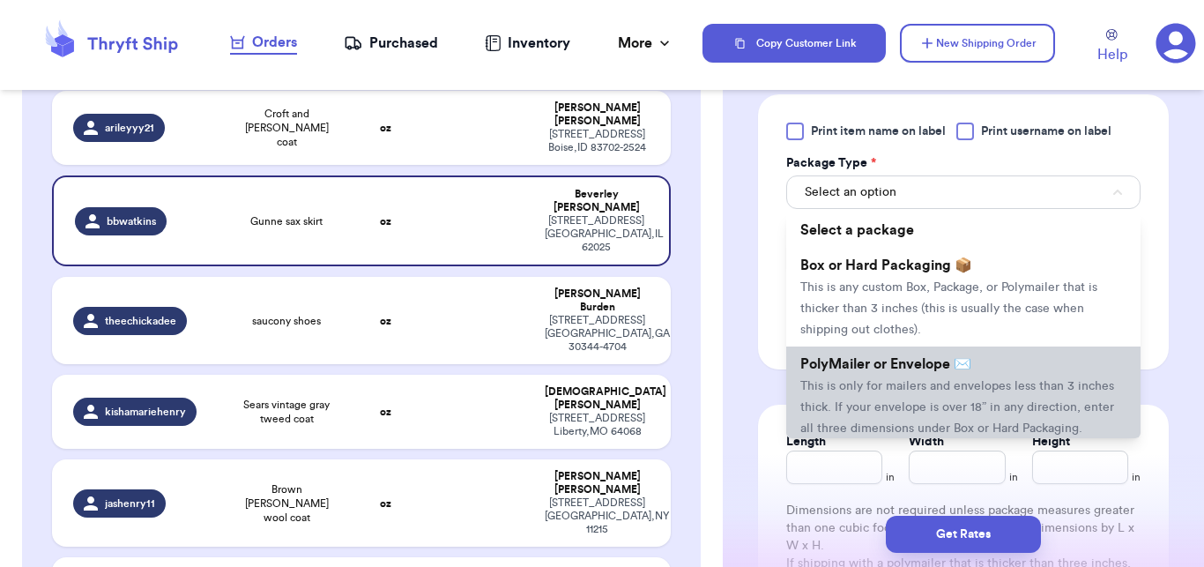
click at [822, 404] on span "This is only for mailers and envelopes less than 3 inches thick. If your envelo…" at bounding box center [957, 407] width 314 height 55
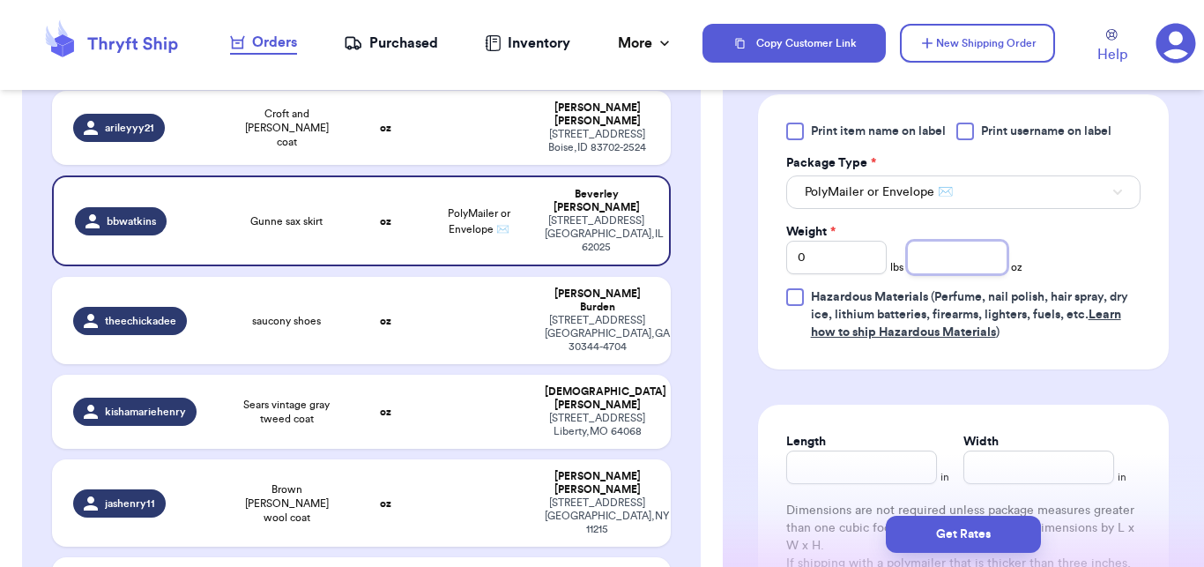
click at [953, 242] on input "number" at bounding box center [957, 257] width 100 height 33
type input "5"
click at [948, 537] on button "Get Rates" at bounding box center [963, 534] width 155 height 37
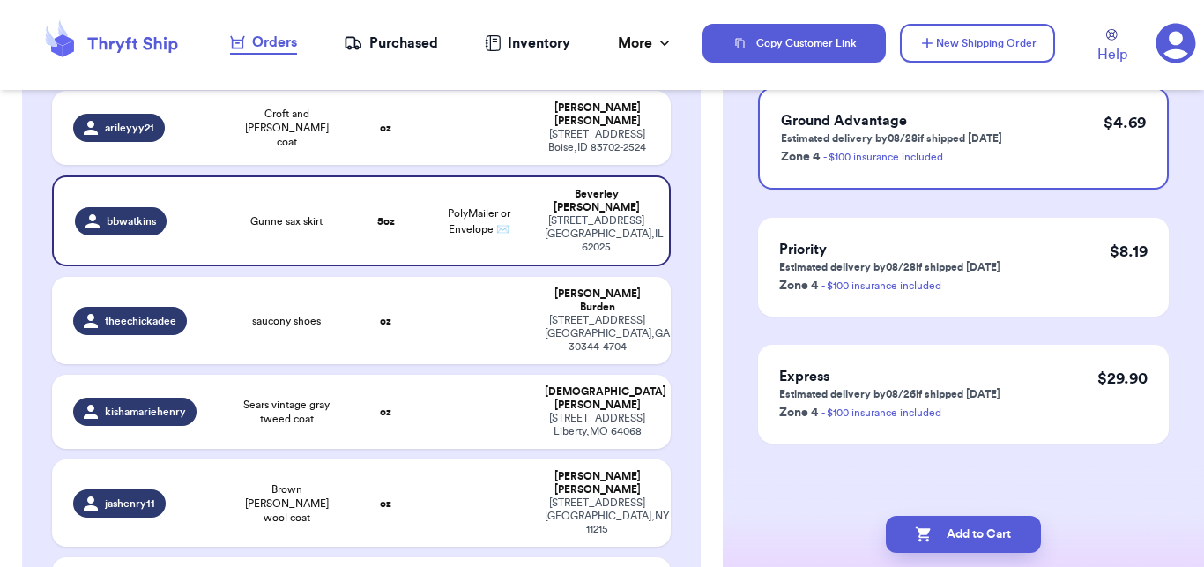
scroll to position [0, 0]
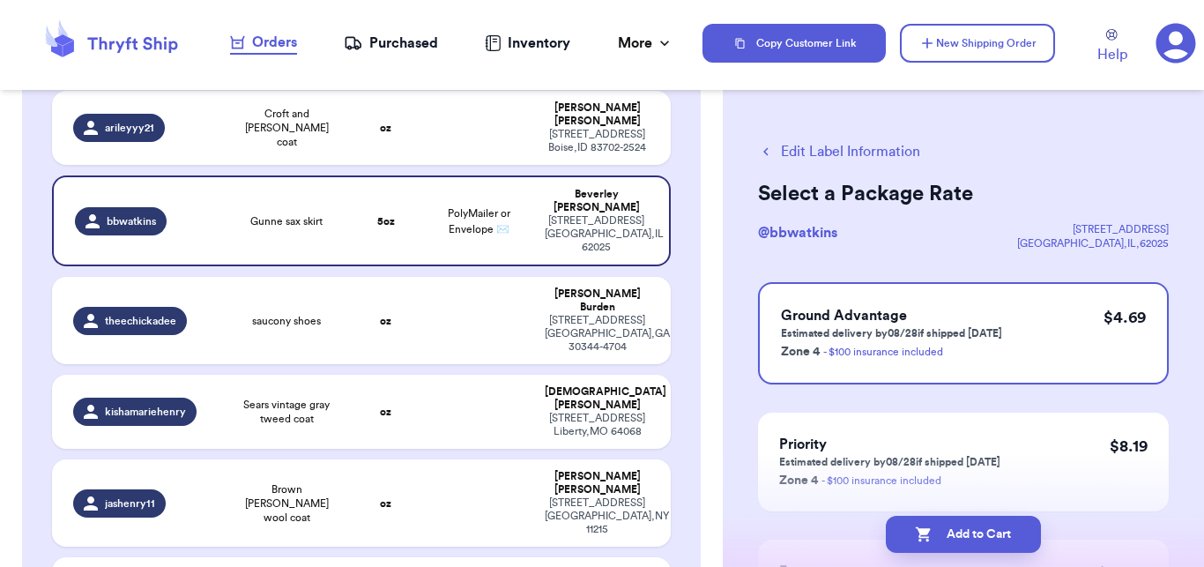
click at [948, 537] on button "Add to Cart" at bounding box center [963, 534] width 155 height 37
checkbox input "true"
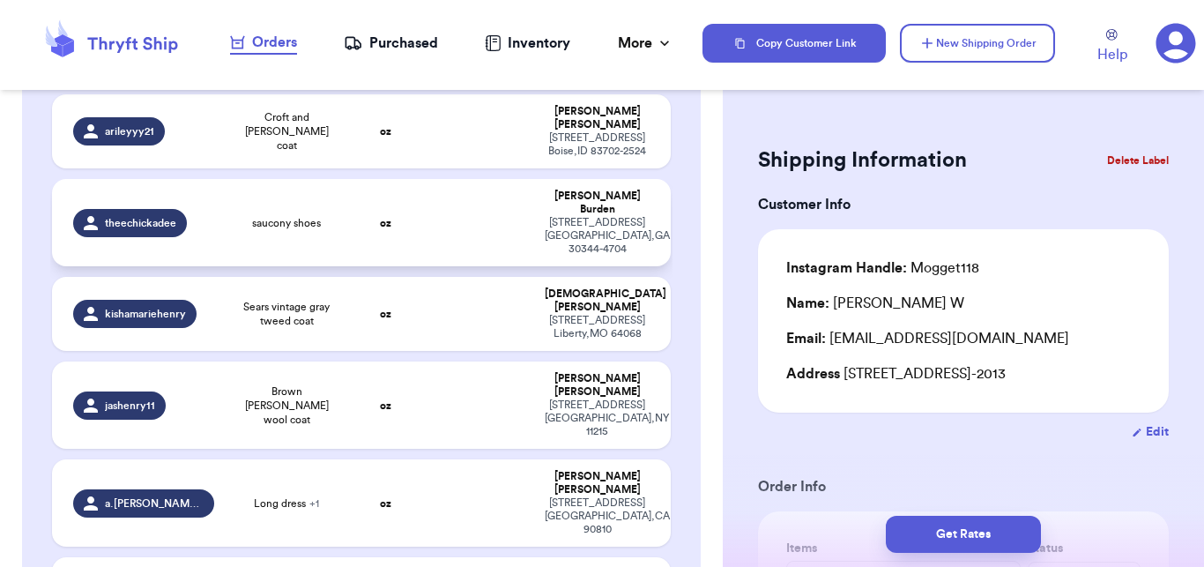
click at [318, 223] on td "saucony shoes" at bounding box center [286, 222] width 123 height 87
type input "saucony shoes"
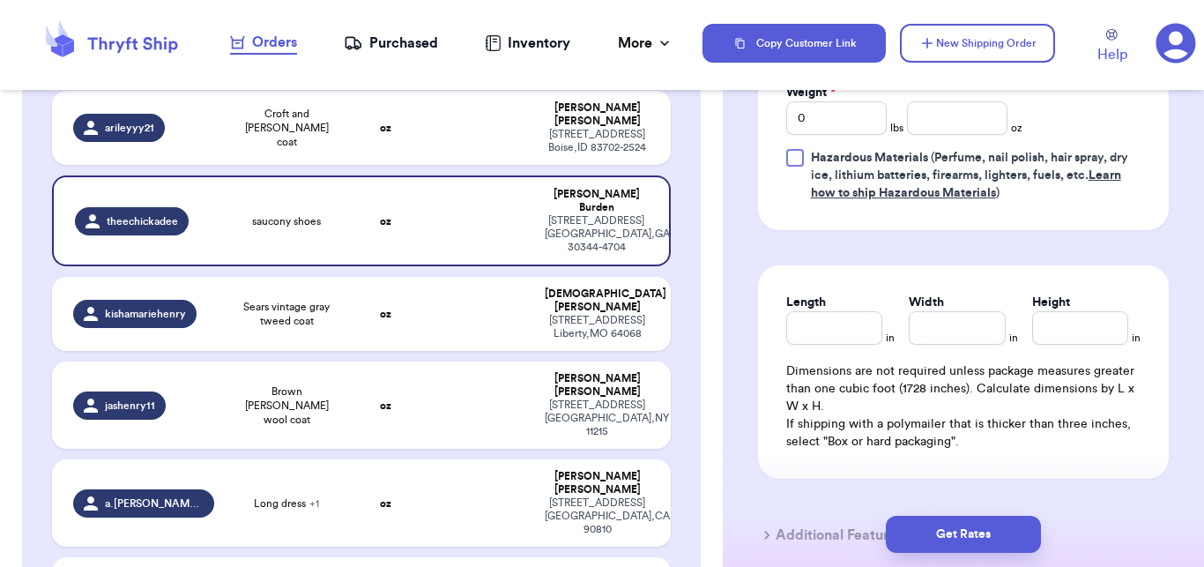
scroll to position [931, 0]
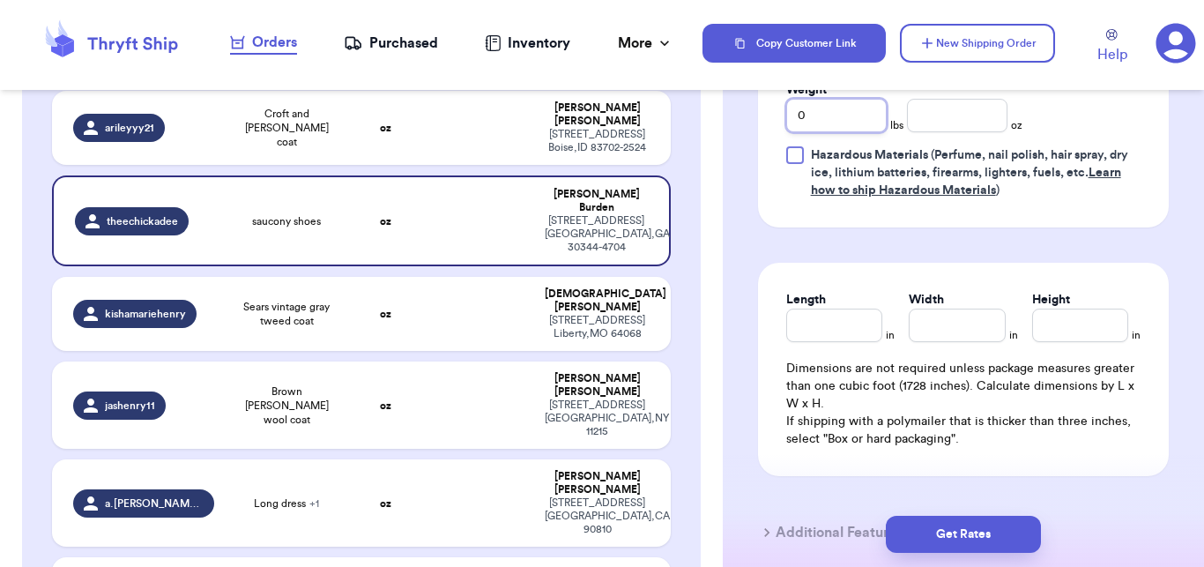
click at [835, 105] on input "0" at bounding box center [836, 115] width 100 height 33
type input "1"
click at [964, 136] on div "Print item name on label Print username on label Package Type * Select an optio…" at bounding box center [963, 90] width 354 height 219
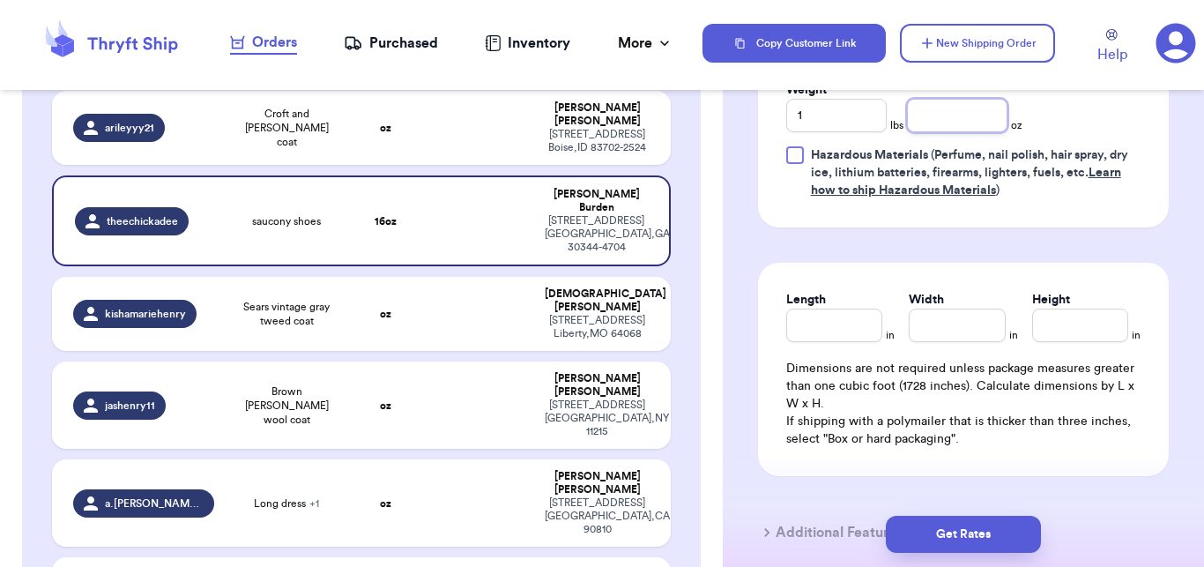
click at [963, 114] on input "number" at bounding box center [957, 115] width 100 height 33
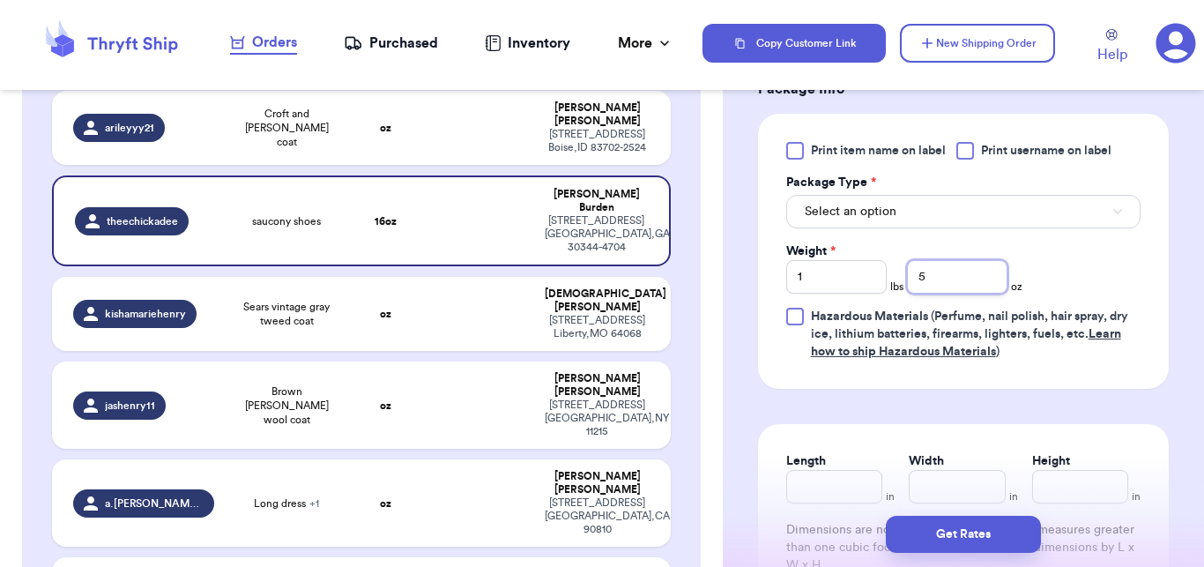
scroll to position [765, 0]
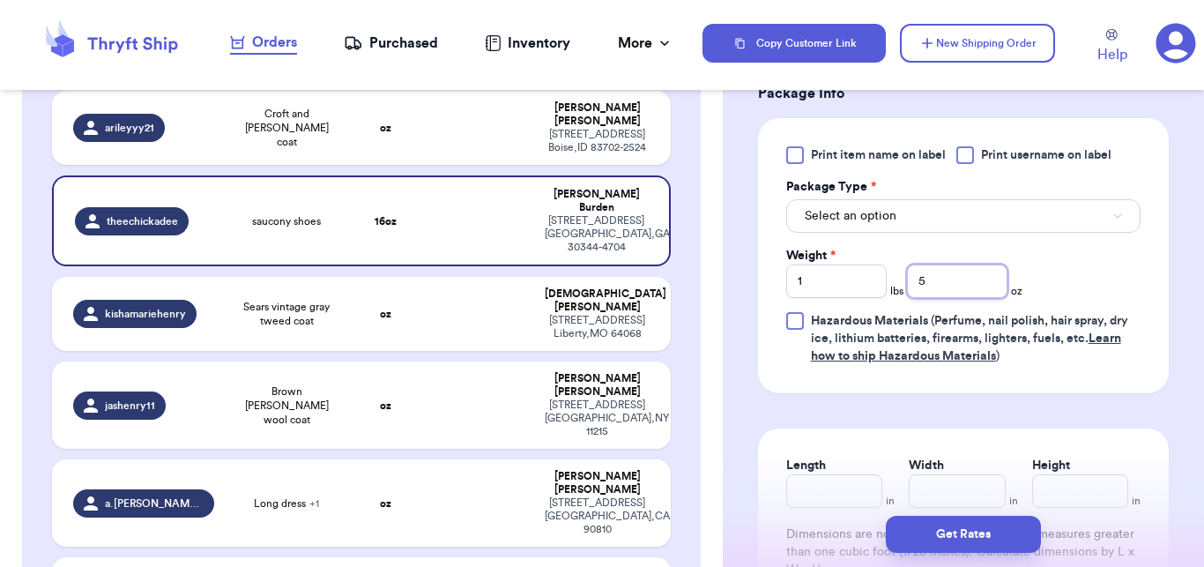
type input "5"
click at [912, 230] on button "Select an option" at bounding box center [963, 215] width 354 height 33
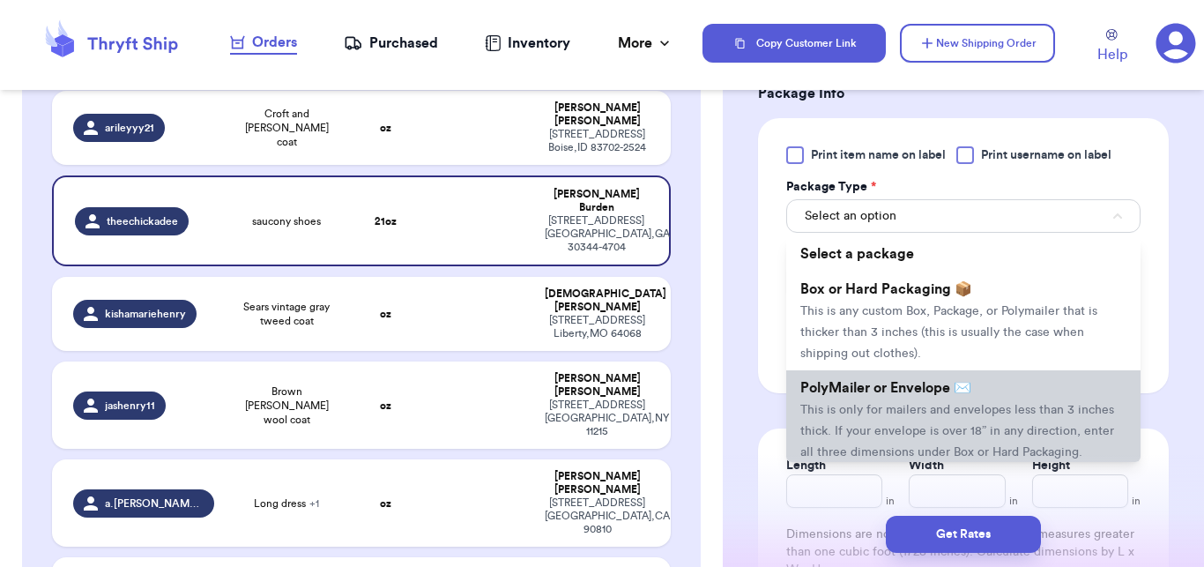
click at [855, 405] on span "This is only for mailers and envelopes less than 3 inches thick. If your envelo…" at bounding box center [957, 431] width 314 height 55
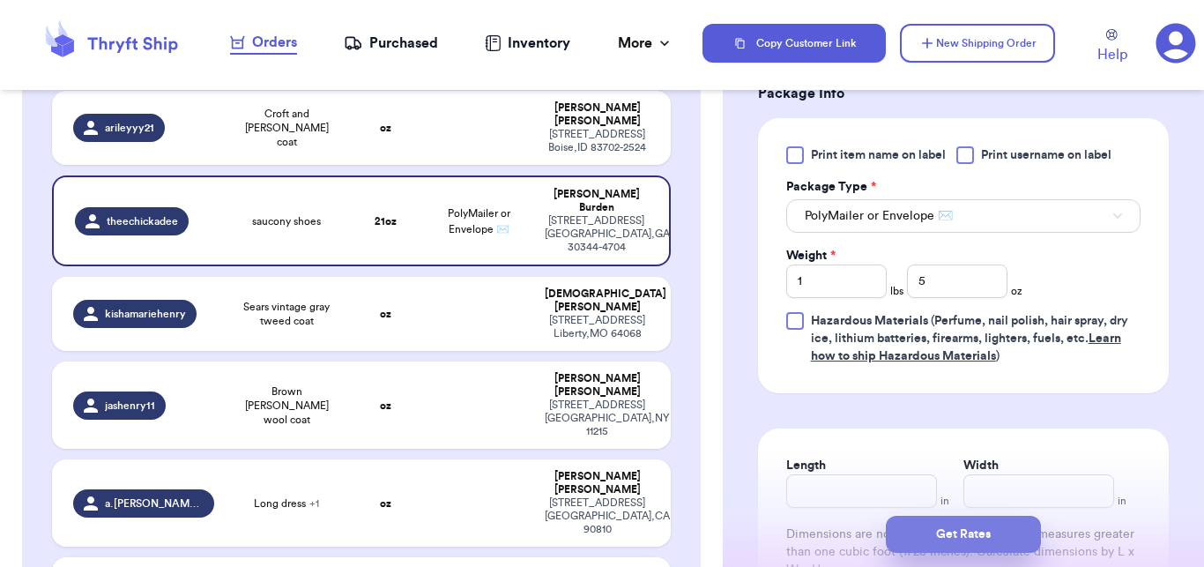
click at [945, 541] on button "Get Rates" at bounding box center [963, 534] width 155 height 37
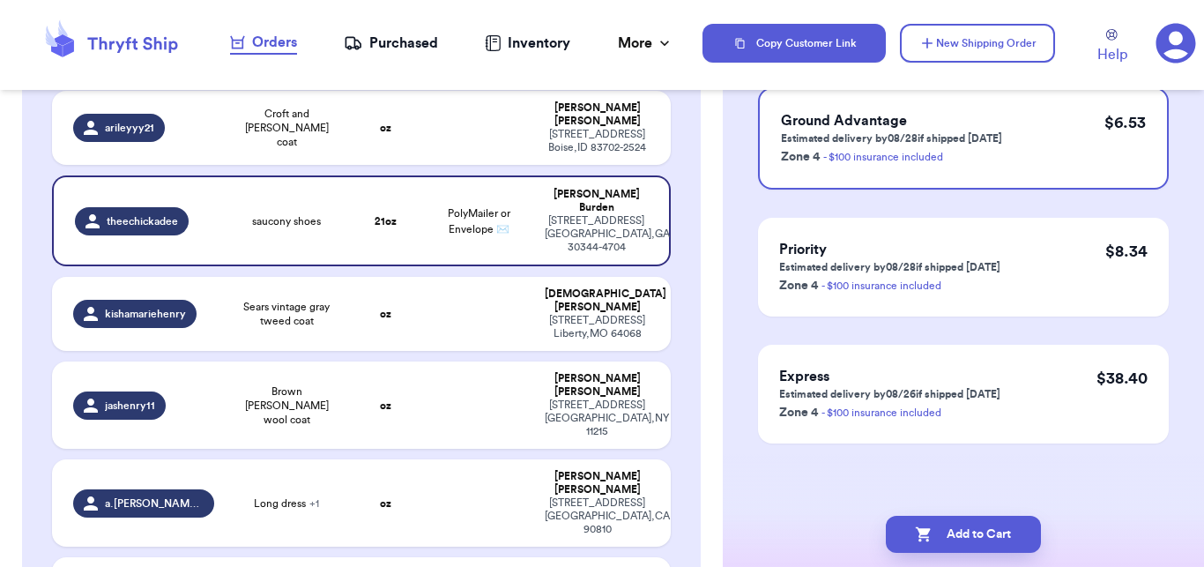
scroll to position [0, 0]
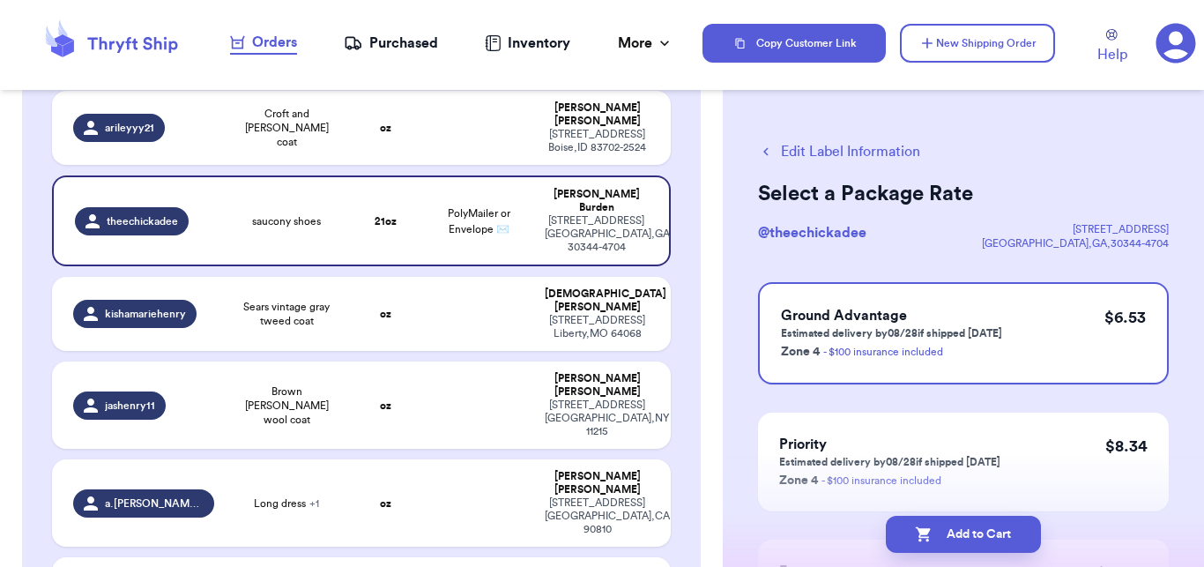
click at [945, 541] on button "Add to Cart" at bounding box center [963, 534] width 155 height 37
checkbox input "true"
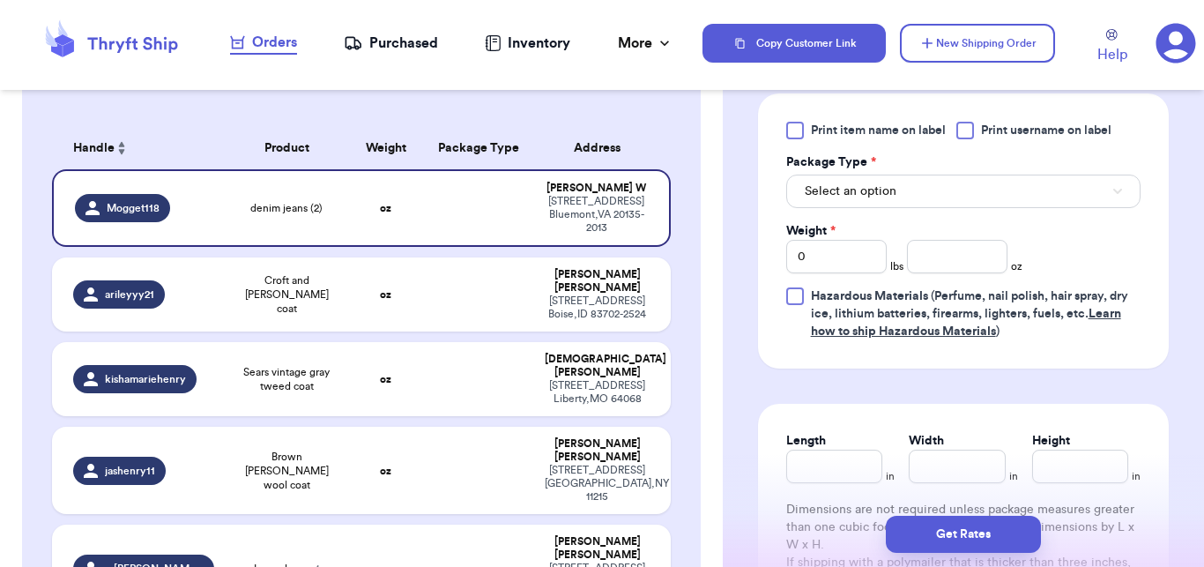
scroll to position [792, 0]
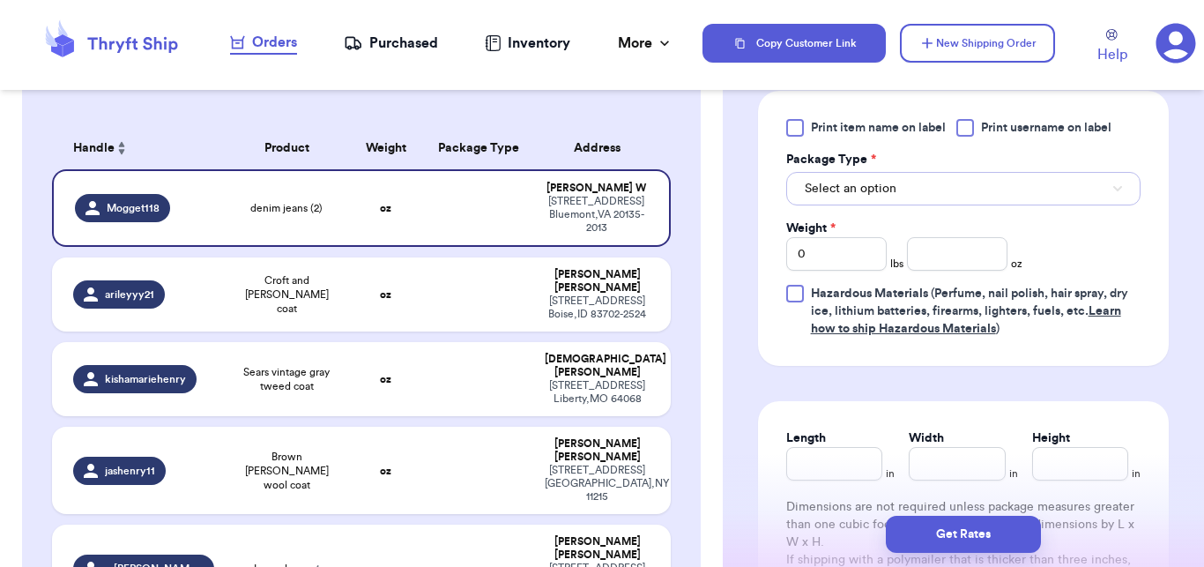
click at [960, 201] on button "Select an option" at bounding box center [963, 188] width 354 height 33
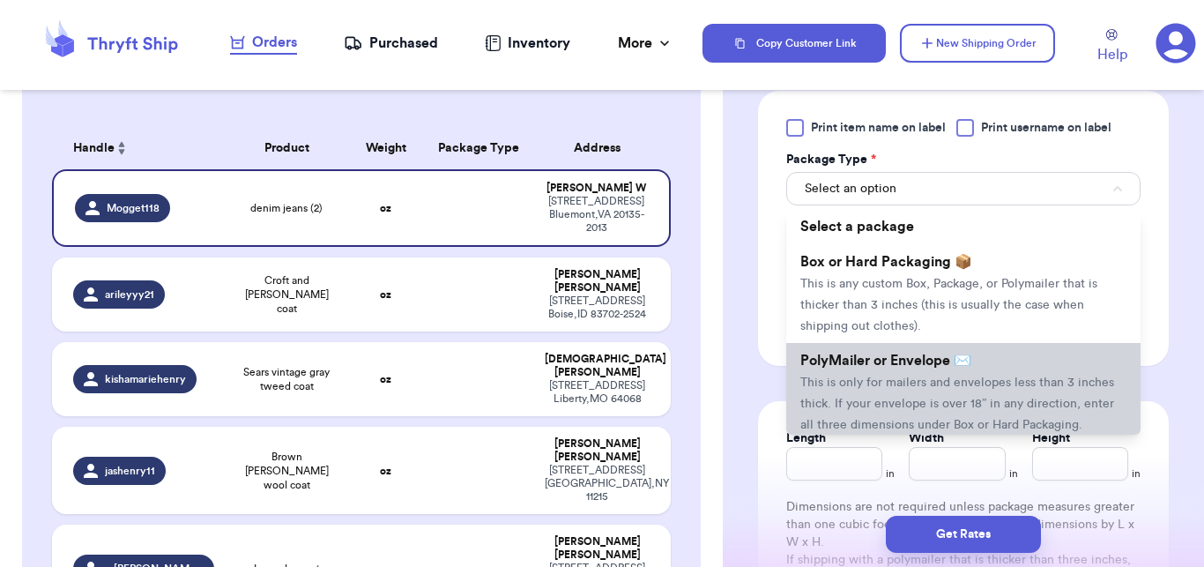
click at [884, 435] on li "PolyMailer or Envelope ✉️ This is only for mailers and envelopes less than 3 in…" at bounding box center [963, 392] width 354 height 99
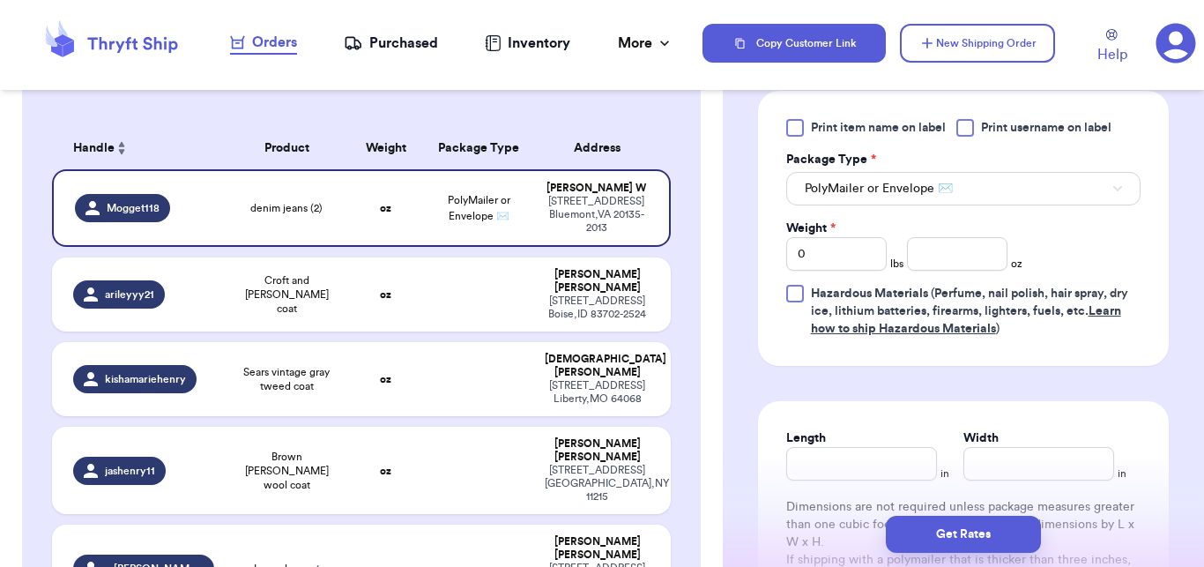
click at [858, 297] on div "Print item name on label Print username on label Package Type * PolyMailer or E…" at bounding box center [963, 228] width 354 height 219
click at [851, 266] on input "0" at bounding box center [836, 253] width 100 height 33
type input "2"
click at [956, 271] on input "number" at bounding box center [957, 253] width 100 height 33
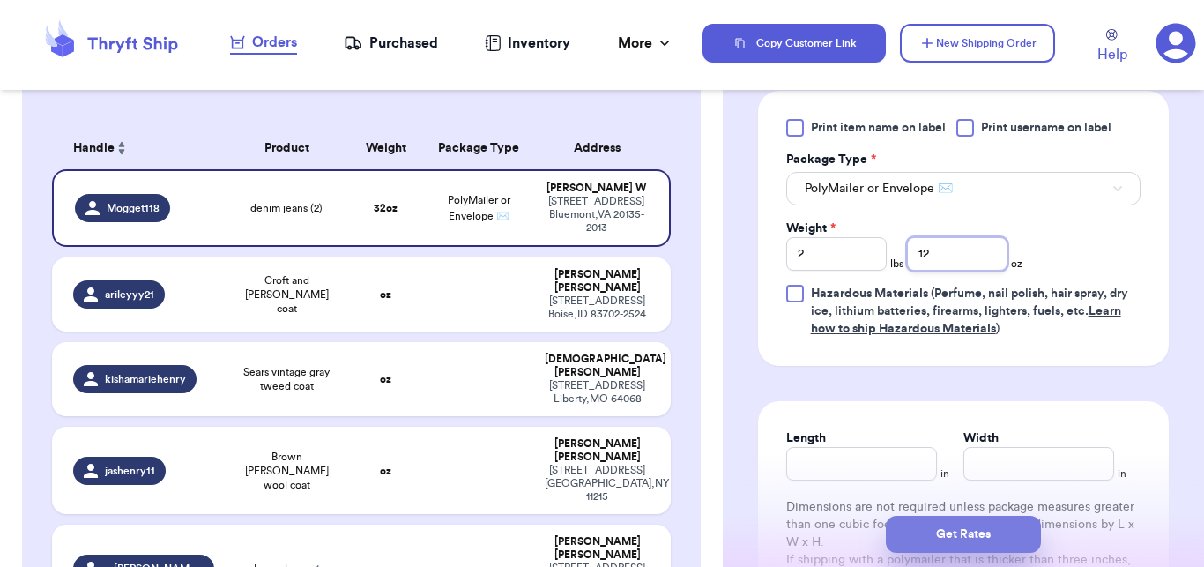
type input "12"
click at [955, 532] on button "Get Rates" at bounding box center [963, 534] width 155 height 37
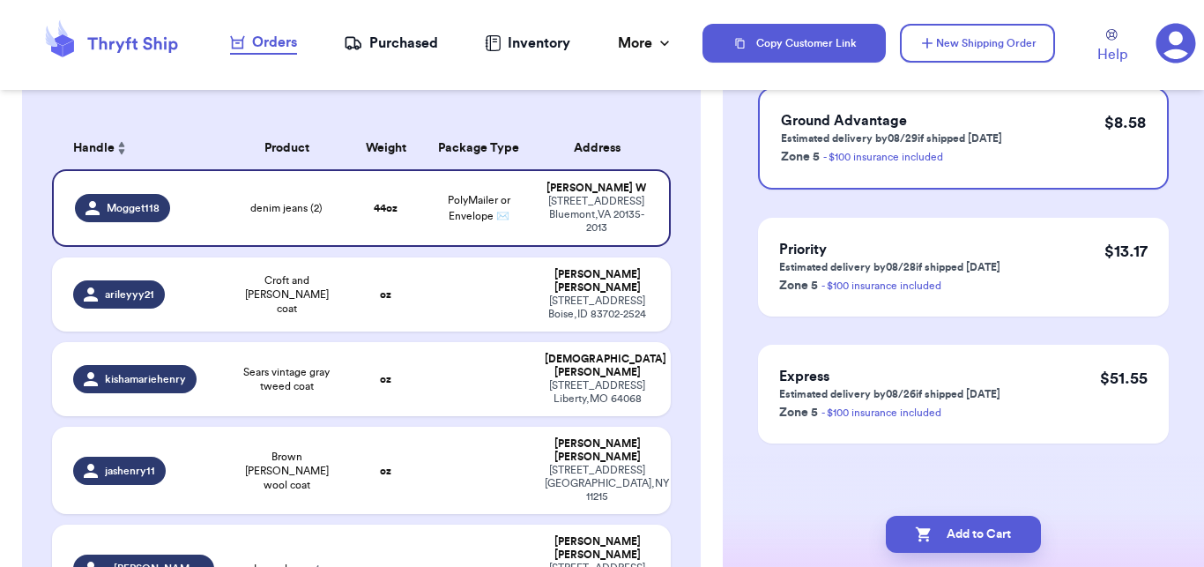
scroll to position [0, 0]
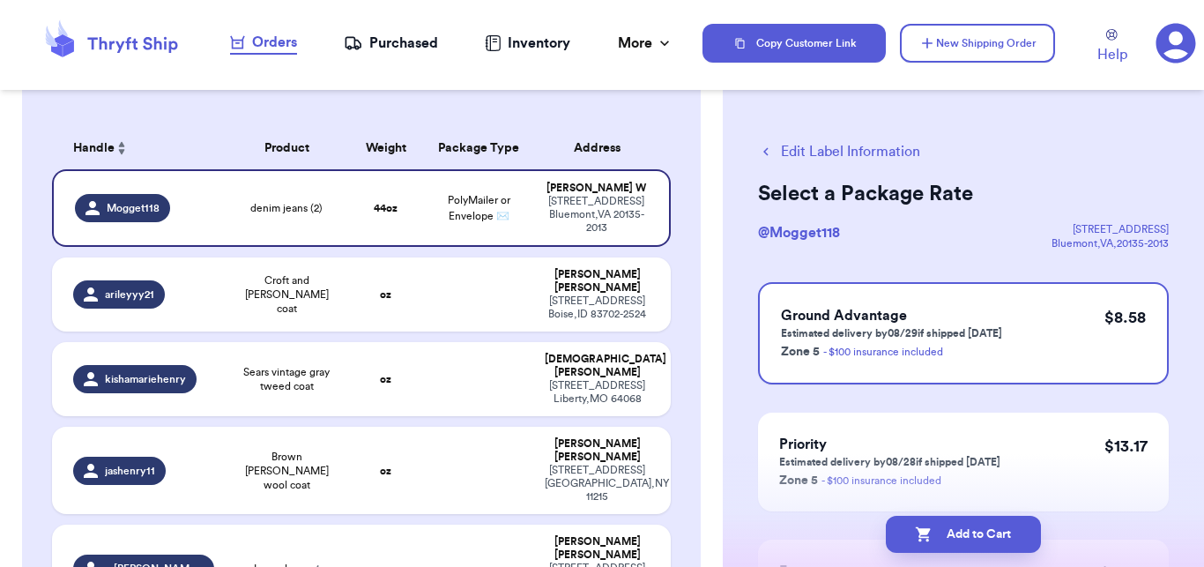
click at [955, 532] on button "Add to Cart" at bounding box center [963, 534] width 155 height 37
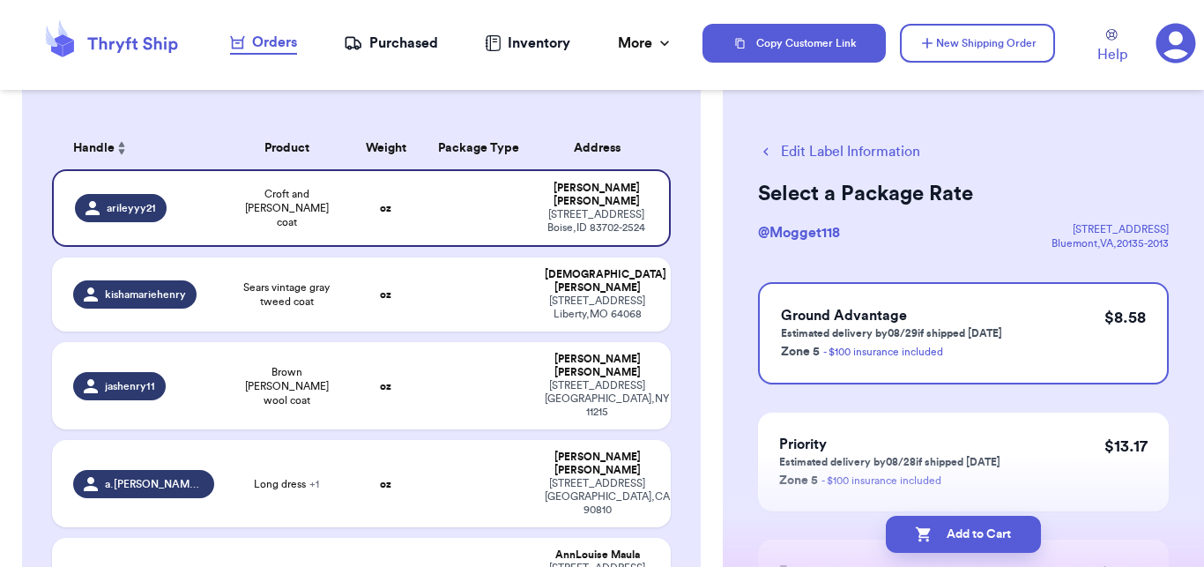
checkbox input "true"
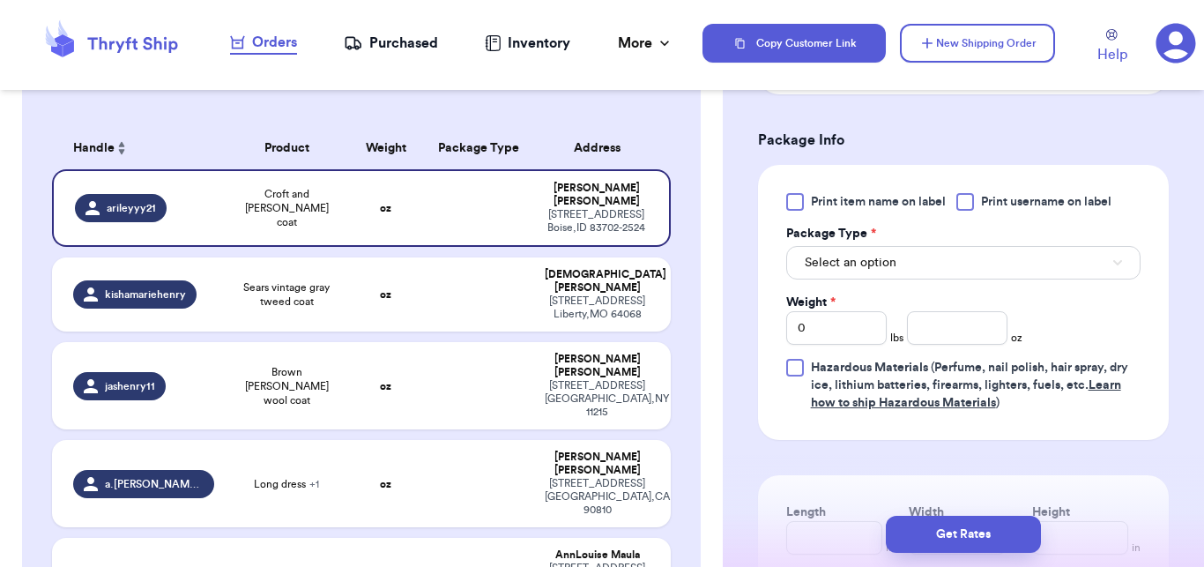
scroll to position [724, 0]
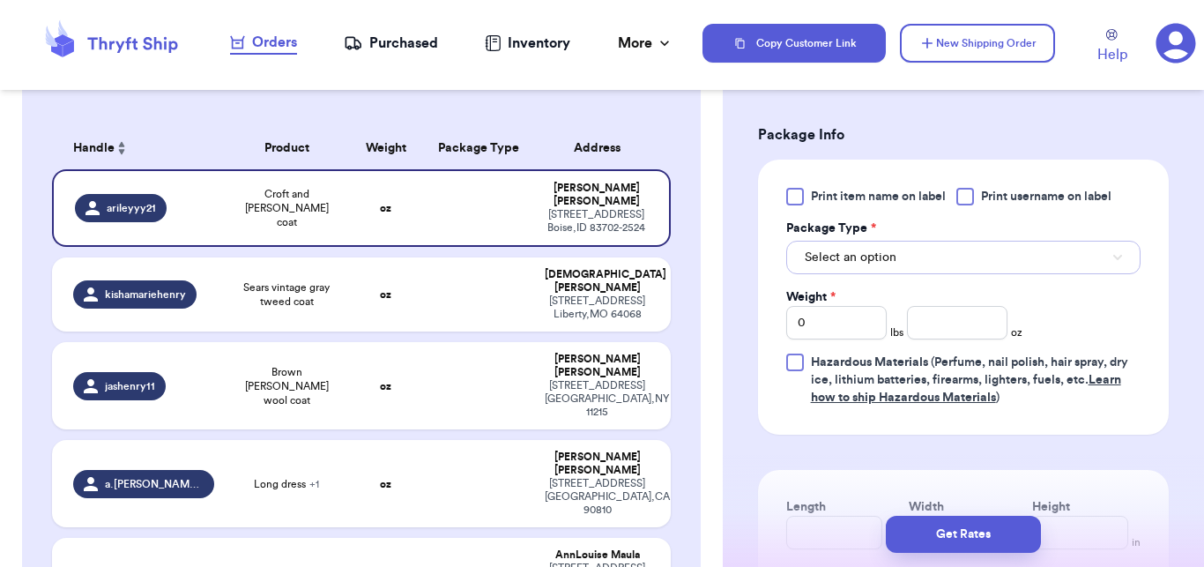
click at [968, 257] on button "Select an option" at bounding box center [963, 257] width 354 height 33
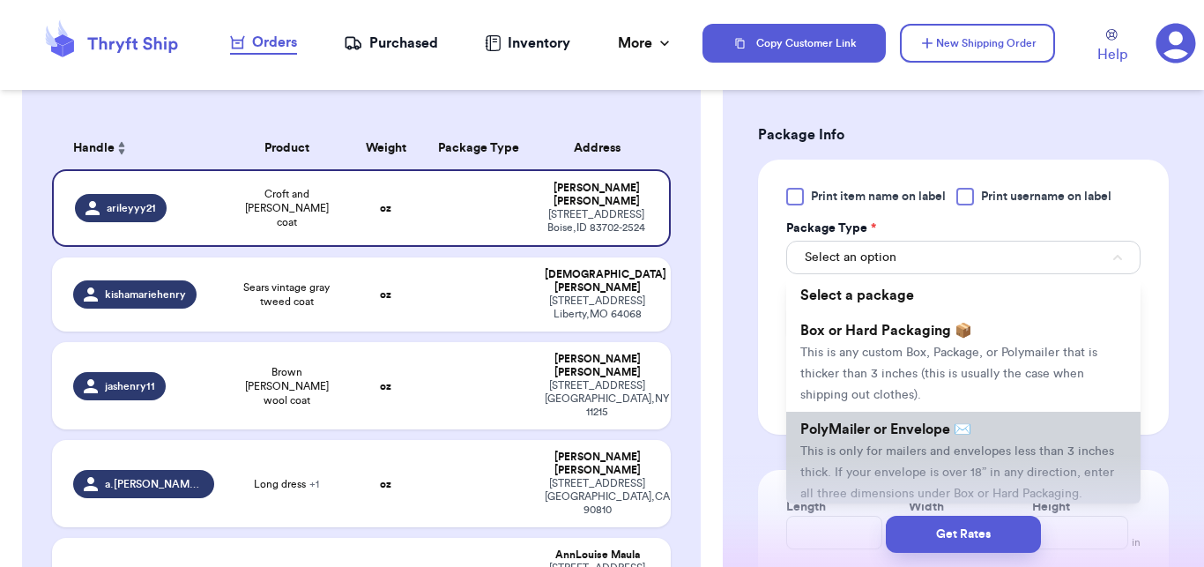
click at [906, 435] on span "PolyMailer or Envelope ✉️" at bounding box center [885, 429] width 171 height 14
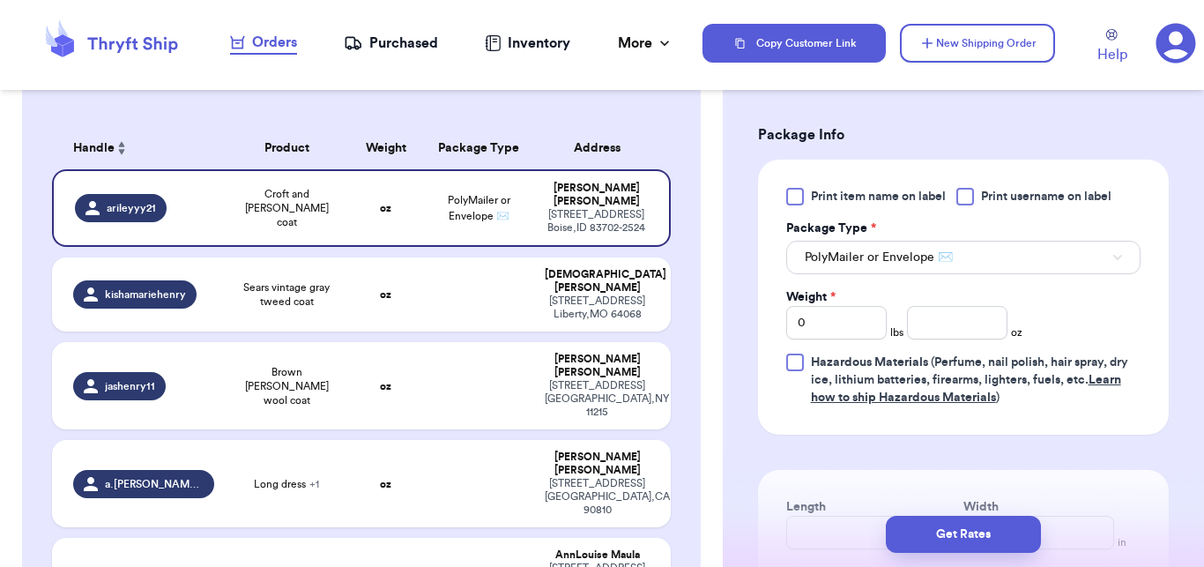
click at [819, 285] on div "Print item name on label Print username on label Package Type * PolyMailer or E…" at bounding box center [963, 297] width 354 height 219
click at [826, 327] on input "0" at bounding box center [836, 322] width 100 height 33
type input "3"
click at [918, 324] on input "number" at bounding box center [957, 322] width 100 height 33
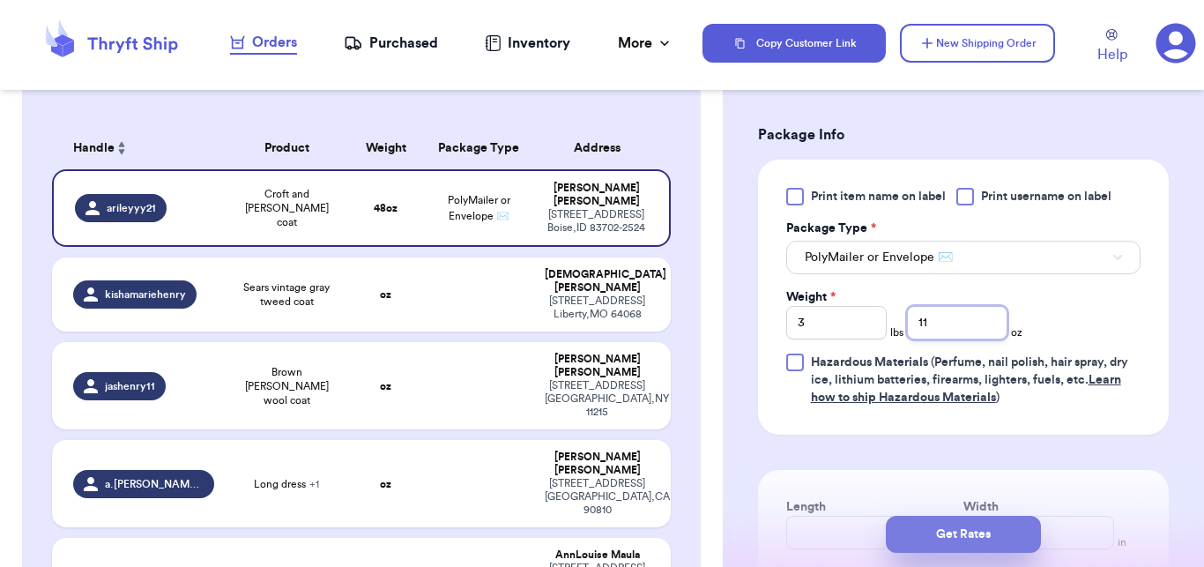
type input "11"
click at [938, 520] on button "Get Rates" at bounding box center [963, 534] width 155 height 37
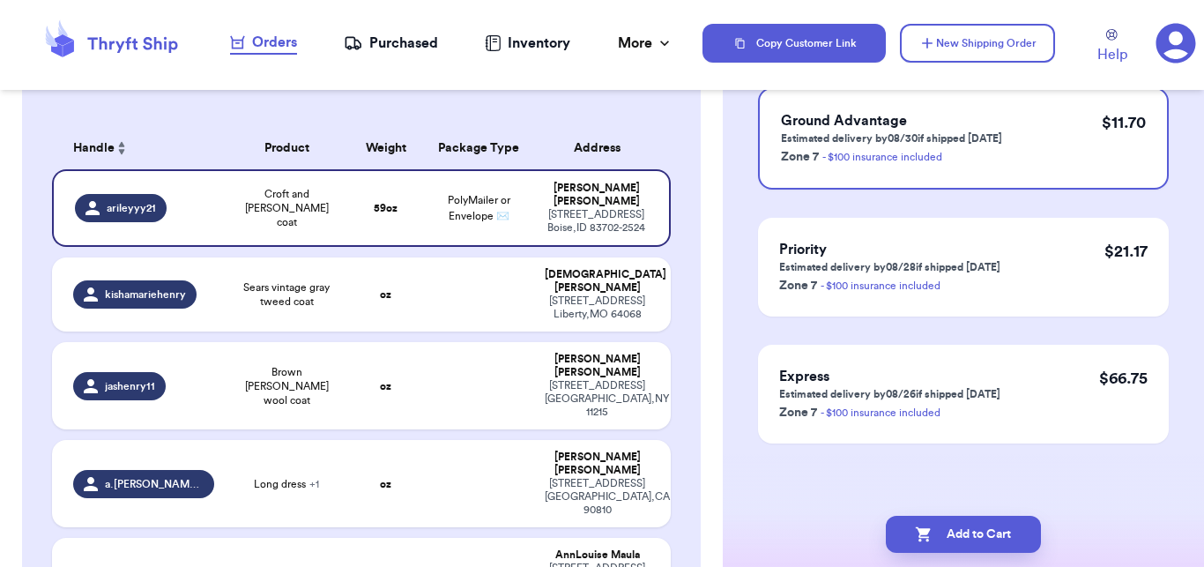
scroll to position [0, 0]
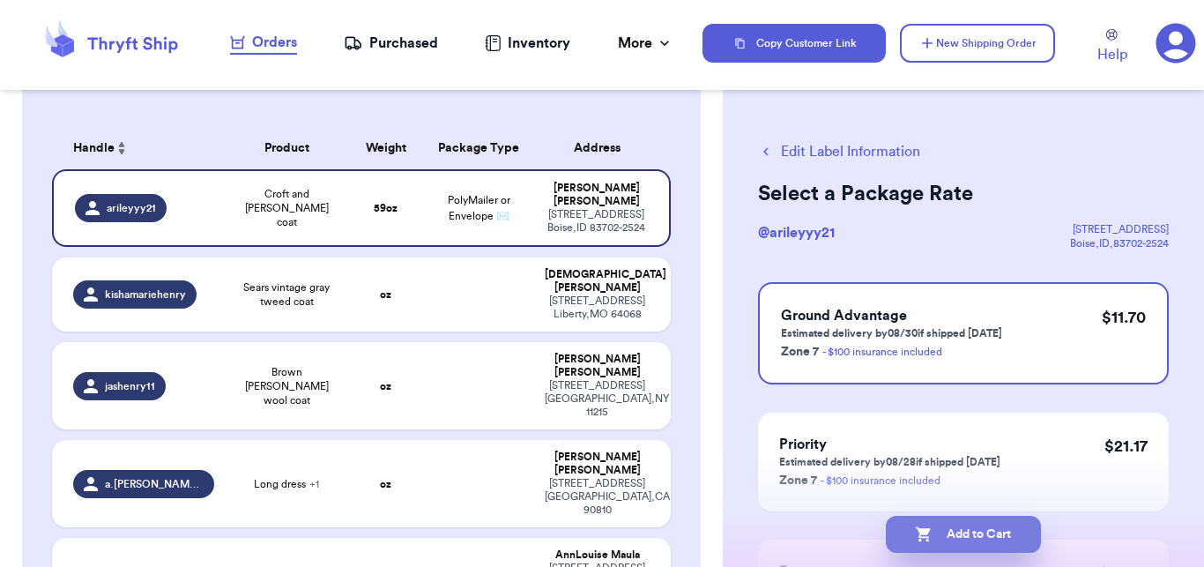
click at [965, 529] on button "Add to Cart" at bounding box center [963, 534] width 155 height 37
checkbox input "true"
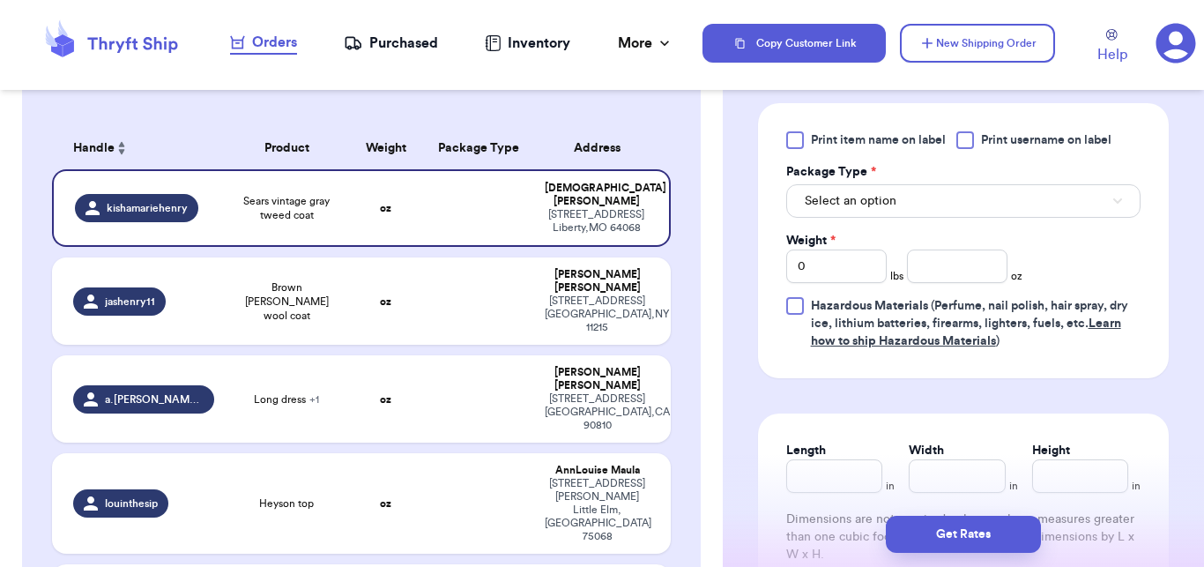
scroll to position [793, 0]
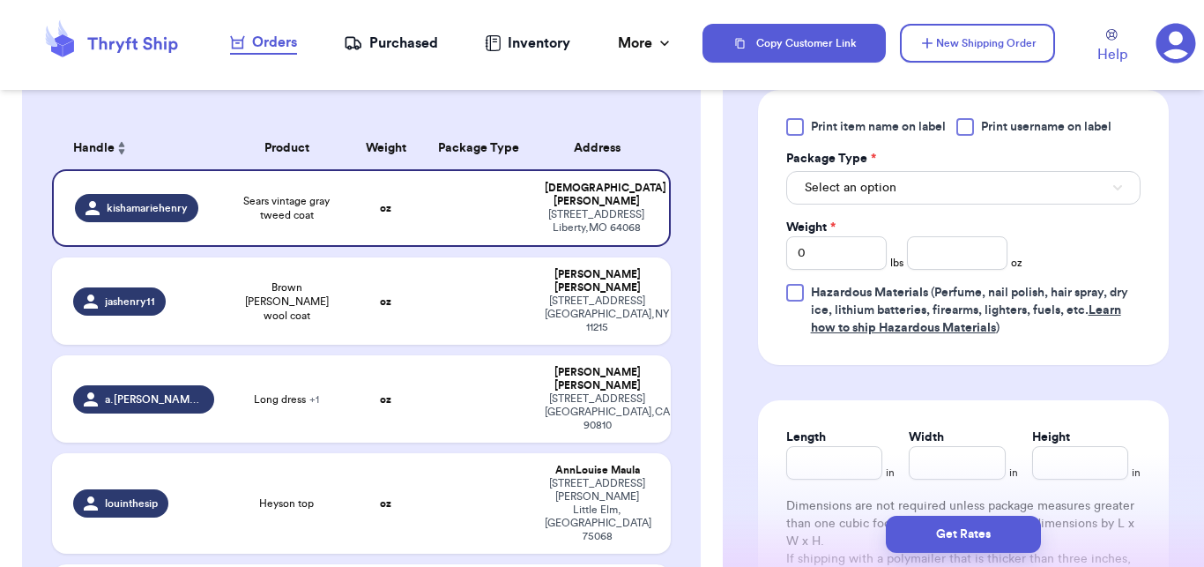
click at [828, 213] on div "Print item name on label Print username on label Package Type * Select an optio…" at bounding box center [963, 227] width 354 height 219
click at [829, 192] on span "Select an option" at bounding box center [851, 188] width 92 height 18
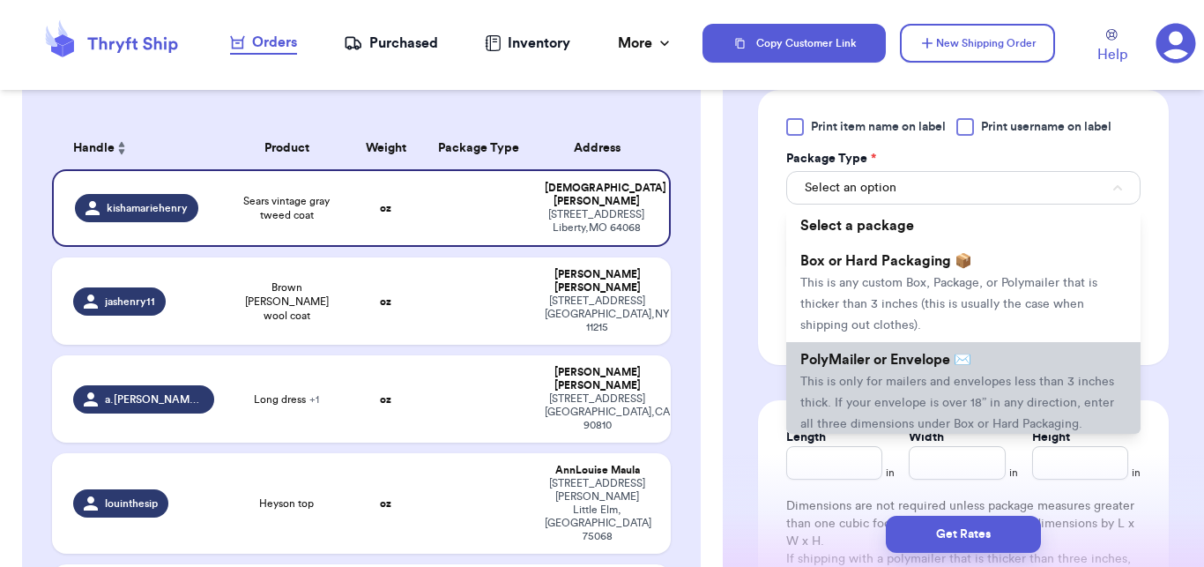
click at [838, 368] on li "PolyMailer or Envelope ✉️ This is only for mailers and envelopes less than 3 in…" at bounding box center [963, 391] width 354 height 99
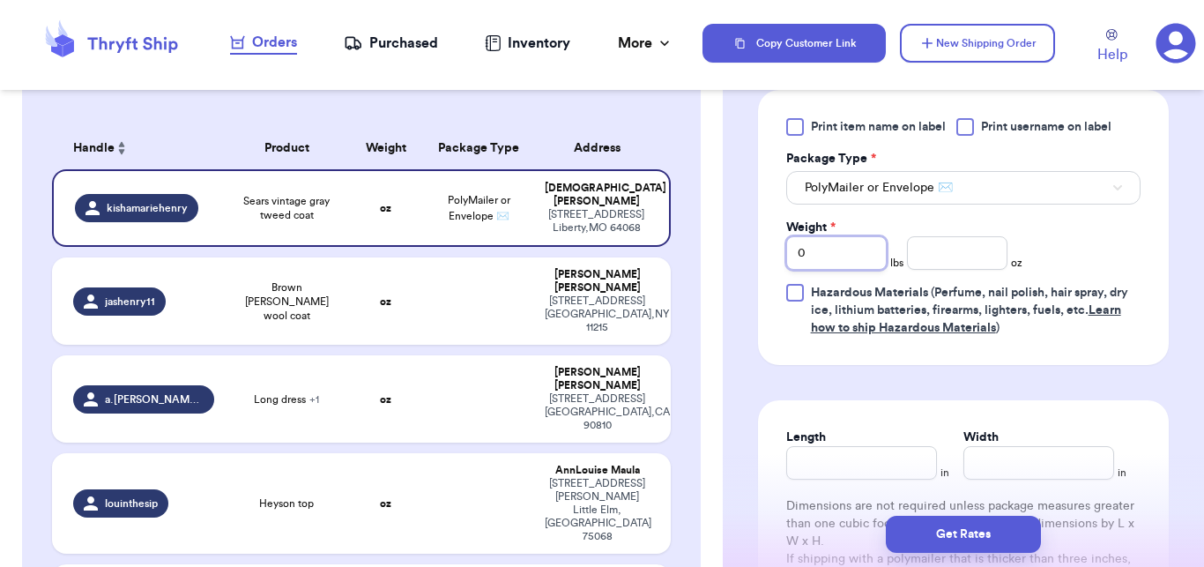
click at [833, 249] on input "0" at bounding box center [836, 252] width 100 height 33
type input "3"
click at [978, 266] on input "number" at bounding box center [957, 252] width 100 height 33
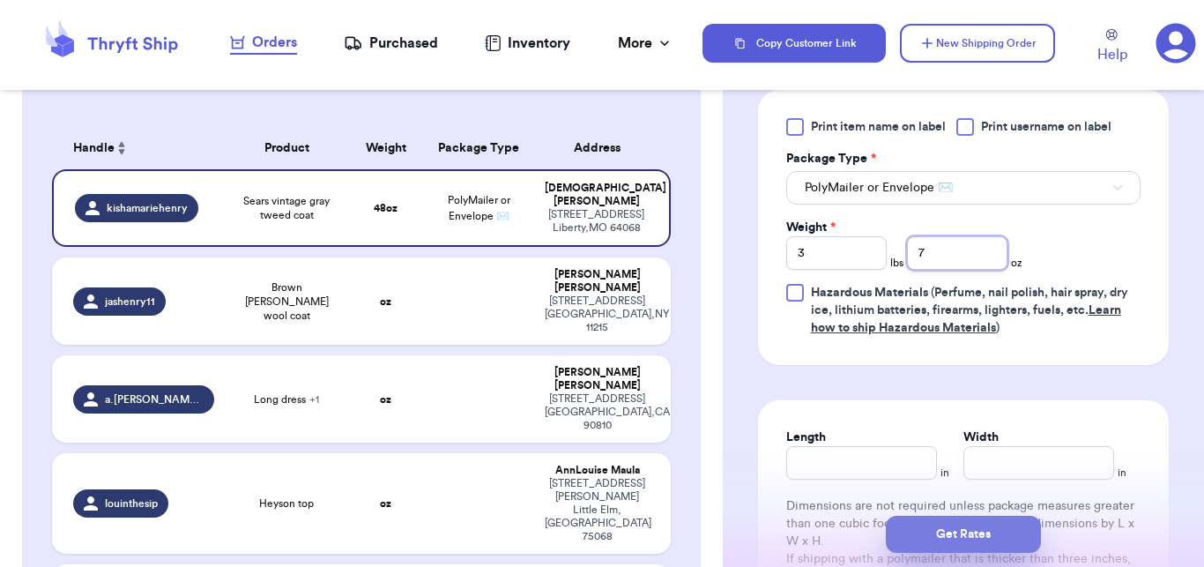
type input "7"
click at [941, 544] on button "Get Rates" at bounding box center [963, 534] width 155 height 37
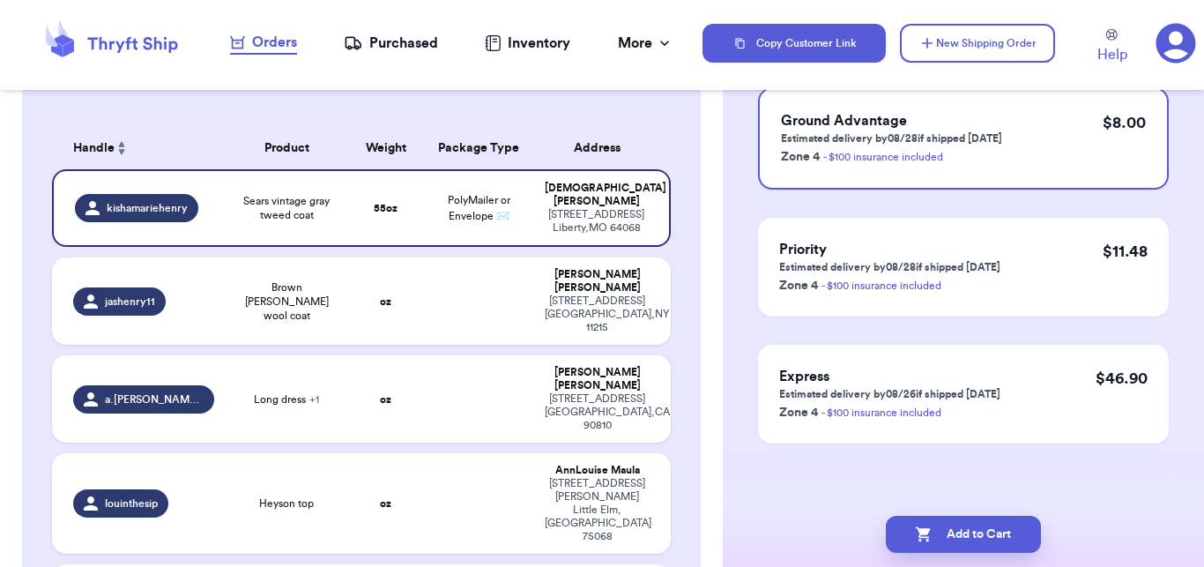
click at [941, 544] on button "Add to Cart" at bounding box center [963, 534] width 155 height 37
checkbox input "true"
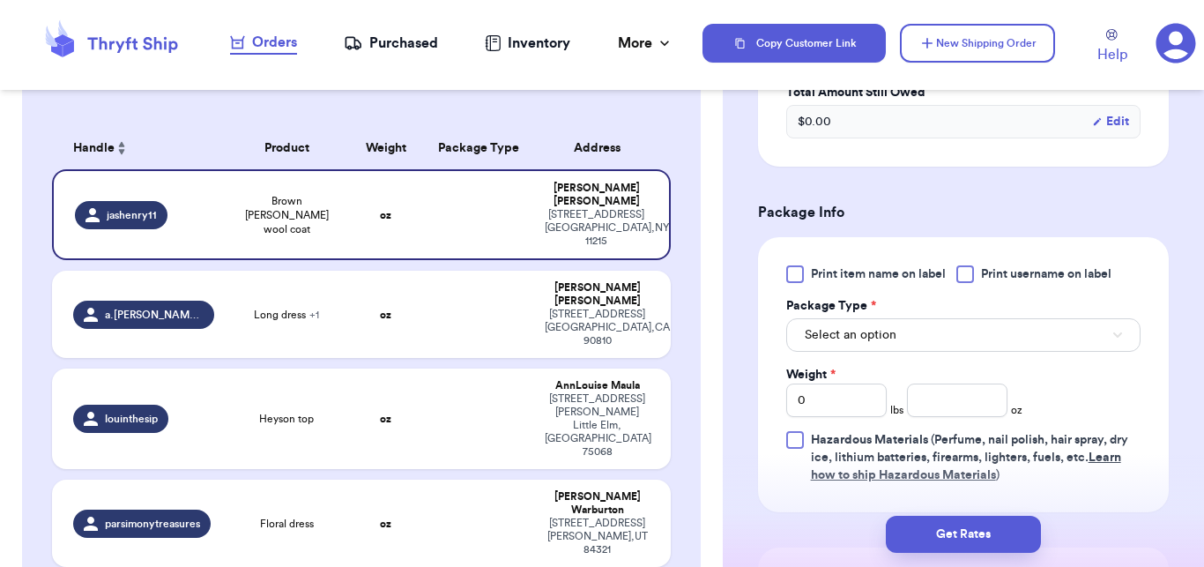
scroll to position [713, 0]
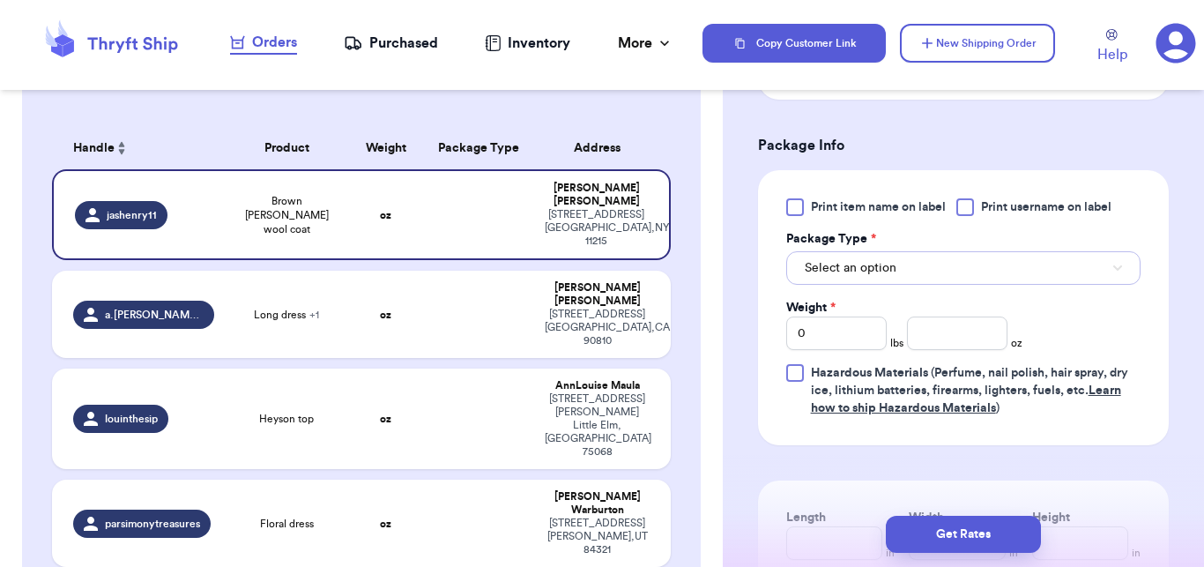
click at [852, 257] on button "Select an option" at bounding box center [963, 267] width 354 height 33
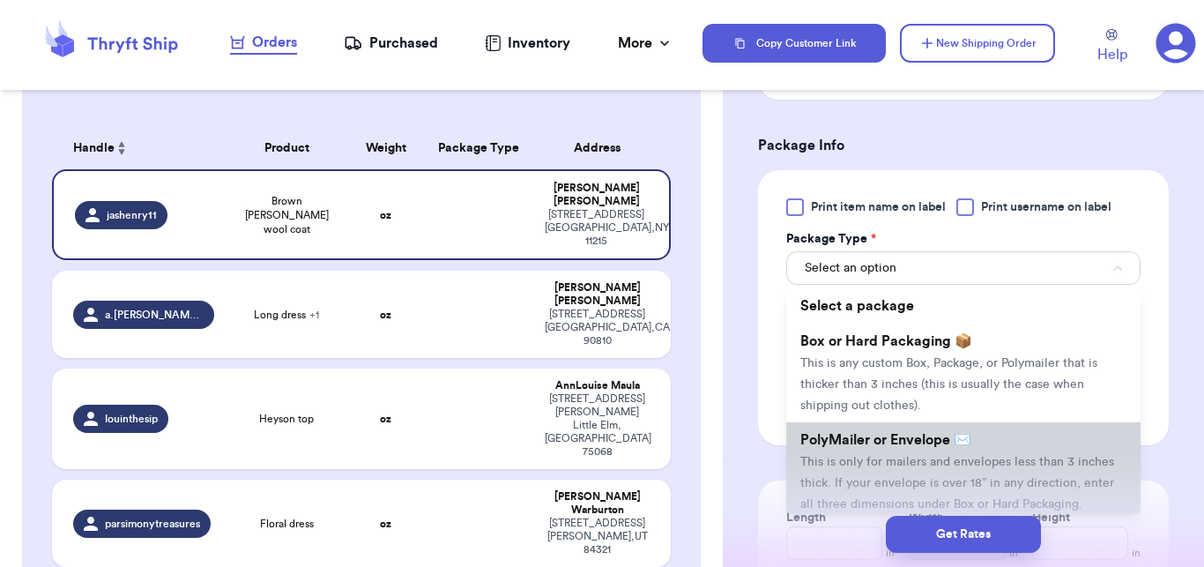
click at [837, 424] on li "PolyMailer or Envelope ✉️ This is only for mailers and envelopes less than 3 in…" at bounding box center [963, 471] width 354 height 99
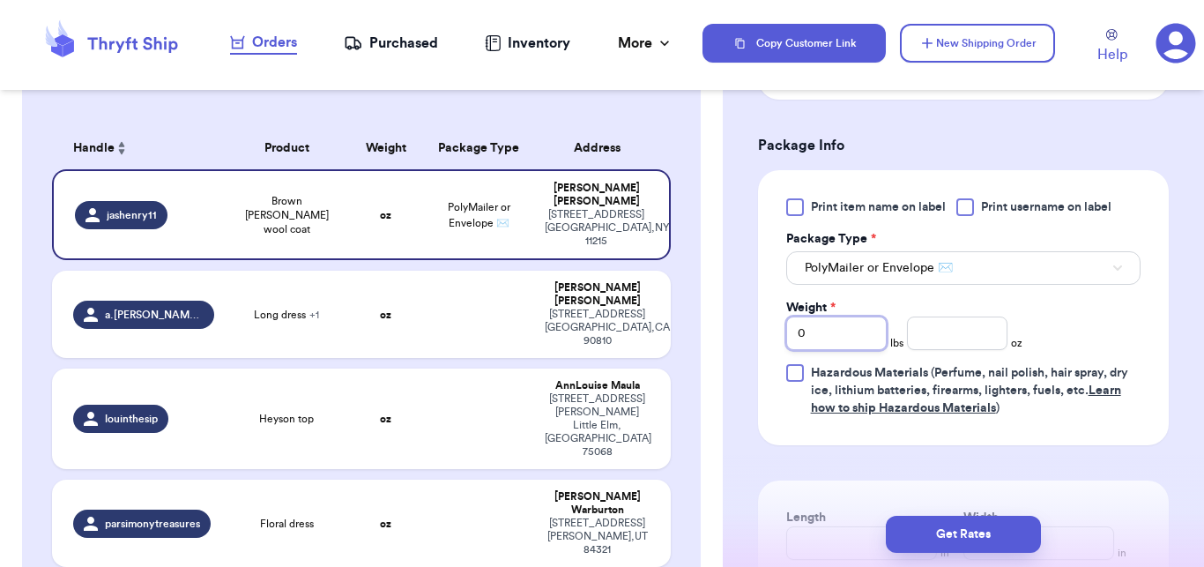
click at [858, 329] on input "0" at bounding box center [836, 332] width 100 height 33
type input "4"
click at [926, 534] on button "Get Rates" at bounding box center [963, 534] width 155 height 37
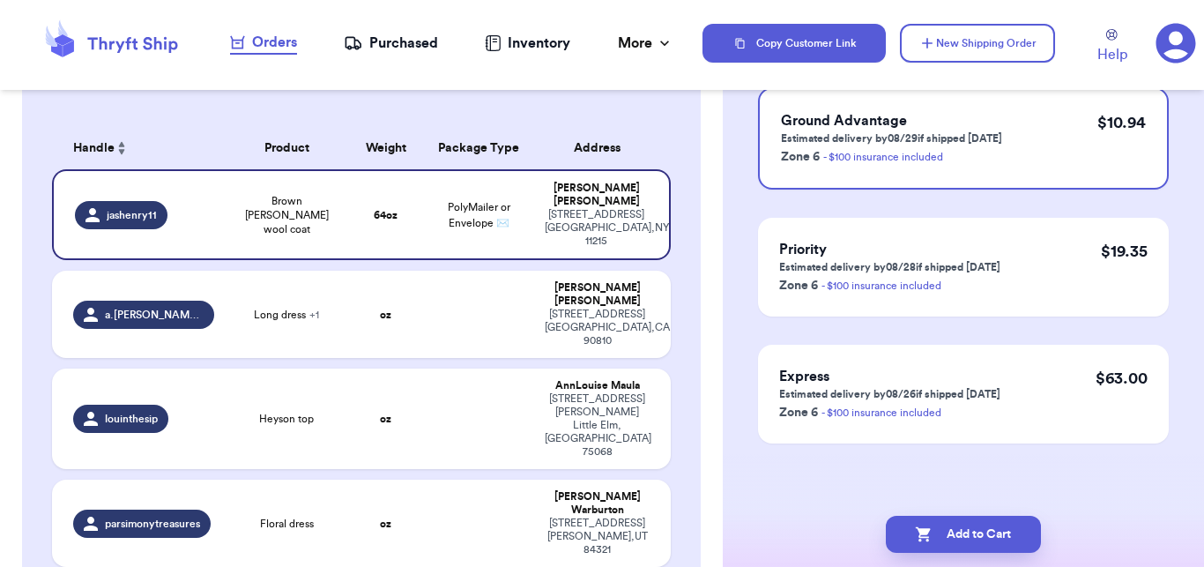
scroll to position [0, 0]
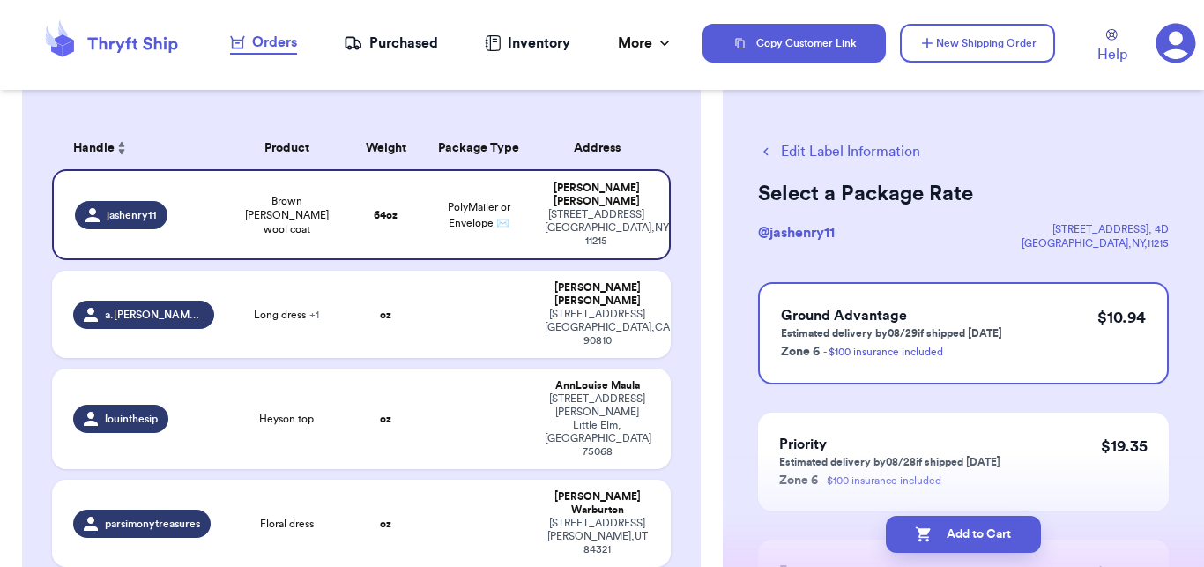
click at [926, 534] on icon "button" at bounding box center [923, 534] width 15 height 15
checkbox input "true"
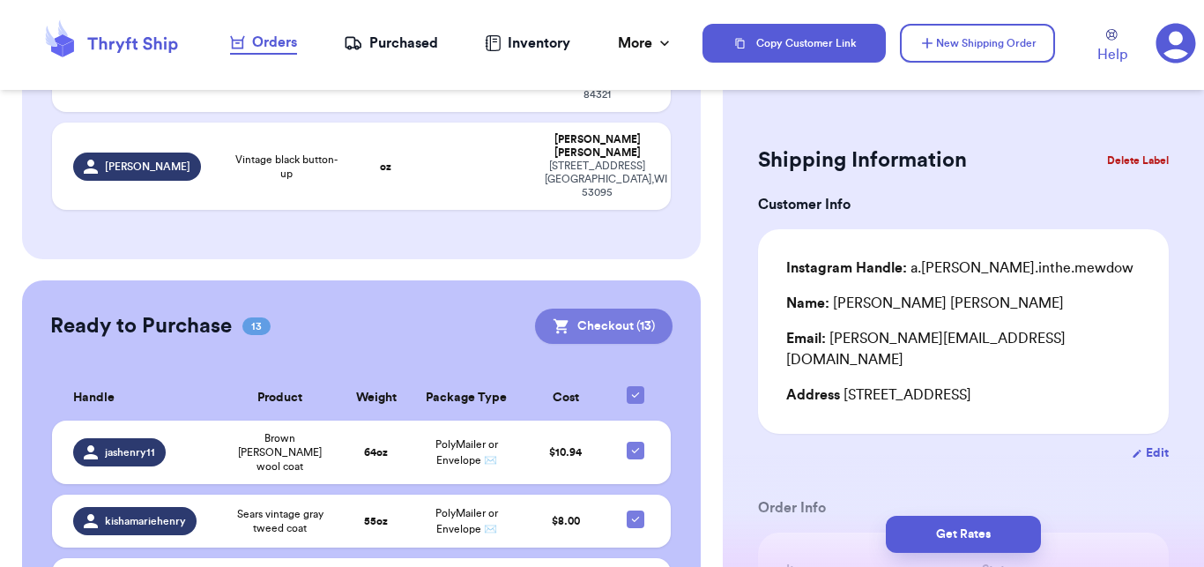
click at [597, 309] on button "Checkout ( 13 )" at bounding box center [604, 326] width 138 height 35
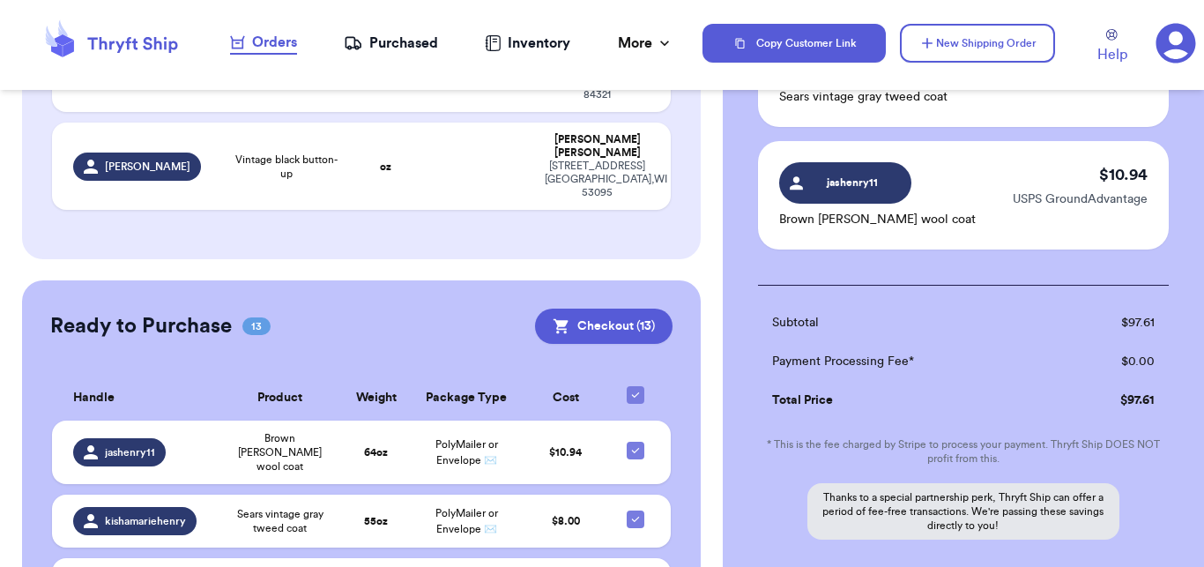
scroll to position [1709, 0]
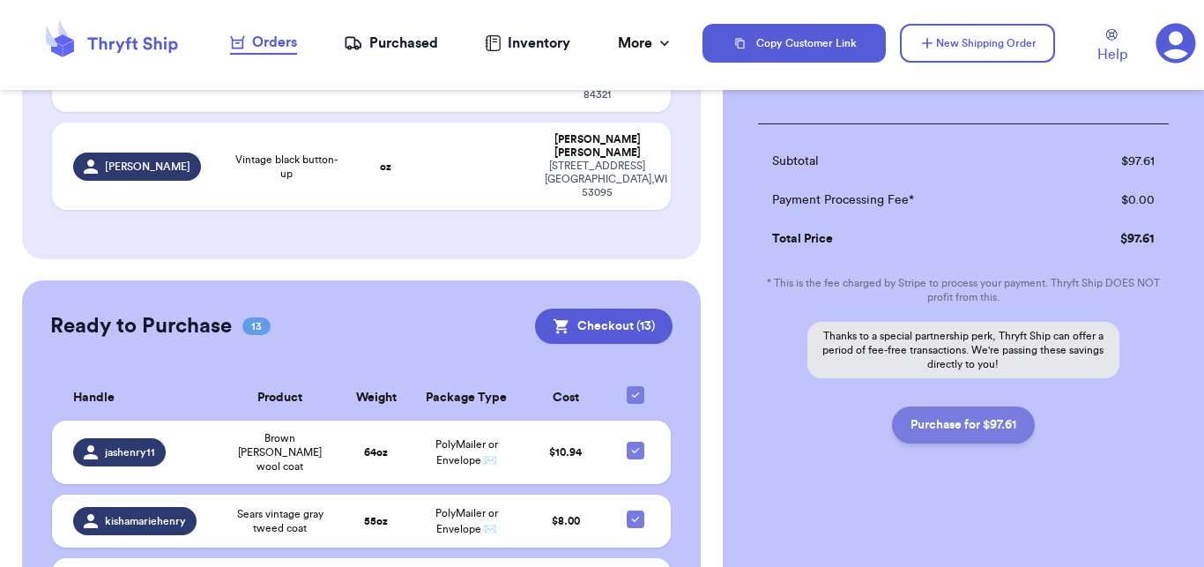
click at [976, 434] on button "Purchase for $97.61" at bounding box center [963, 424] width 143 height 37
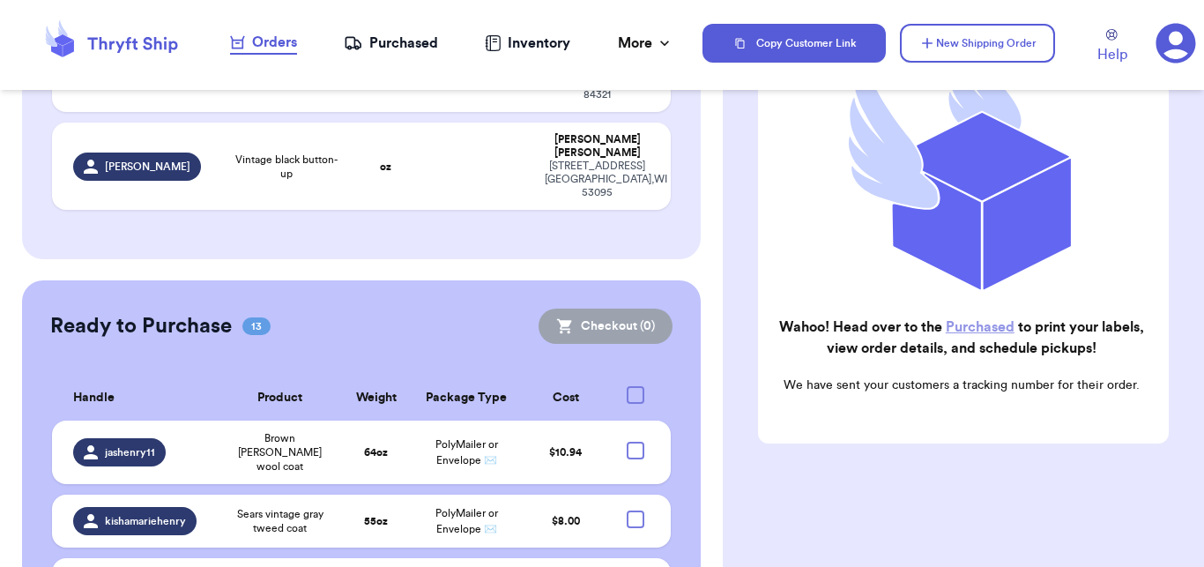
checkbox input "false"
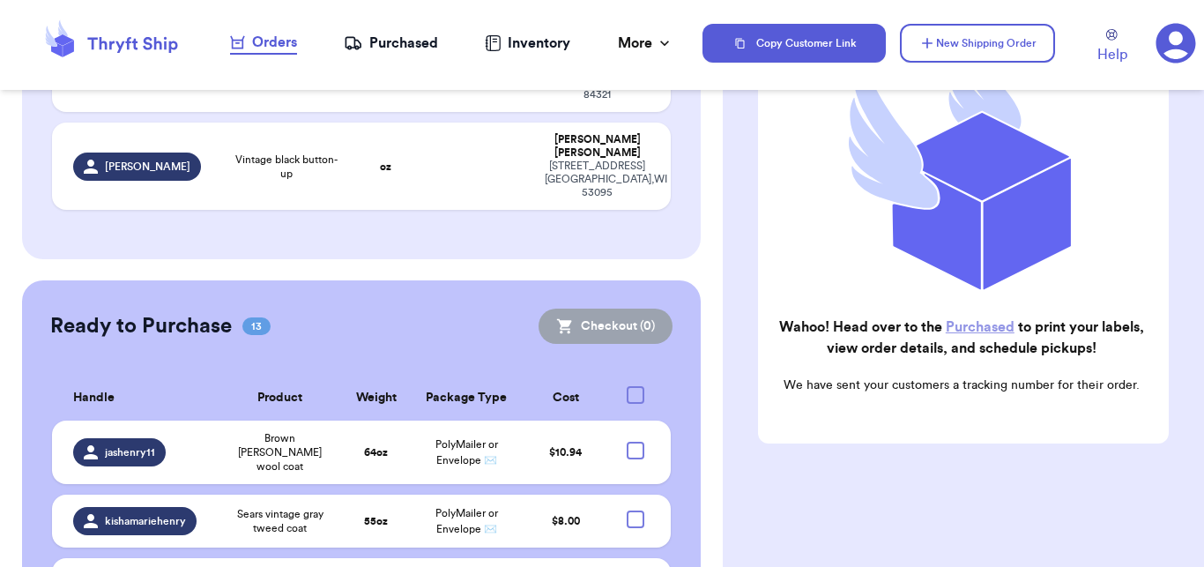
checkbox input "false"
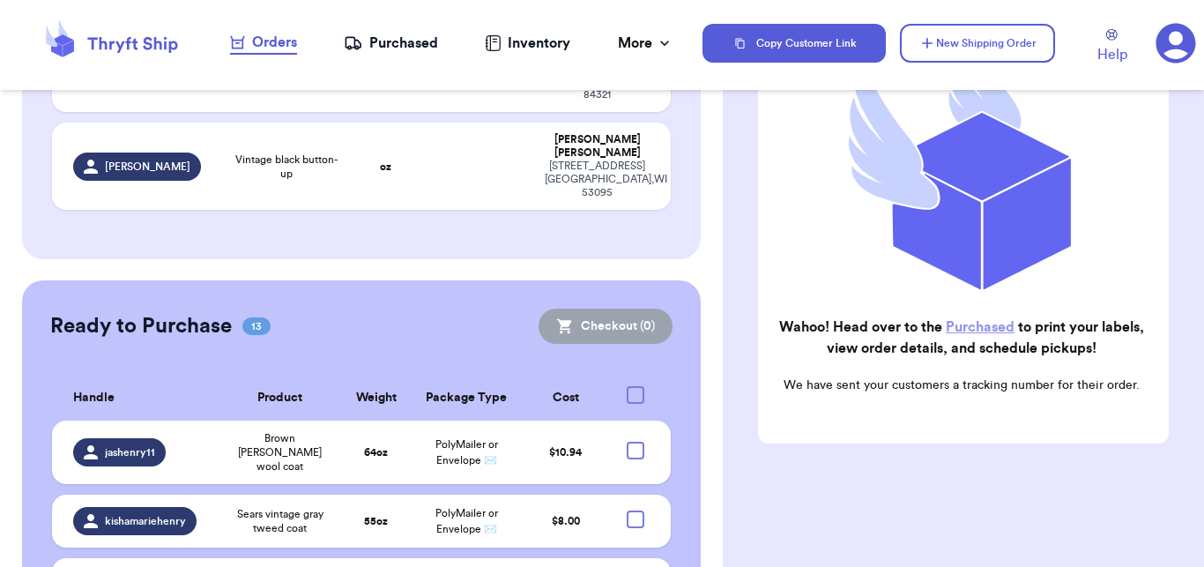
checkbox input "false"
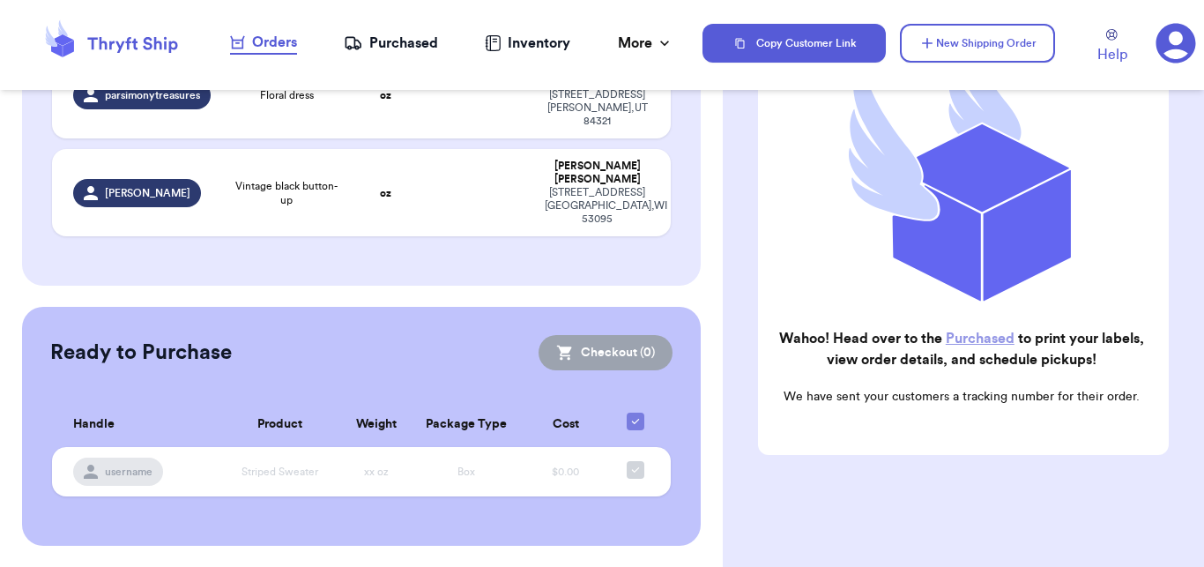
scroll to position [378, 0]
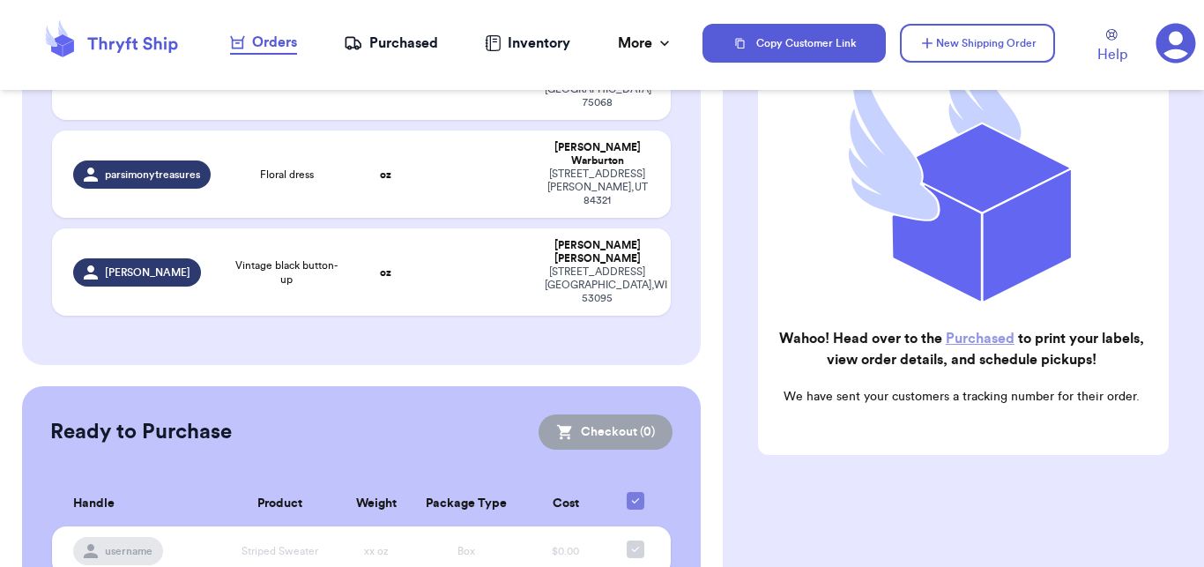
click at [393, 23] on nav "Orders Purchased Inventory More Stats Completed Orders" at bounding box center [452, 43] width 502 height 58
click at [399, 44] on div "Purchased" at bounding box center [391, 43] width 94 height 21
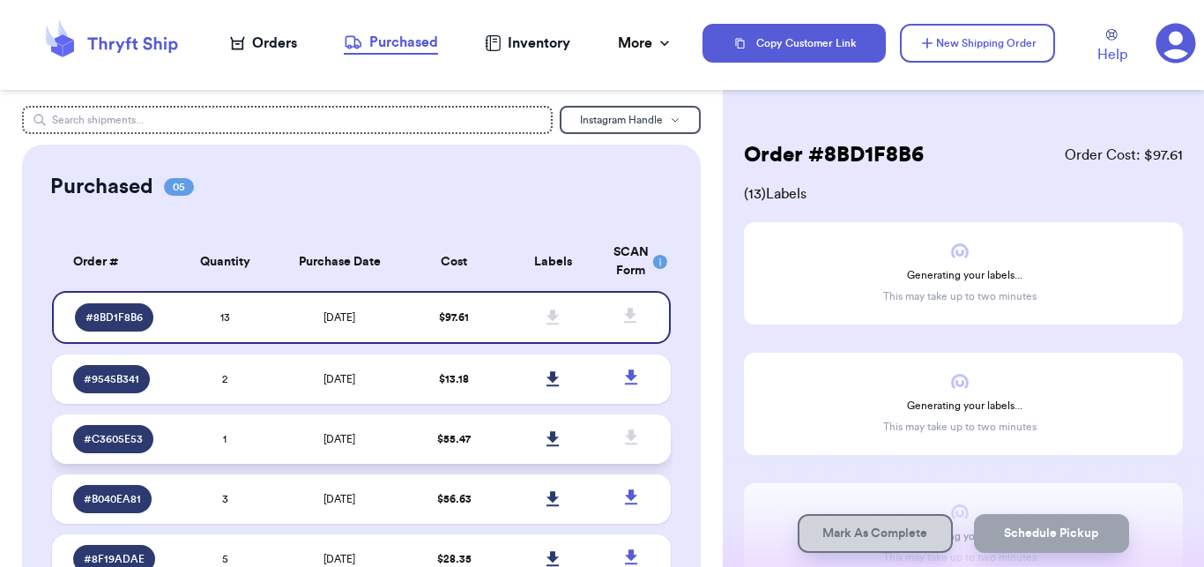
click at [405, 434] on td "$ 55.47" at bounding box center [454, 438] width 99 height 49
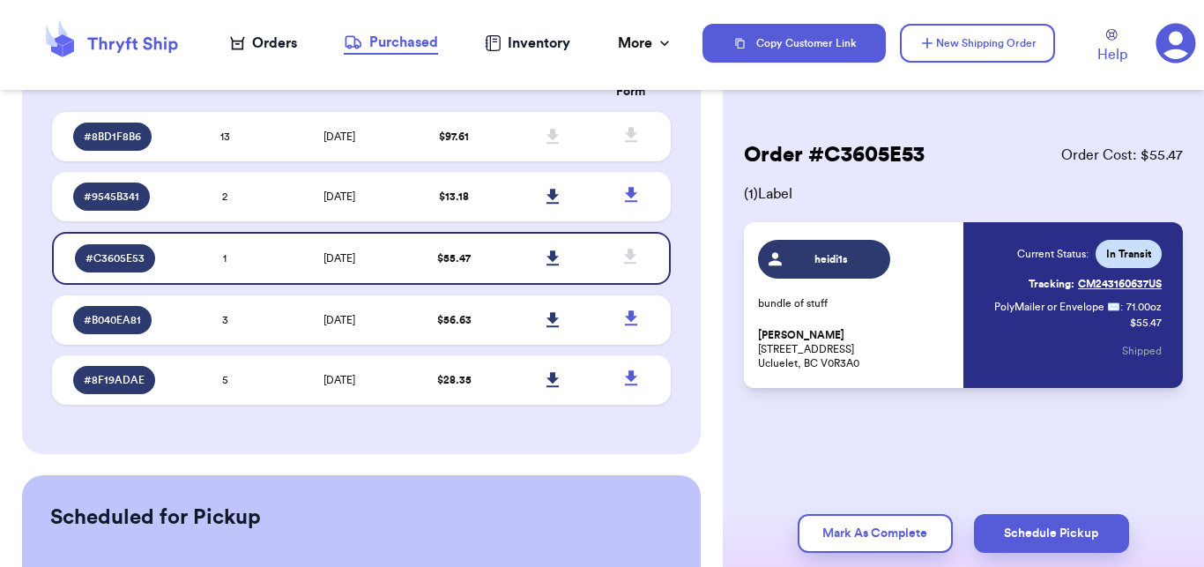
scroll to position [353, 0]
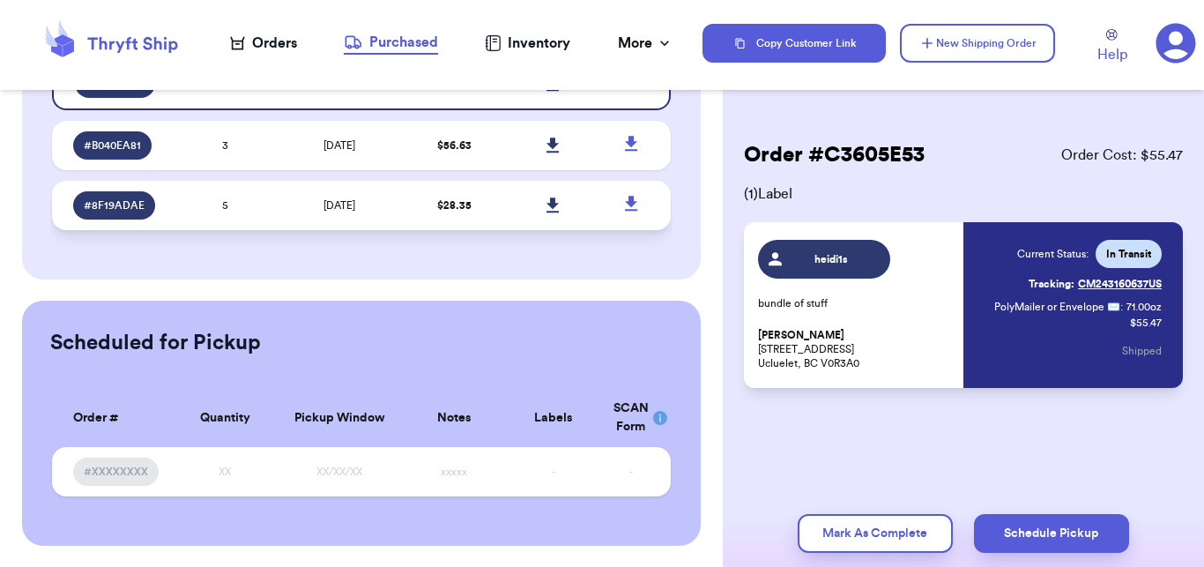
click at [236, 190] on td "5" at bounding box center [224, 205] width 99 height 49
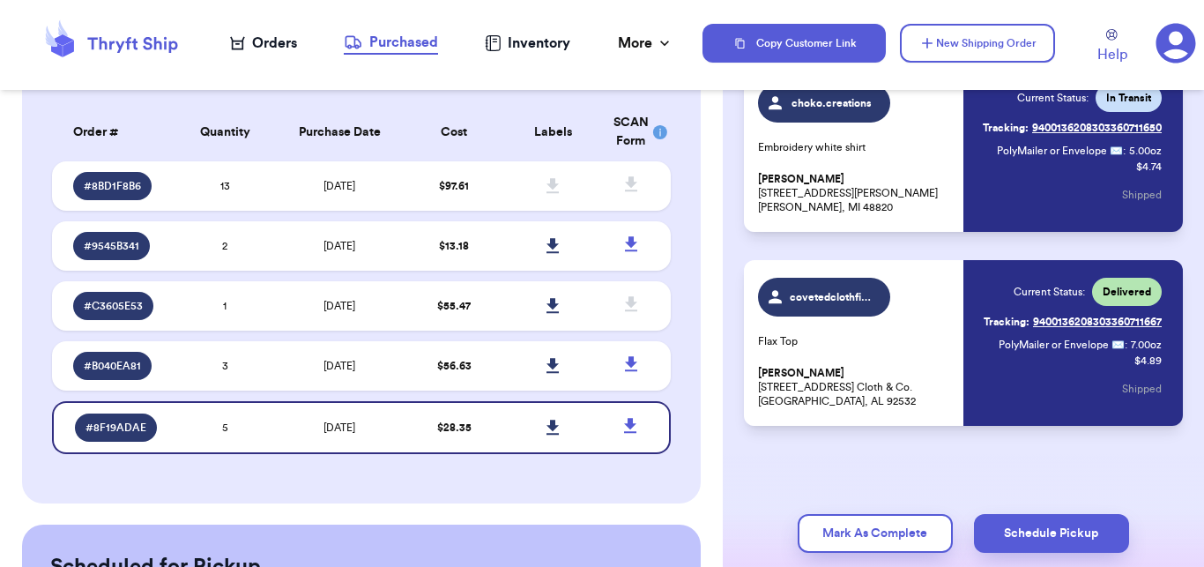
scroll to position [98, 0]
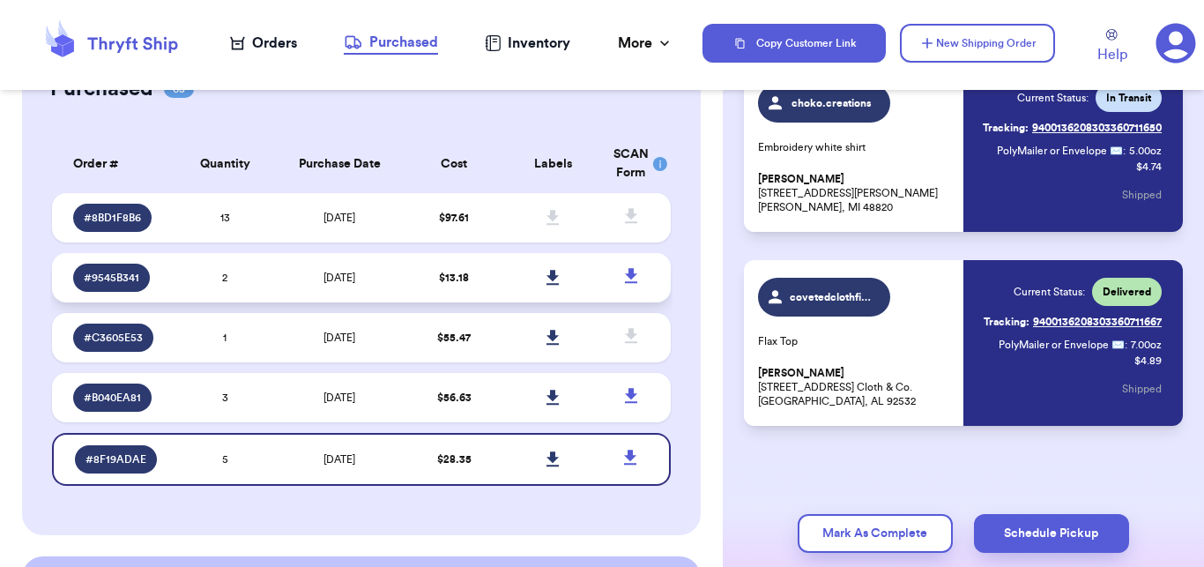
click at [228, 289] on td "2" at bounding box center [224, 277] width 99 height 49
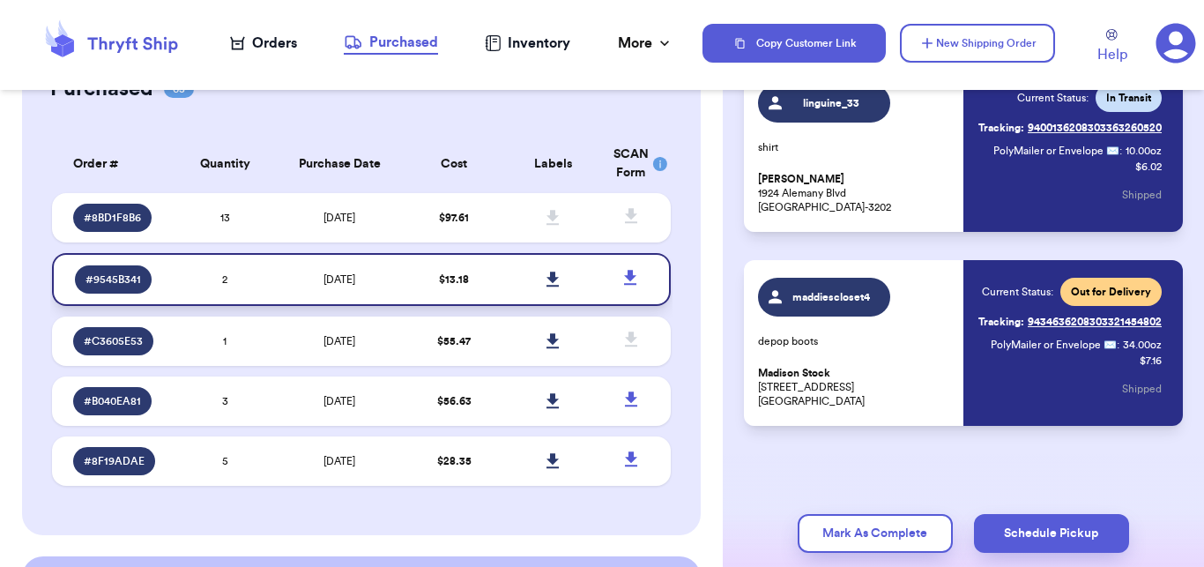
scroll to position [128, 0]
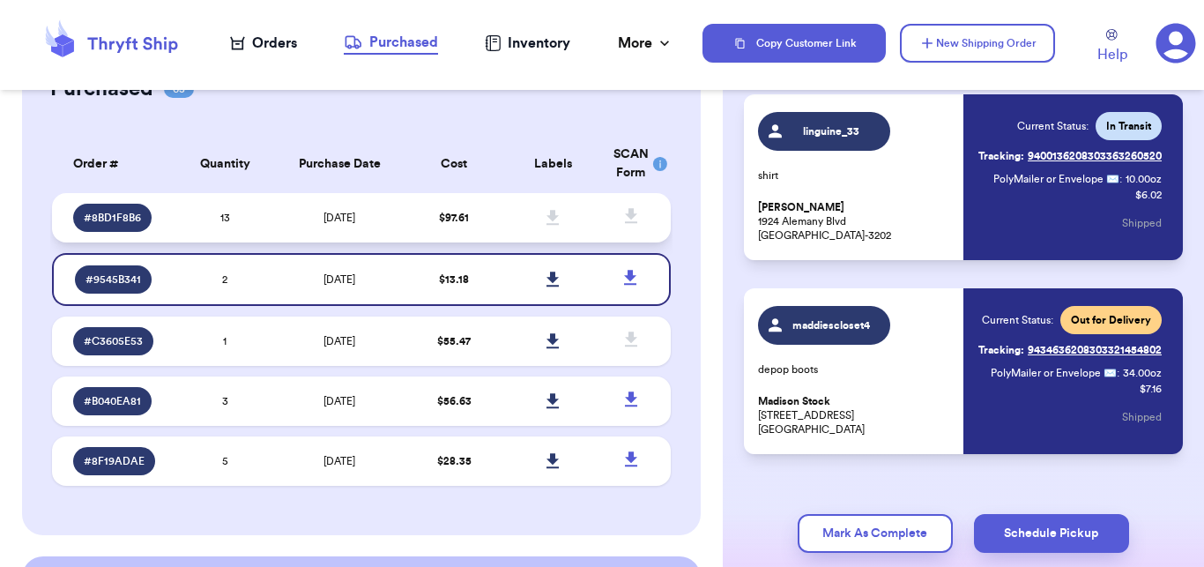
click at [294, 218] on td "[DATE]" at bounding box center [339, 217] width 130 height 49
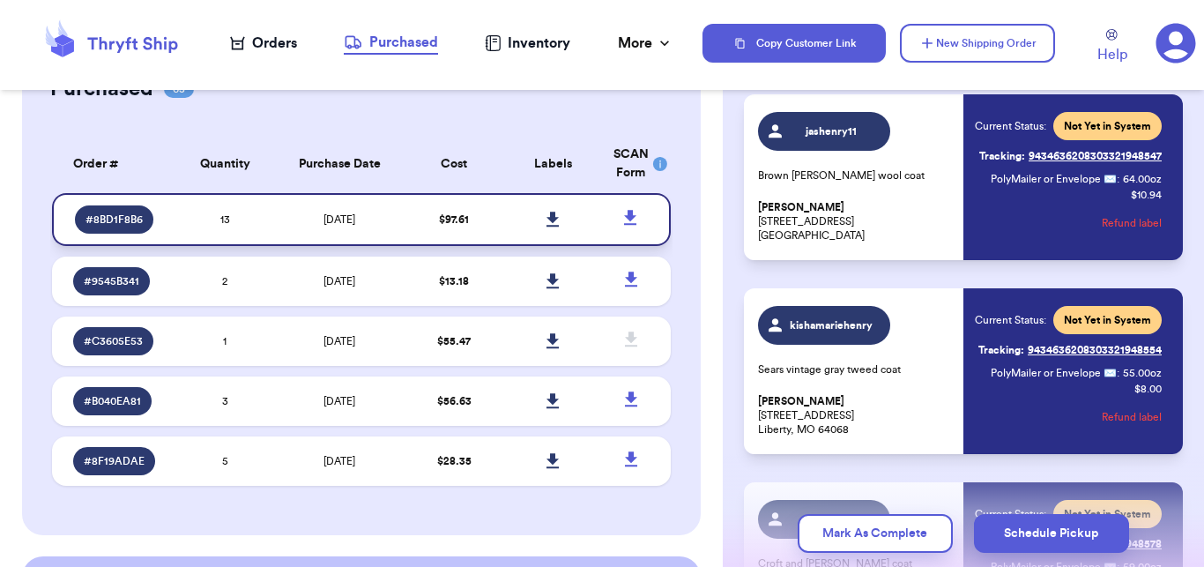
click at [547, 220] on icon at bounding box center [553, 219] width 12 height 15
